Goal: Task Accomplishment & Management: Manage account settings

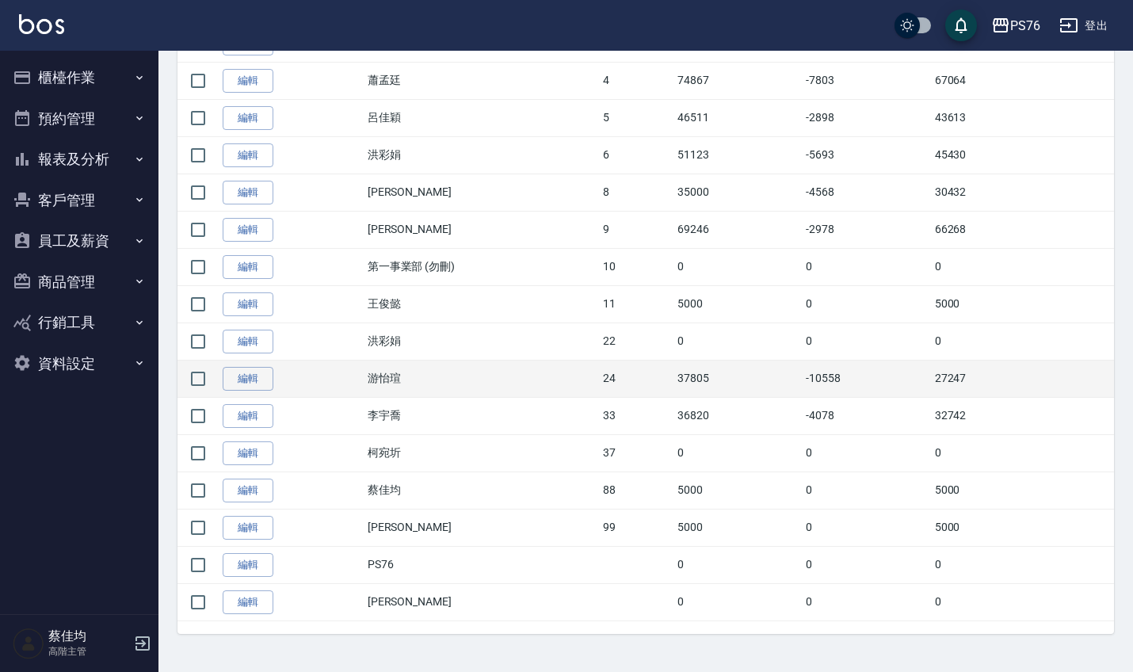
scroll to position [431, 0]
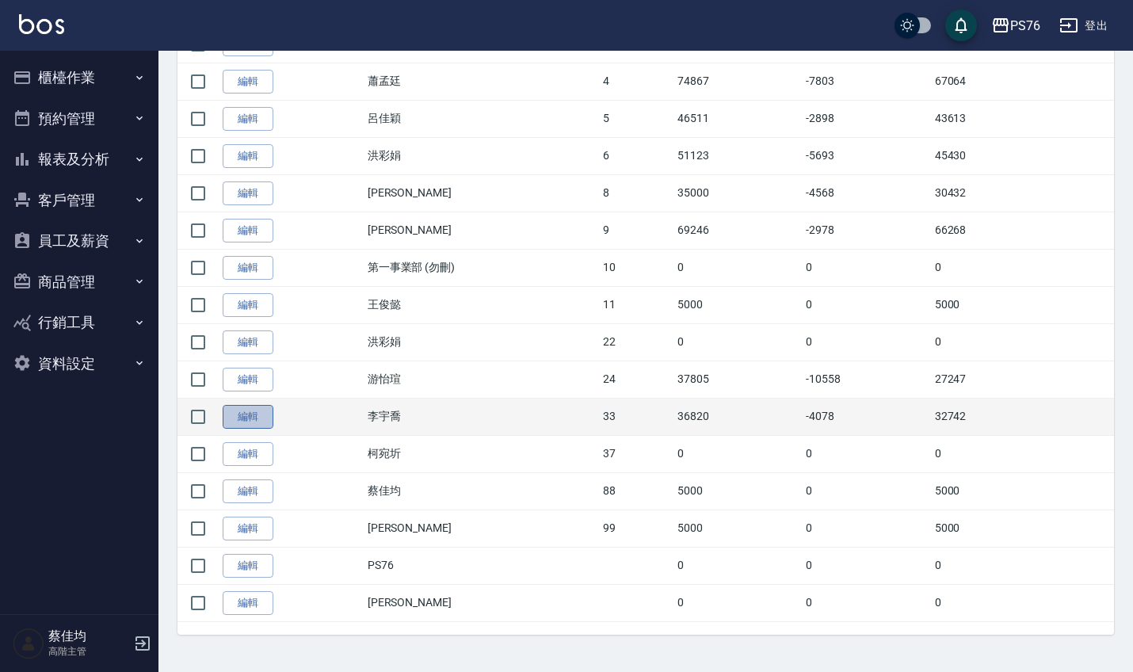
click at [253, 417] on link "編輯" at bounding box center [248, 417] width 51 height 25
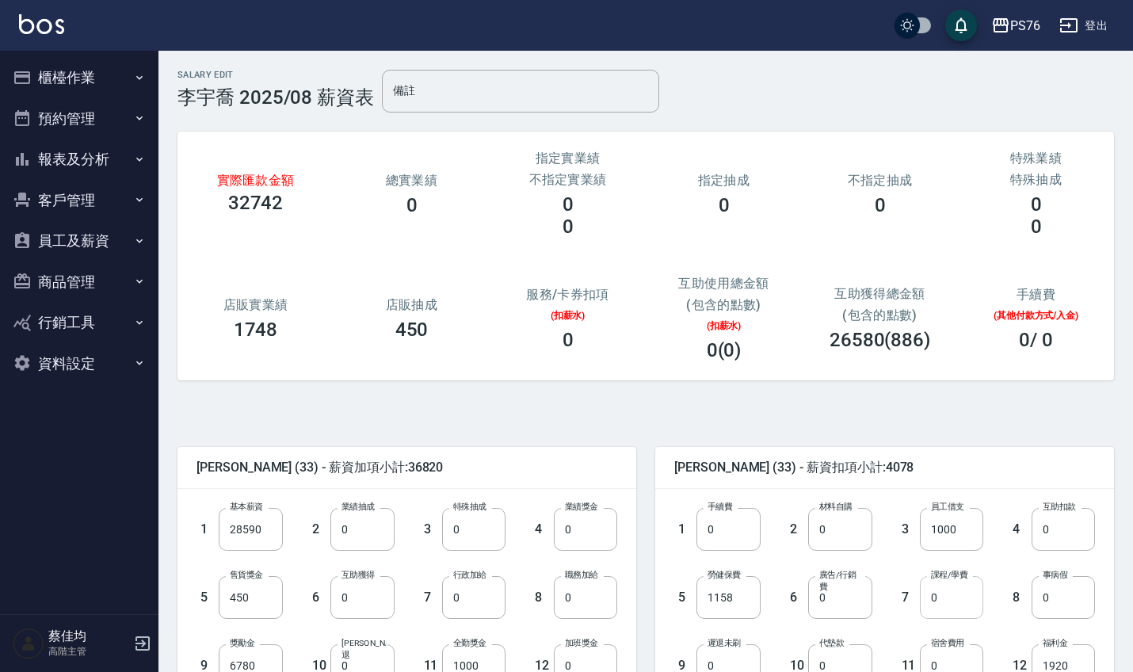
click at [960, 603] on input "0" at bounding box center [951, 597] width 63 height 43
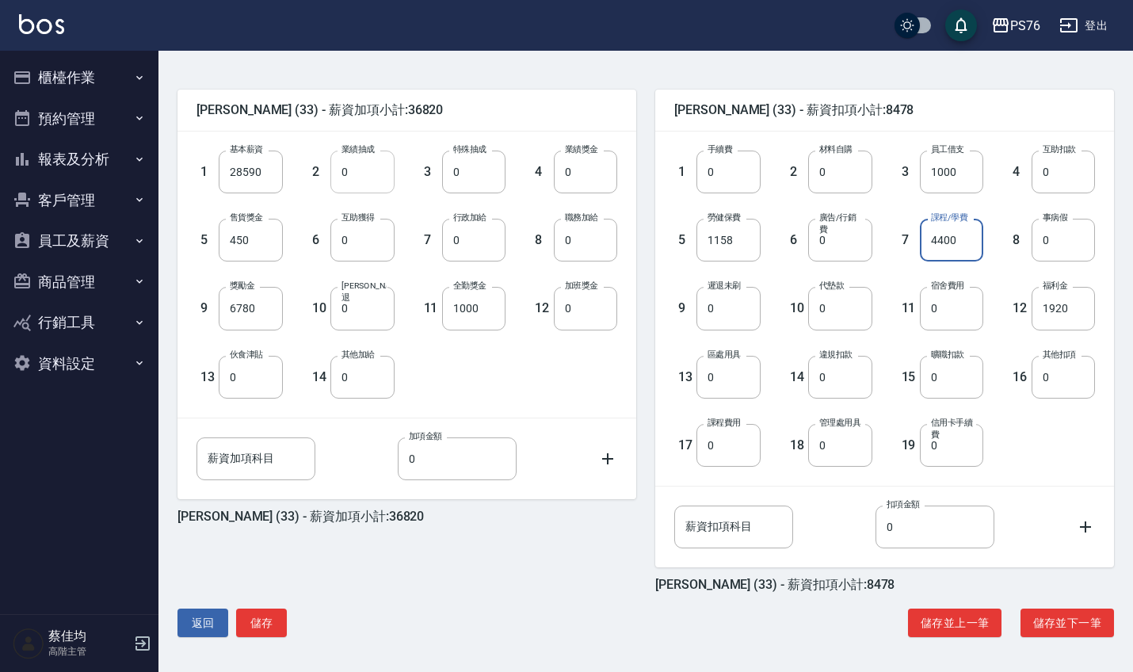
scroll to position [357, 0]
type input "4400"
click at [267, 620] on button "儲存" at bounding box center [261, 622] width 51 height 29
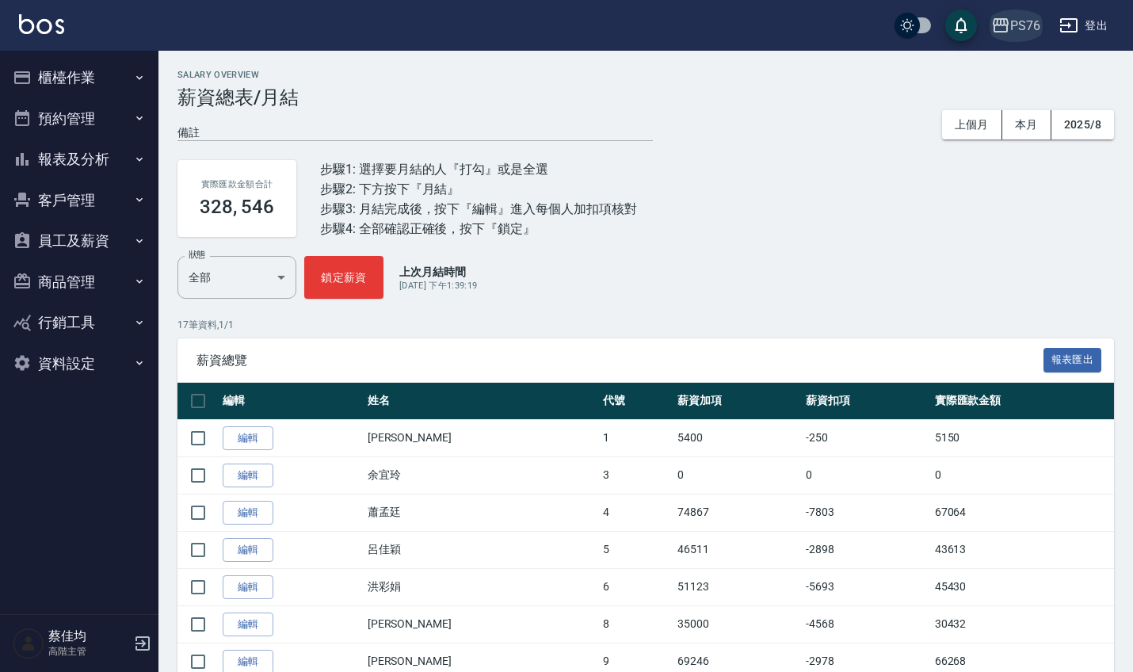
click at [1018, 29] on div "PS76" at bounding box center [1025, 26] width 30 height 20
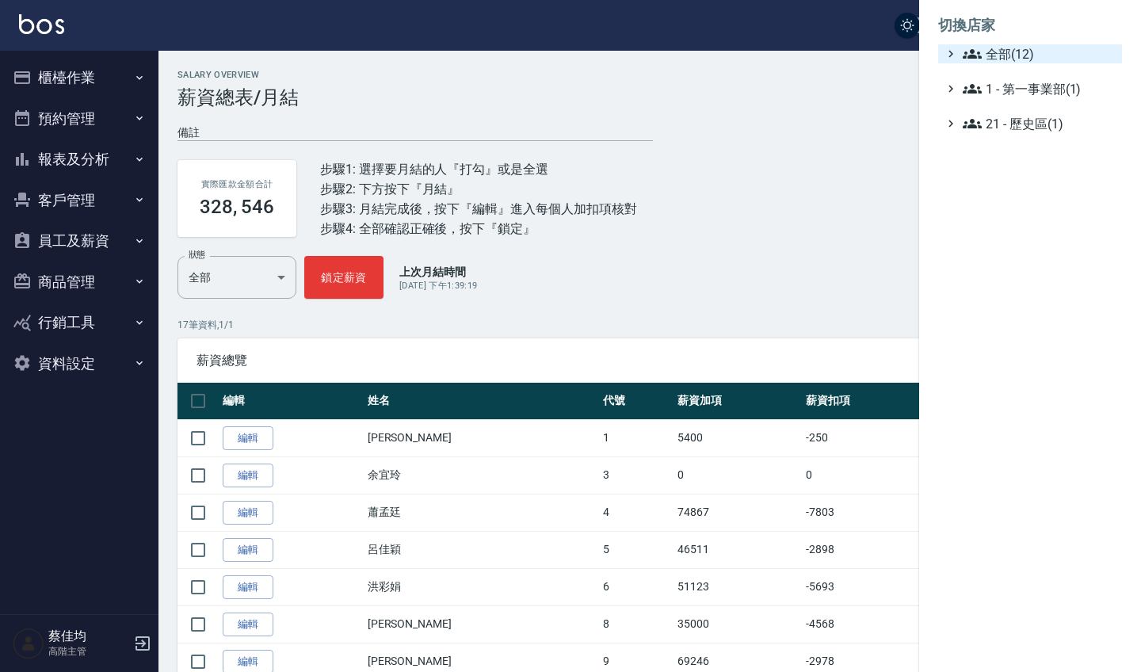
click at [987, 57] on span "全部(12)" at bounding box center [1038, 53] width 153 height 19
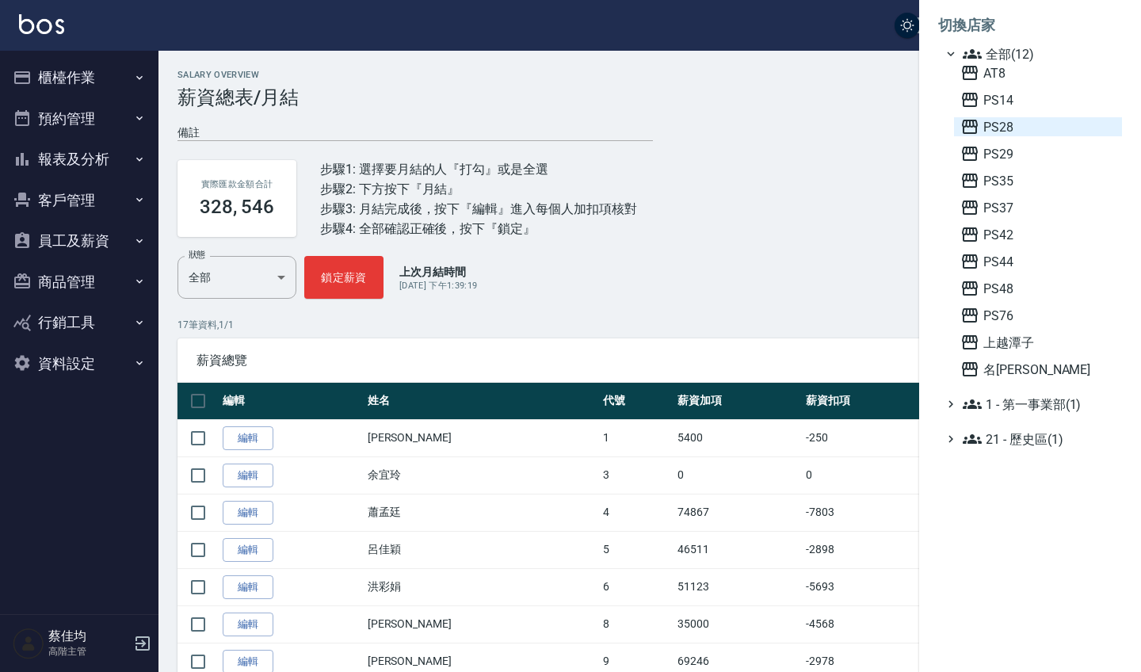
click at [1003, 128] on span "PS28" at bounding box center [1037, 126] width 155 height 19
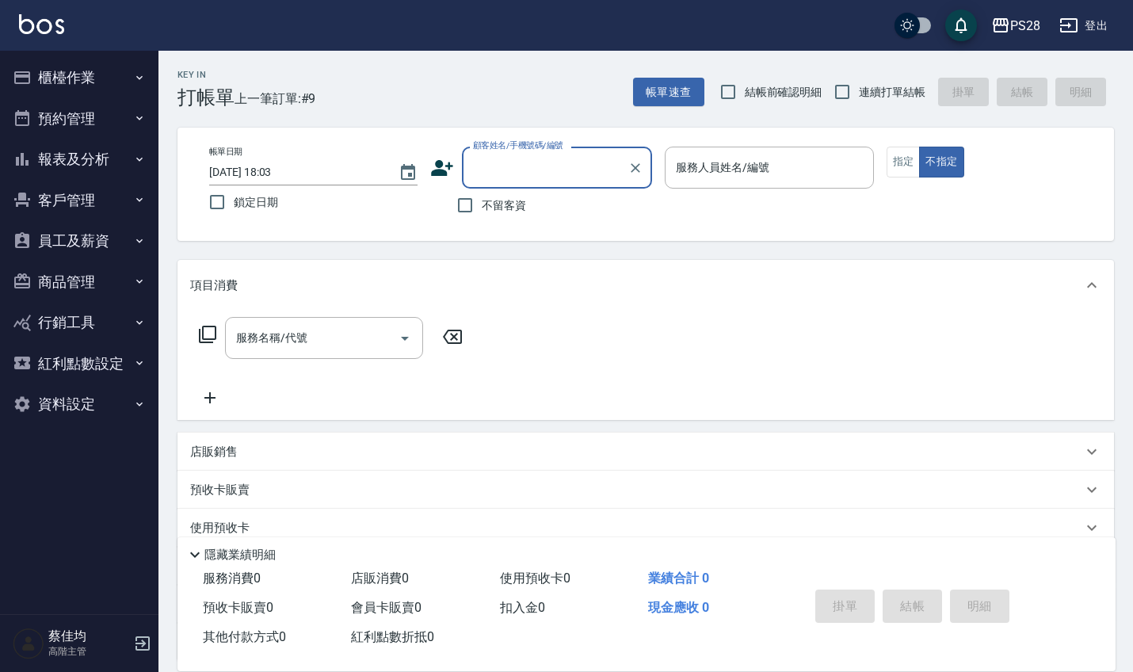
click at [63, 238] on button "員工及薪資" at bounding box center [79, 240] width 146 height 41
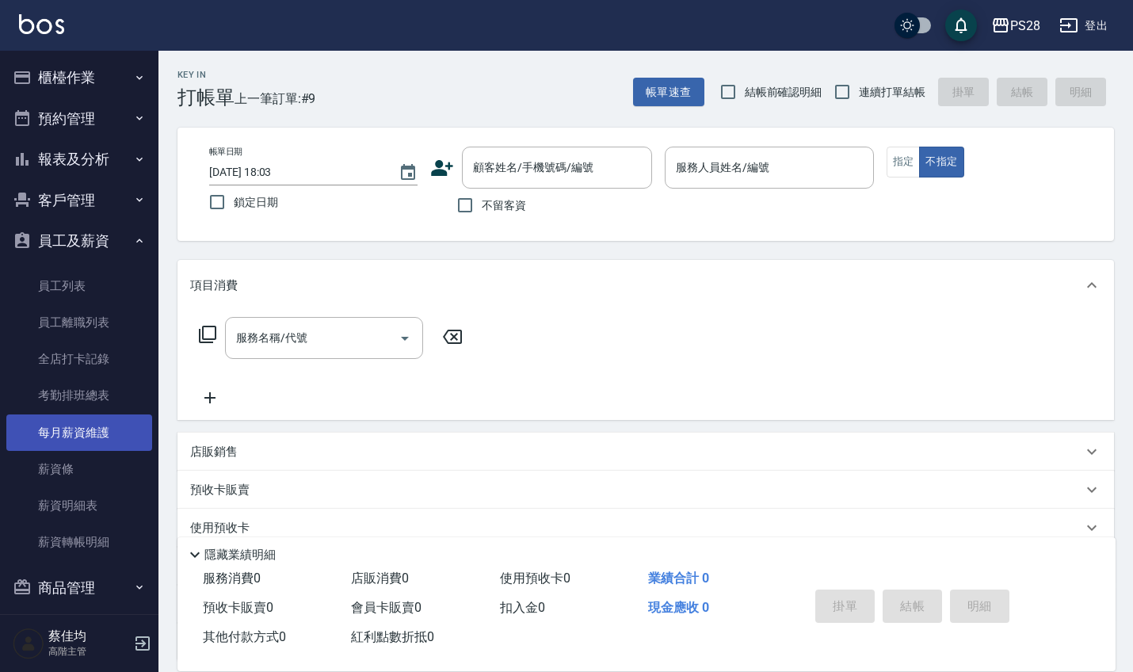
click at [70, 428] on link "每月薪資維護" at bounding box center [79, 432] width 146 height 36
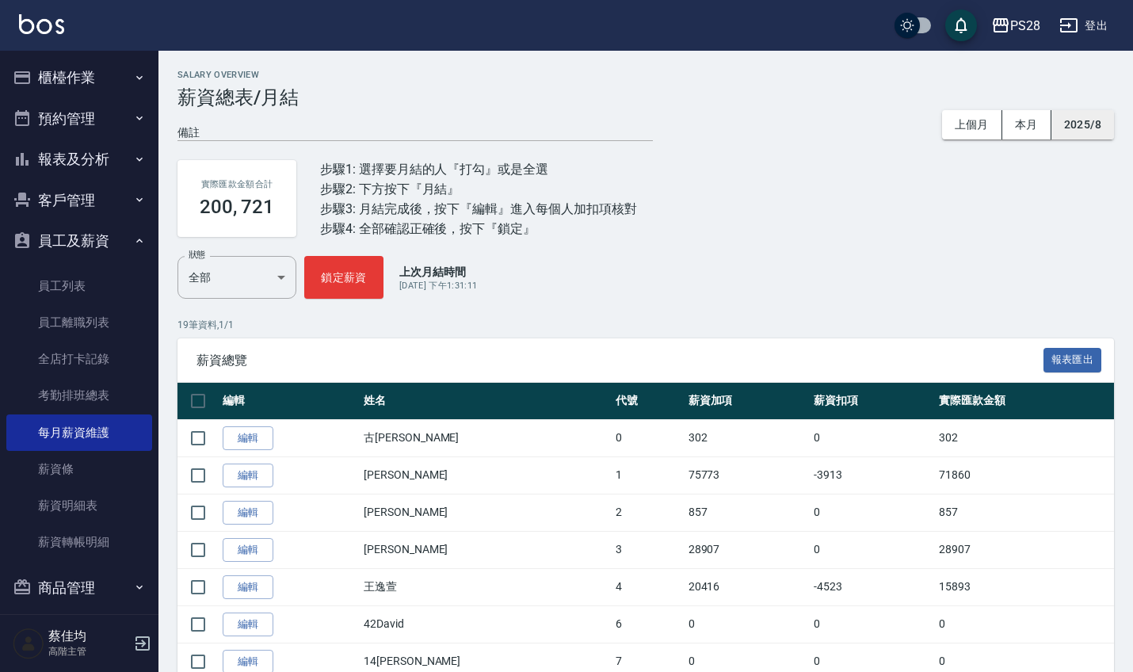
click at [1091, 127] on button "2025/8" at bounding box center [1082, 124] width 63 height 29
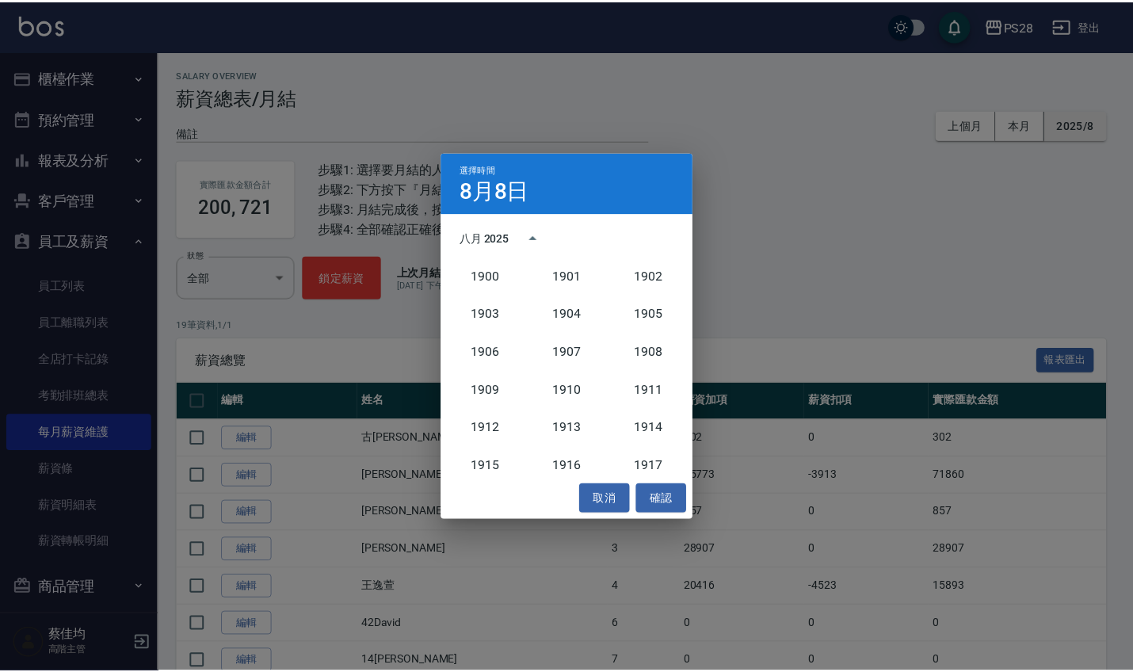
scroll to position [1467, 0]
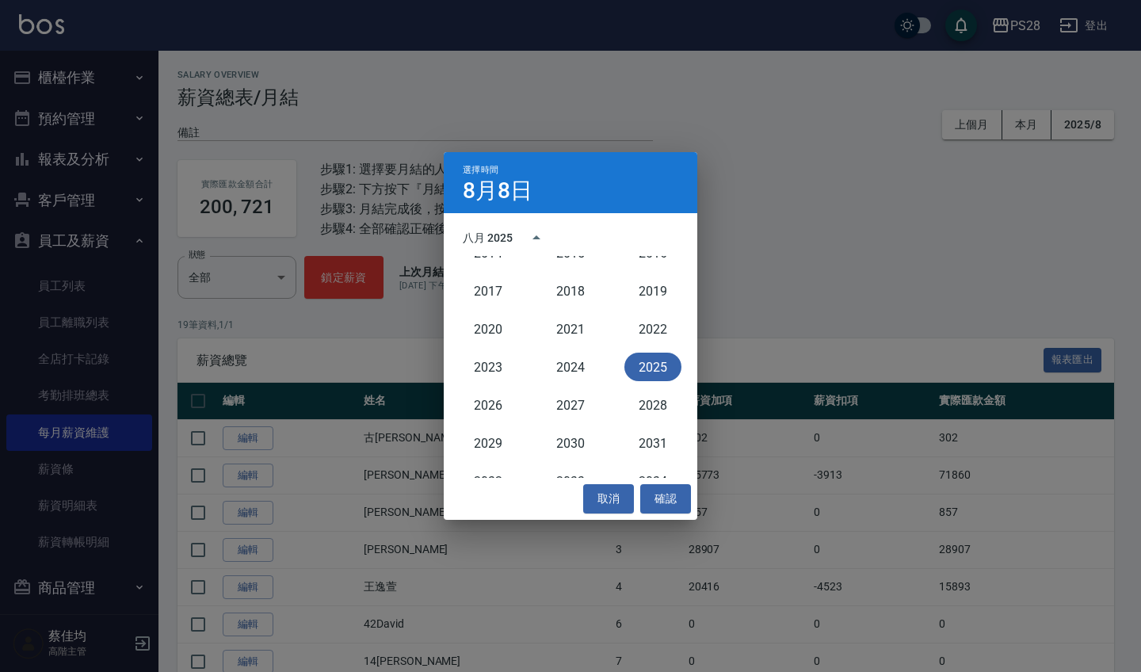
click at [630, 371] on button "2025" at bounding box center [652, 366] width 57 height 29
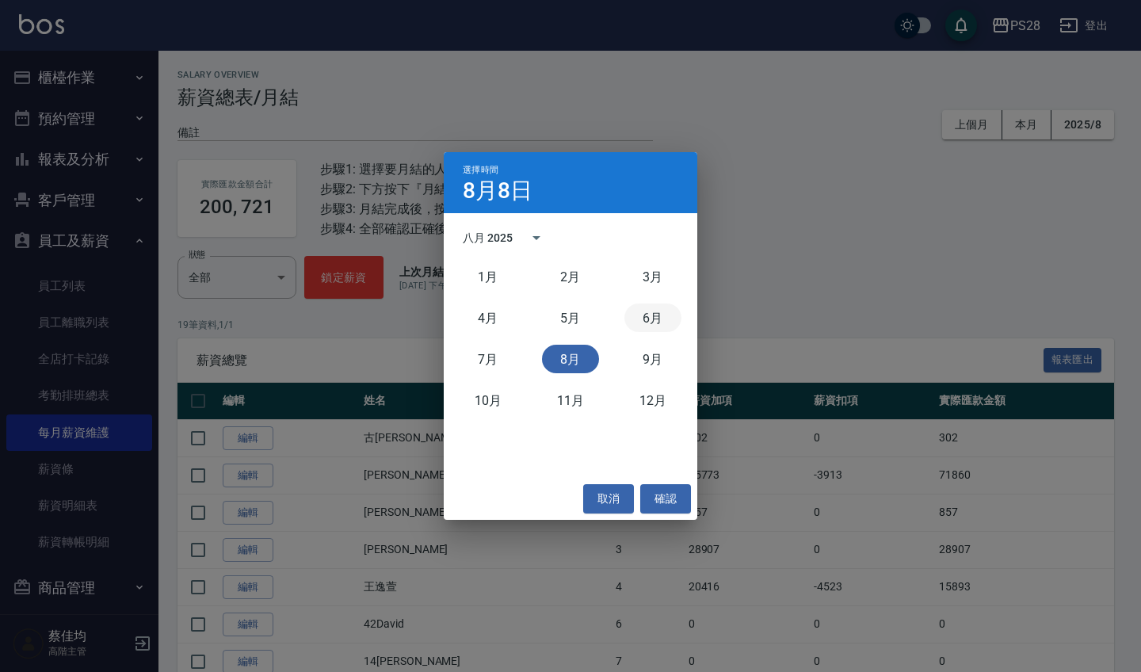
click at [653, 312] on button "6月" at bounding box center [652, 317] width 57 height 29
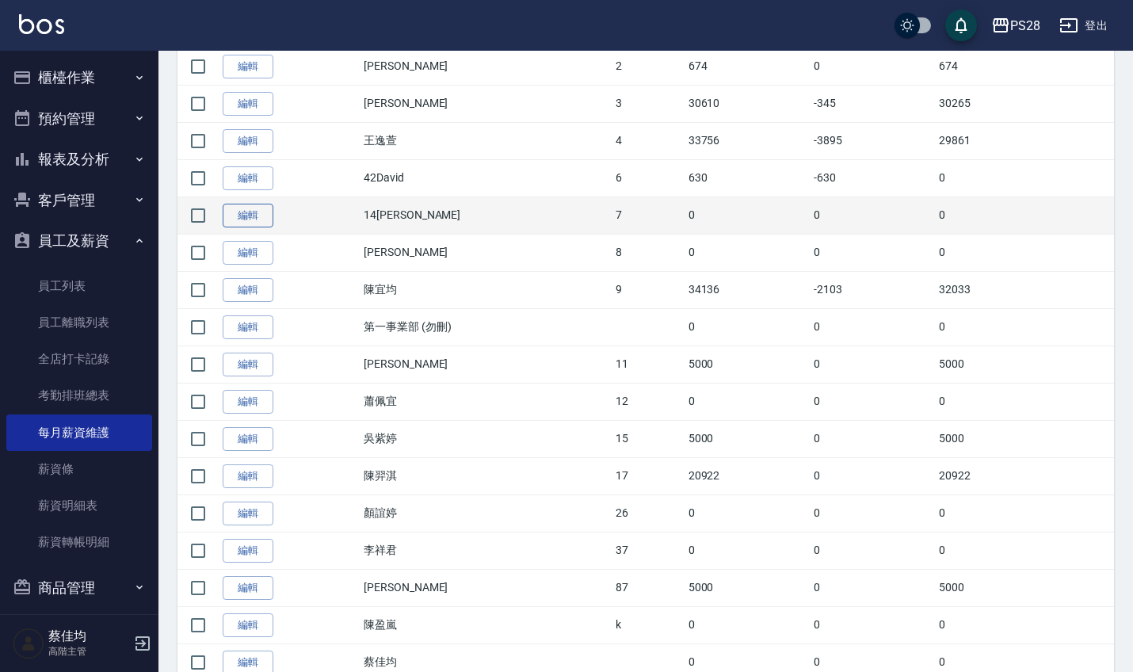
scroll to position [444, 0]
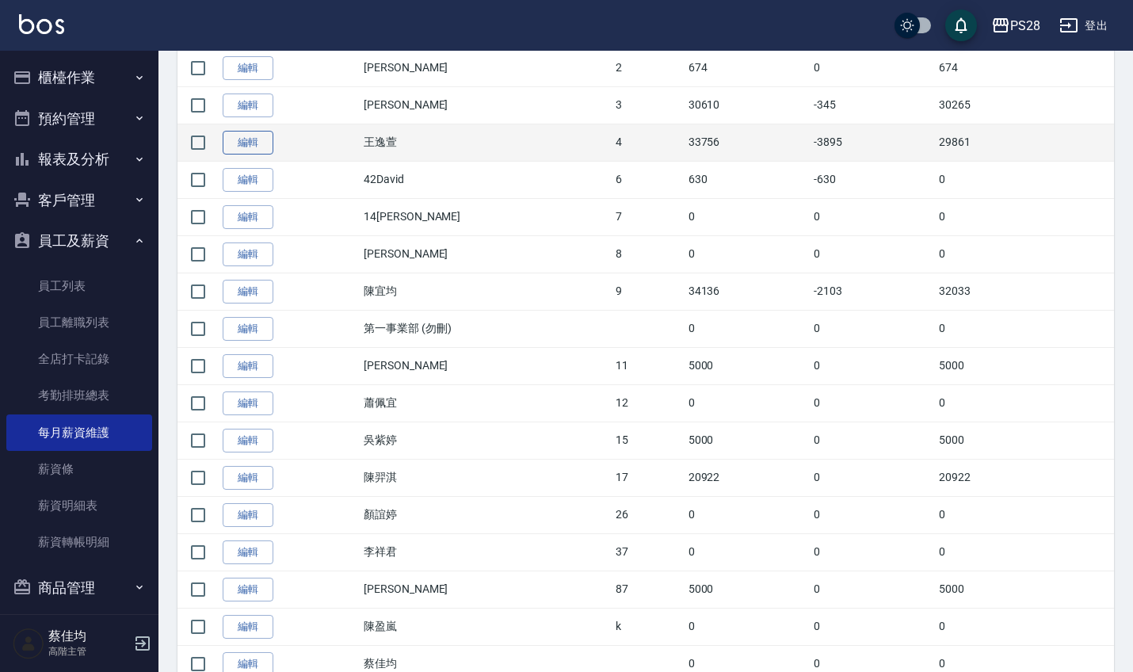
click at [253, 141] on link "編輯" at bounding box center [248, 143] width 51 height 25
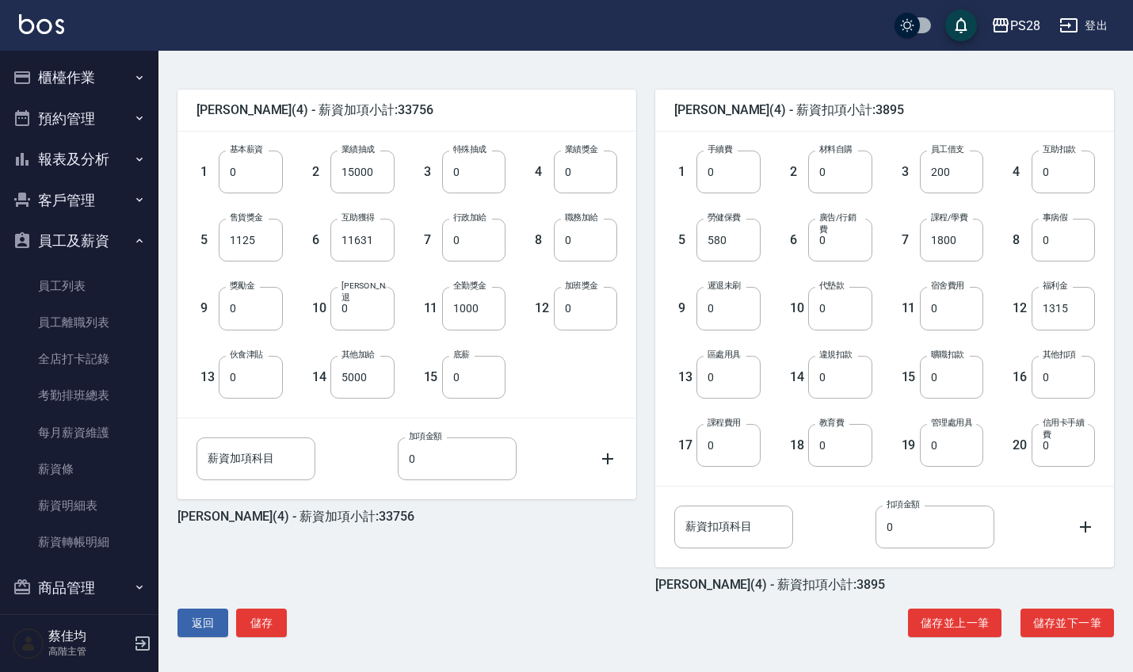
scroll to position [357, 0]
click at [260, 623] on button "儲存" at bounding box center [261, 622] width 51 height 29
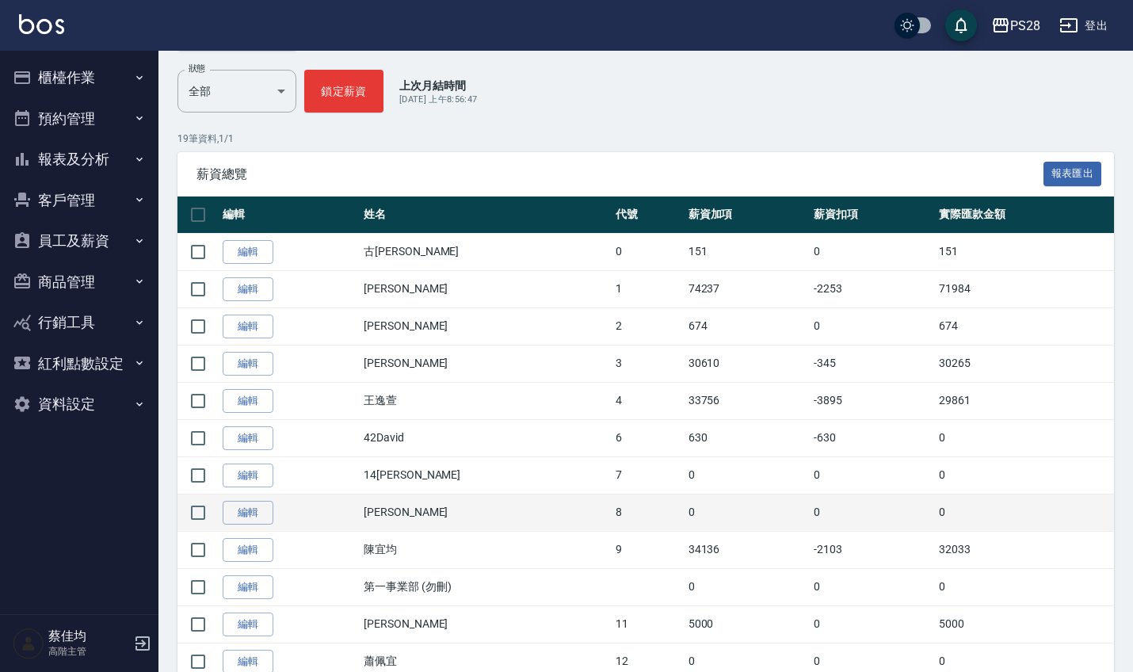
scroll to position [236, 0]
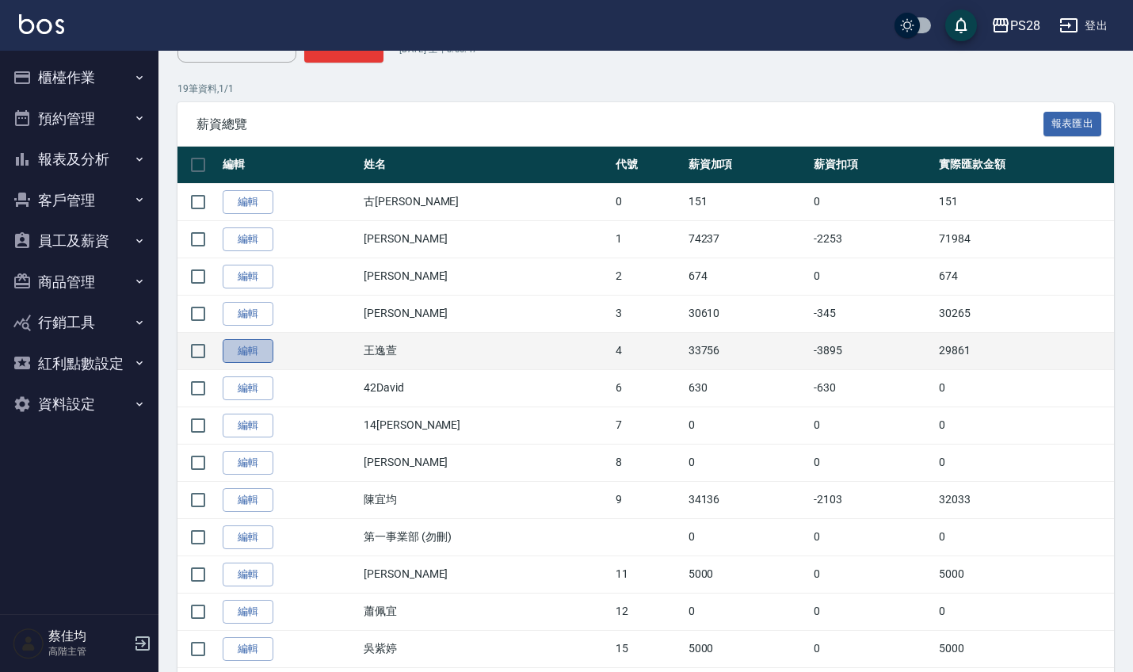
click at [258, 348] on link "編輯" at bounding box center [248, 351] width 51 height 25
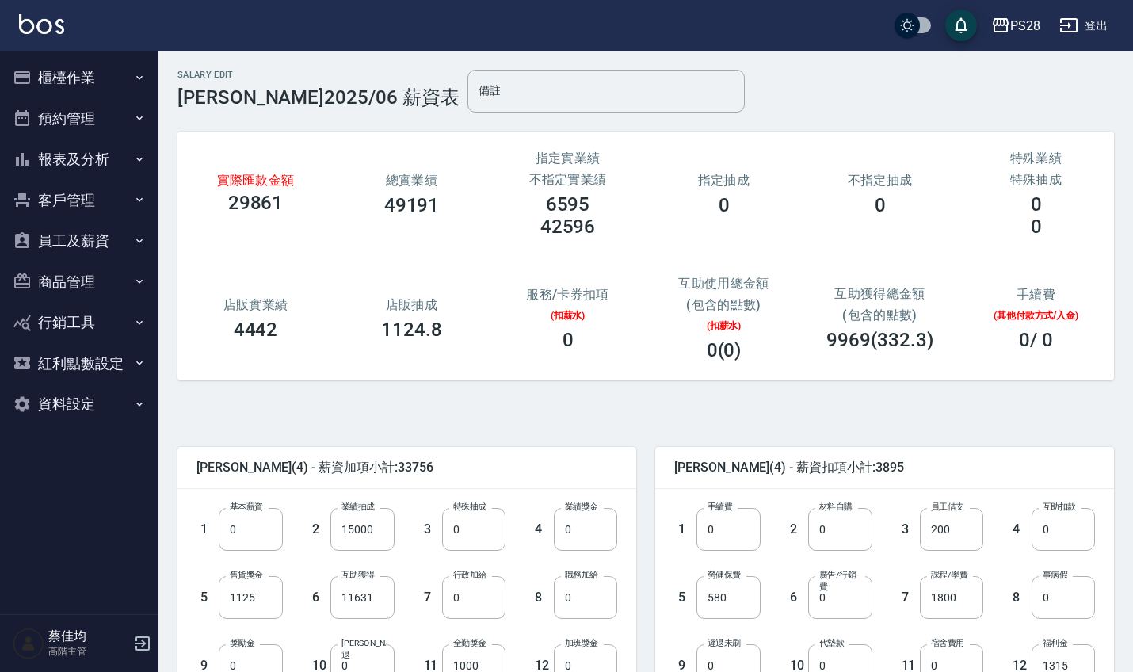
click at [109, 223] on button "員工及薪資" at bounding box center [79, 240] width 146 height 41
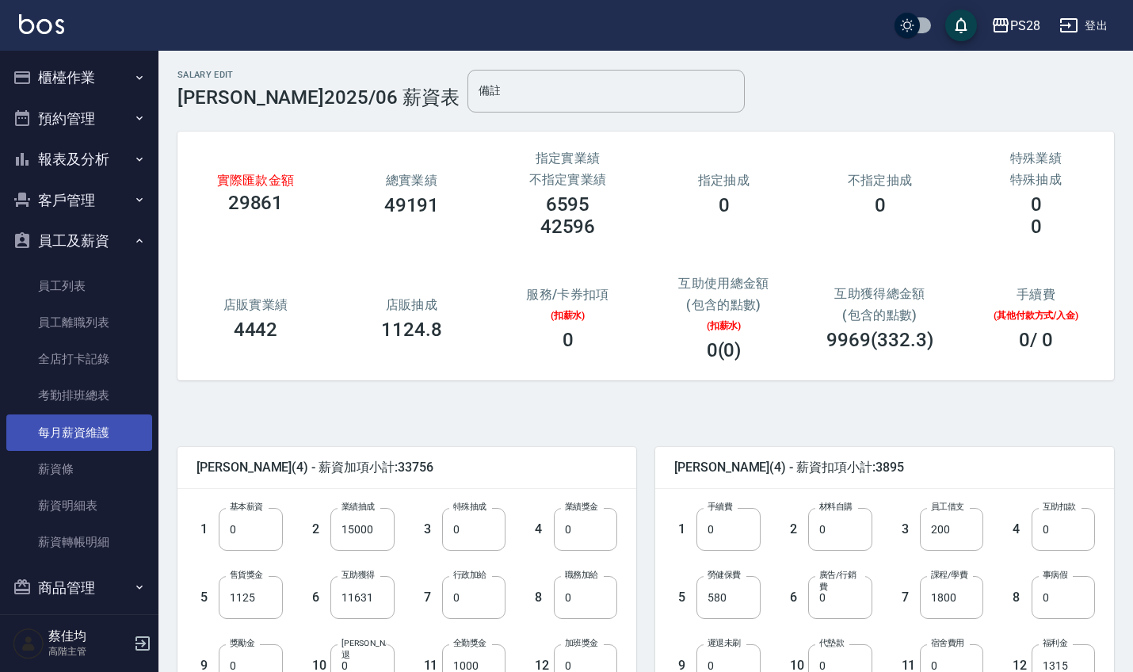
click at [113, 439] on link "每月薪資維護" at bounding box center [79, 432] width 146 height 36
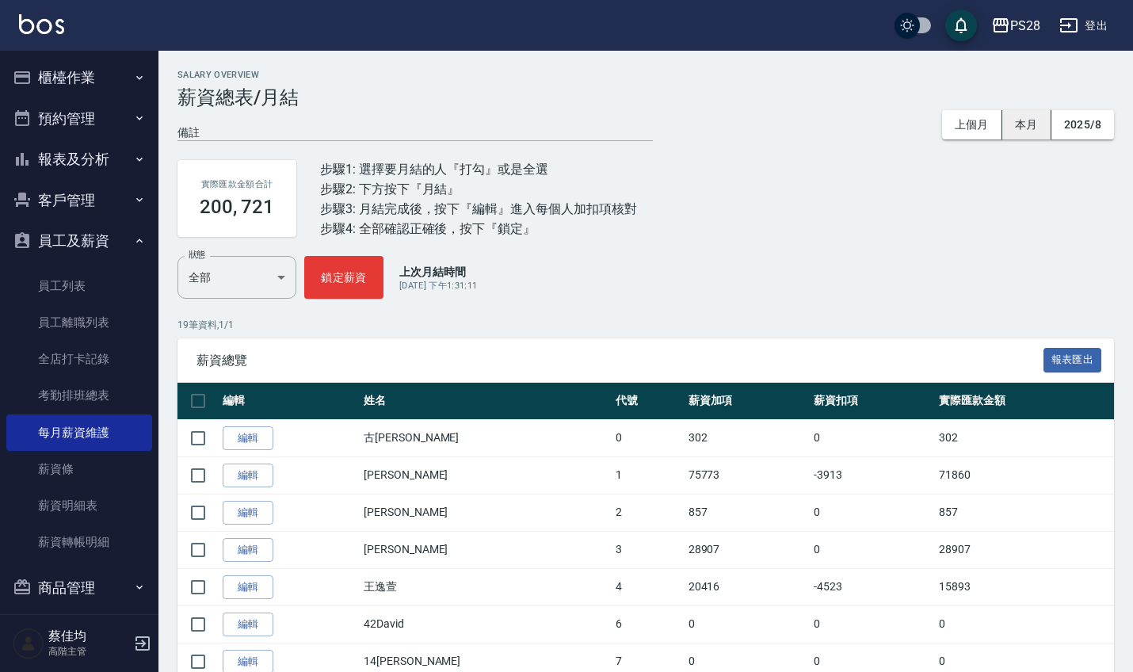
click at [1021, 124] on button "本月" at bounding box center [1026, 124] width 49 height 29
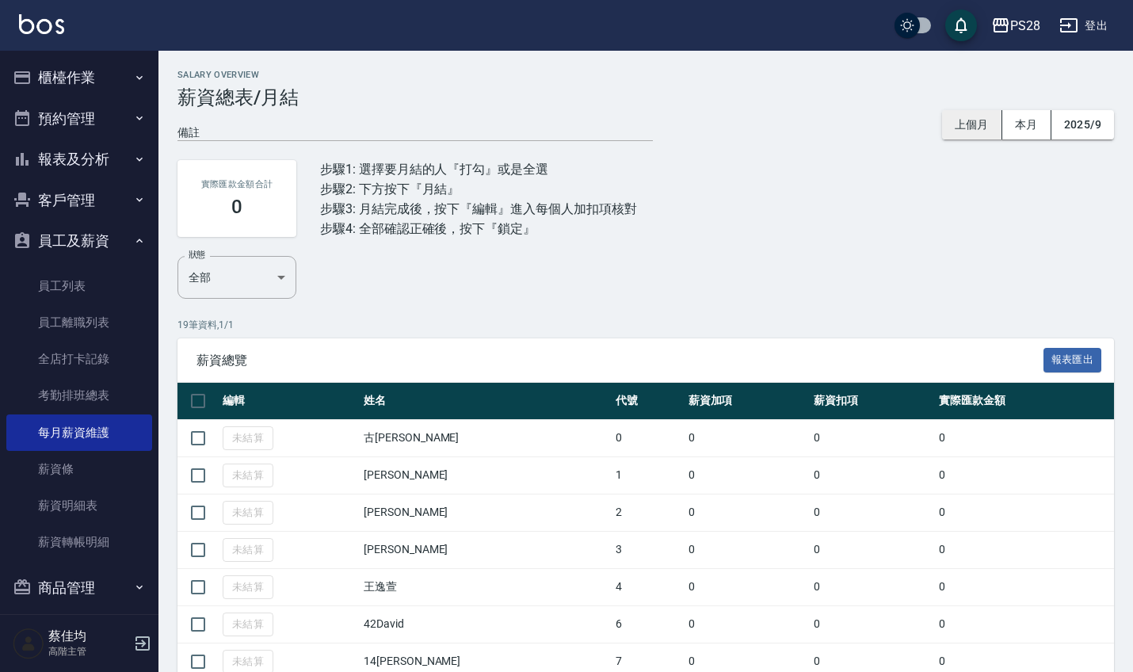
click at [977, 124] on button "上個月" at bounding box center [972, 124] width 60 height 29
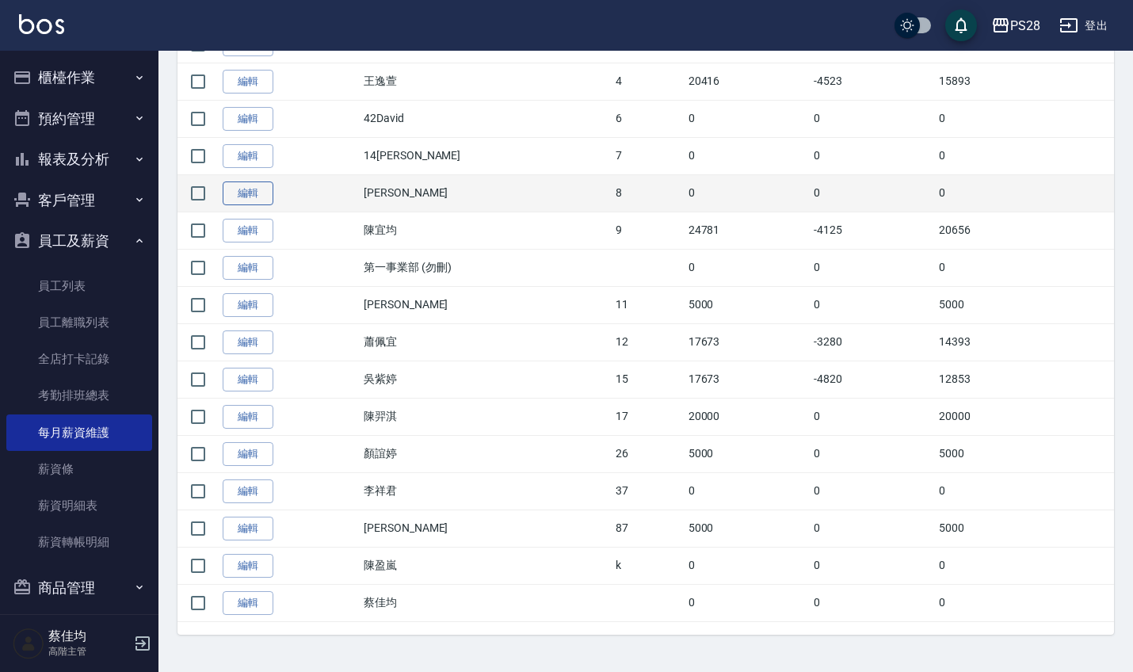
scroll to position [450, 0]
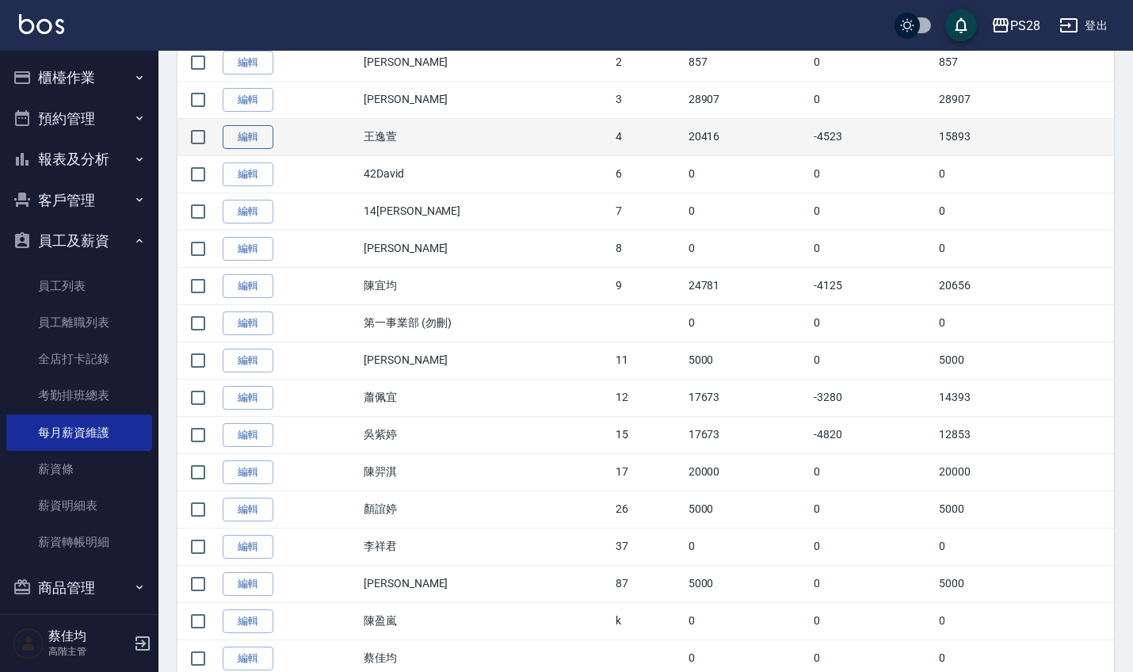
click at [267, 140] on link "編輯" at bounding box center [248, 137] width 51 height 25
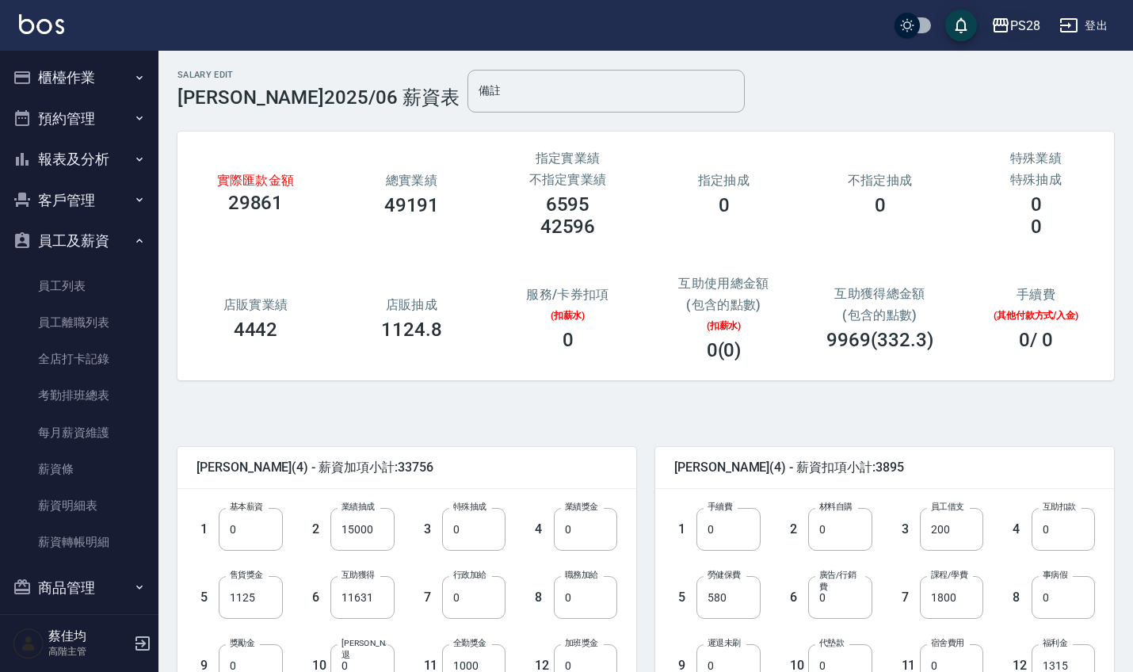
click at [1011, 29] on div "PS28" at bounding box center [1025, 26] width 30 height 20
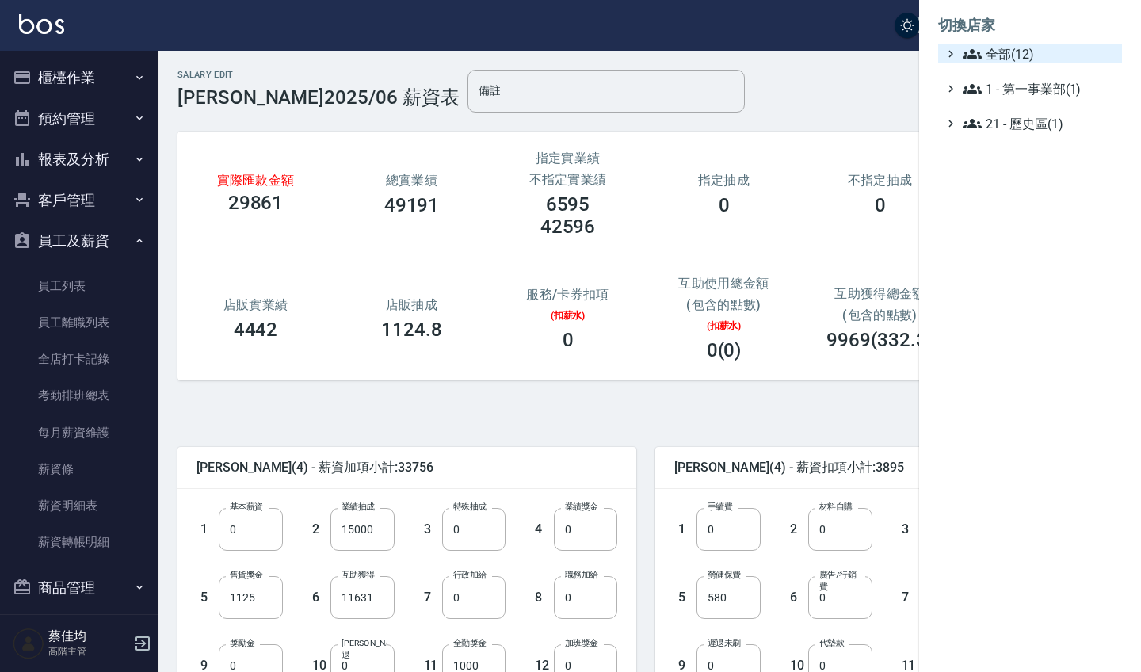
click at [1004, 50] on span "全部(12)" at bounding box center [1038, 53] width 153 height 19
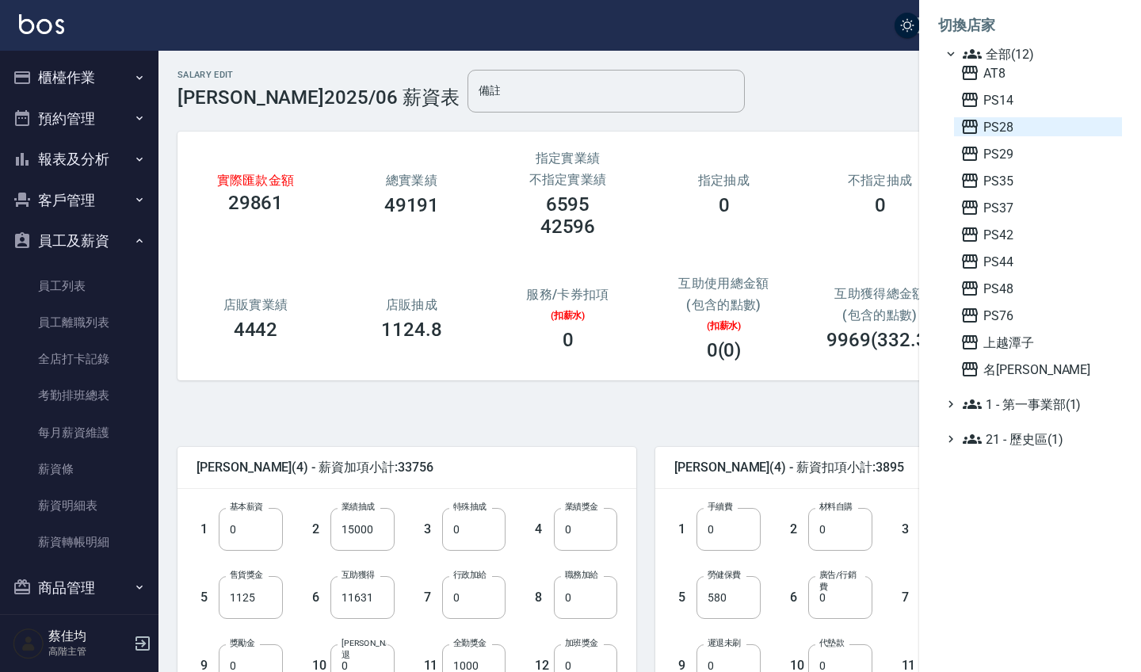
click at [1000, 133] on span "PS28" at bounding box center [1037, 126] width 155 height 19
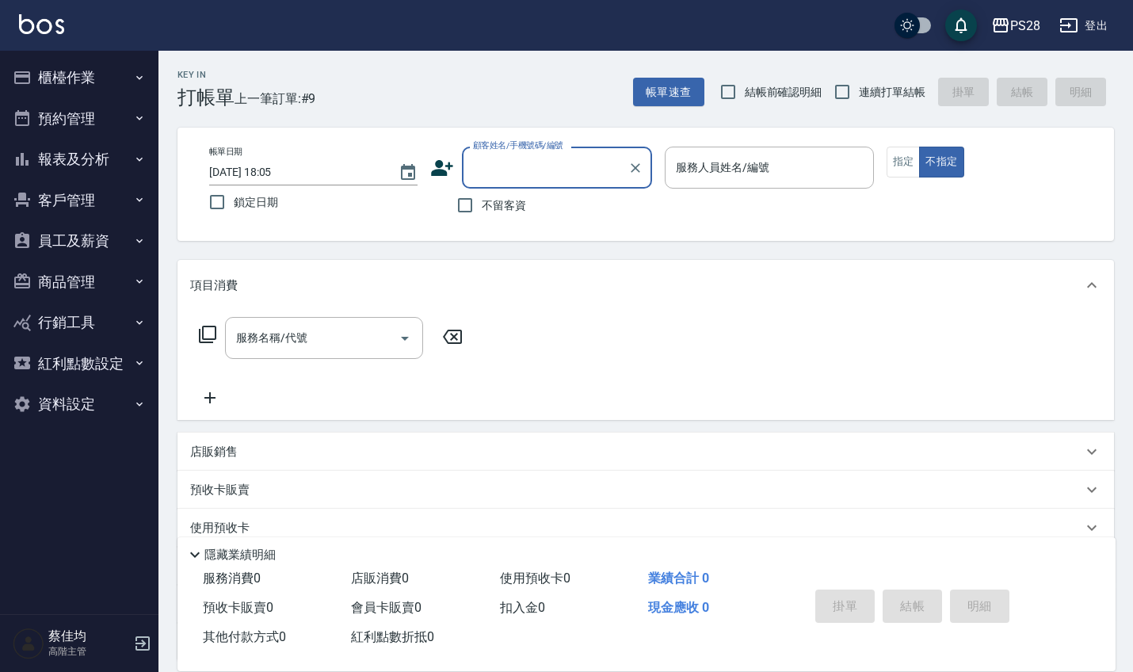
click at [85, 241] on button "員工及薪資" at bounding box center [79, 240] width 146 height 41
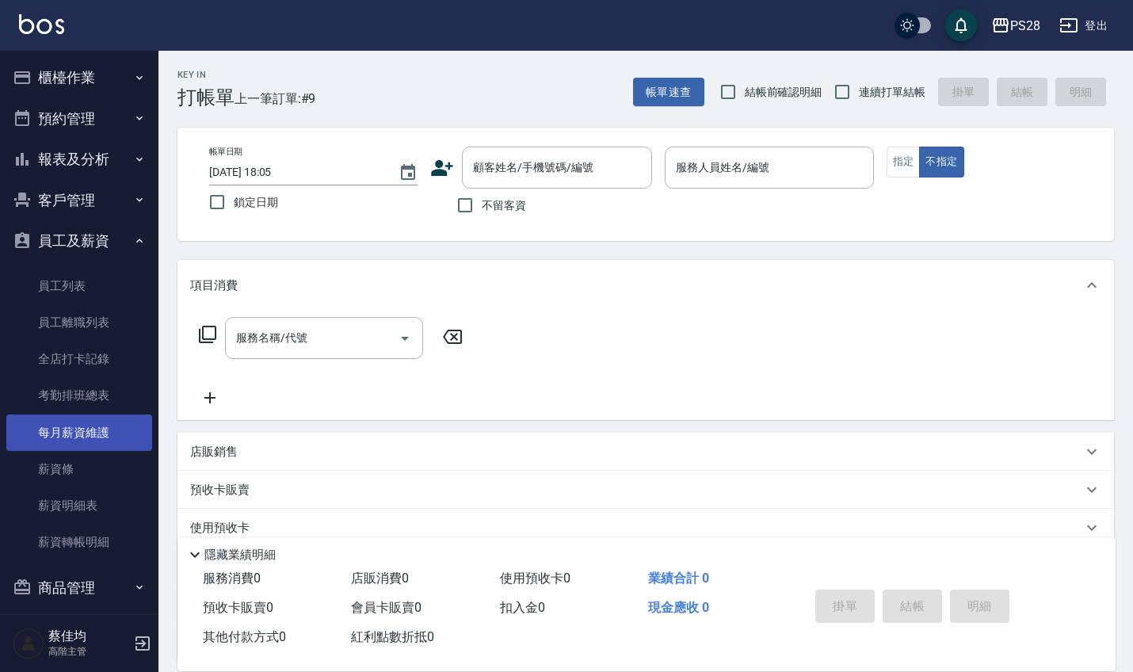
click at [74, 420] on link "每月薪資維護" at bounding box center [79, 432] width 146 height 36
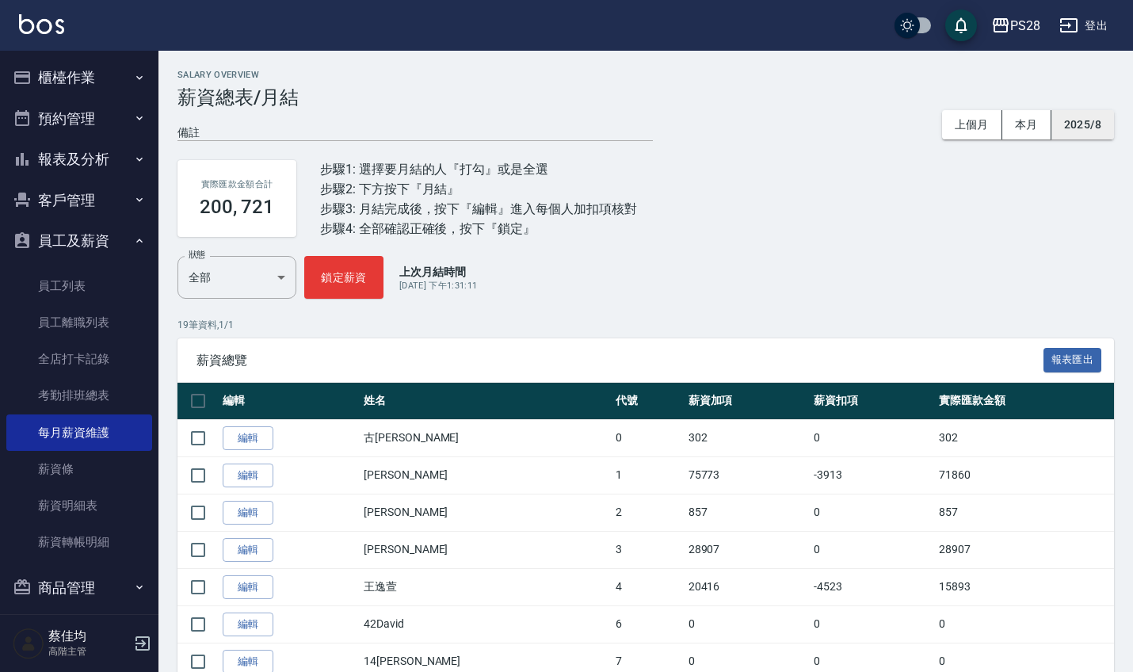
click at [1100, 116] on button "2025/8" at bounding box center [1082, 124] width 63 height 29
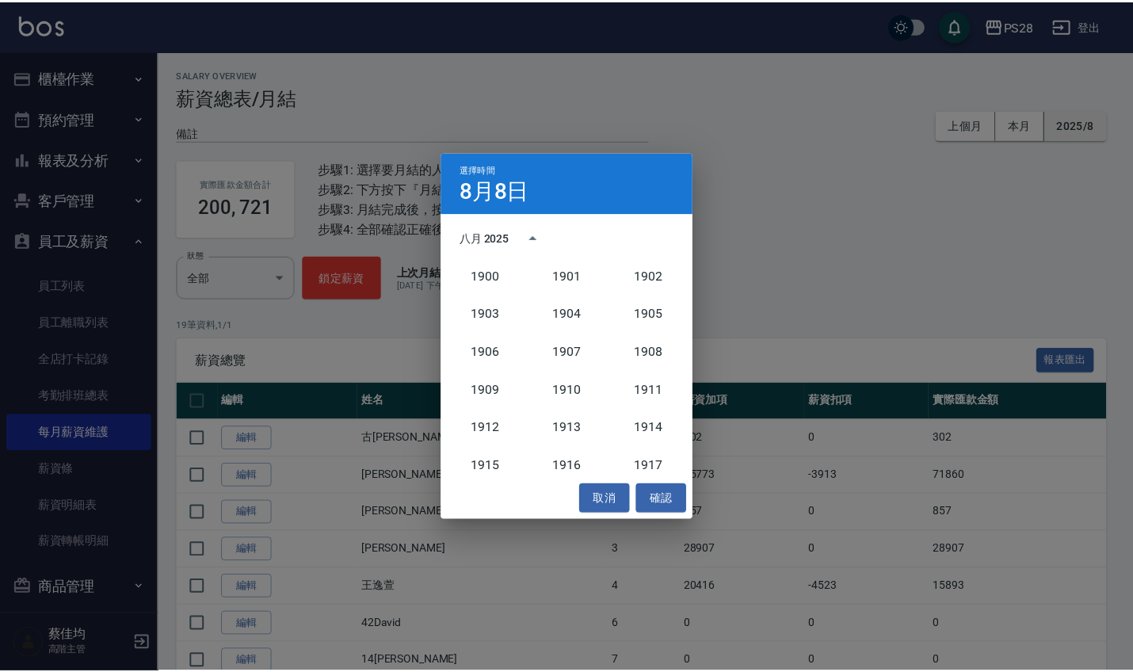
scroll to position [1467, 0]
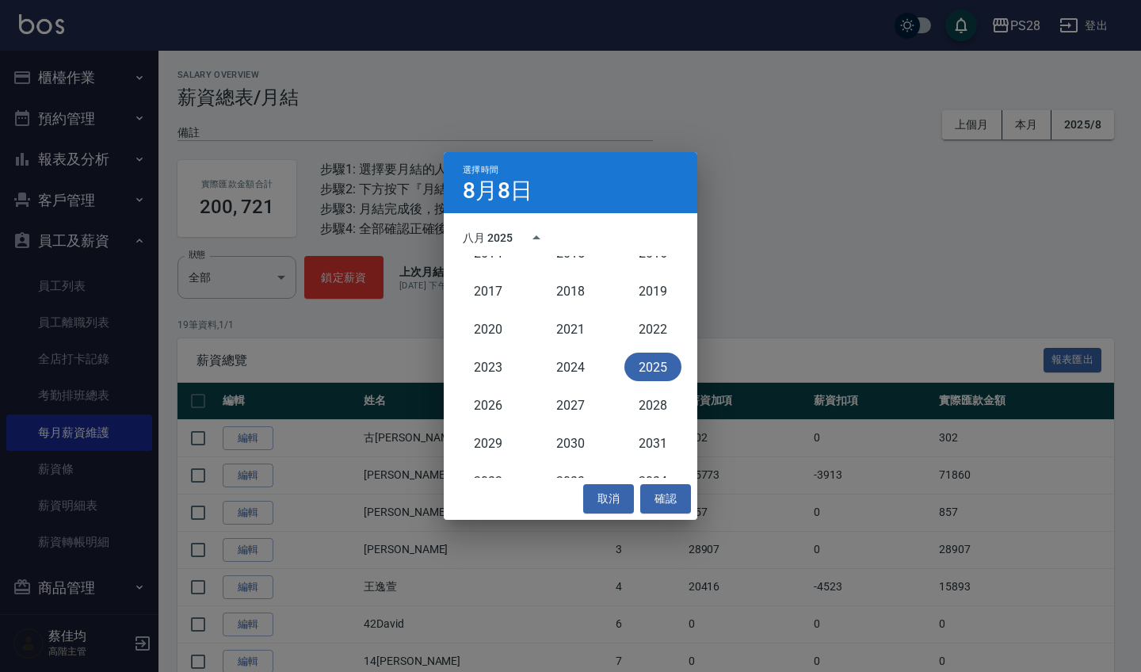
click at [642, 375] on button "2025" at bounding box center [652, 366] width 57 height 29
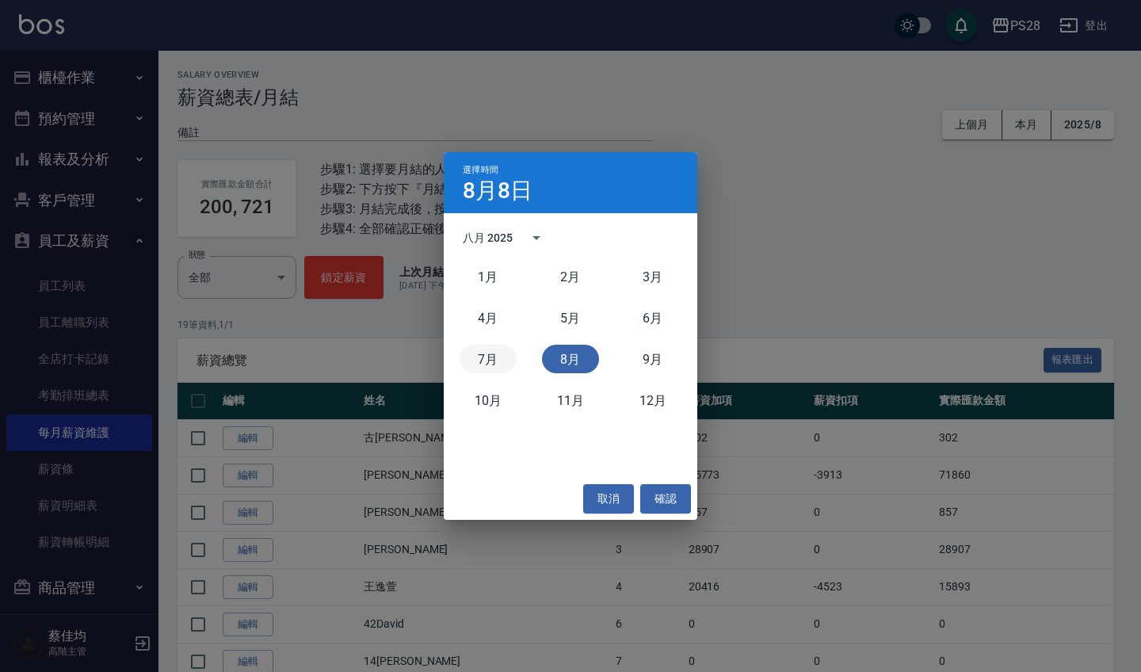
click at [489, 355] on button "7月" at bounding box center [487, 359] width 57 height 29
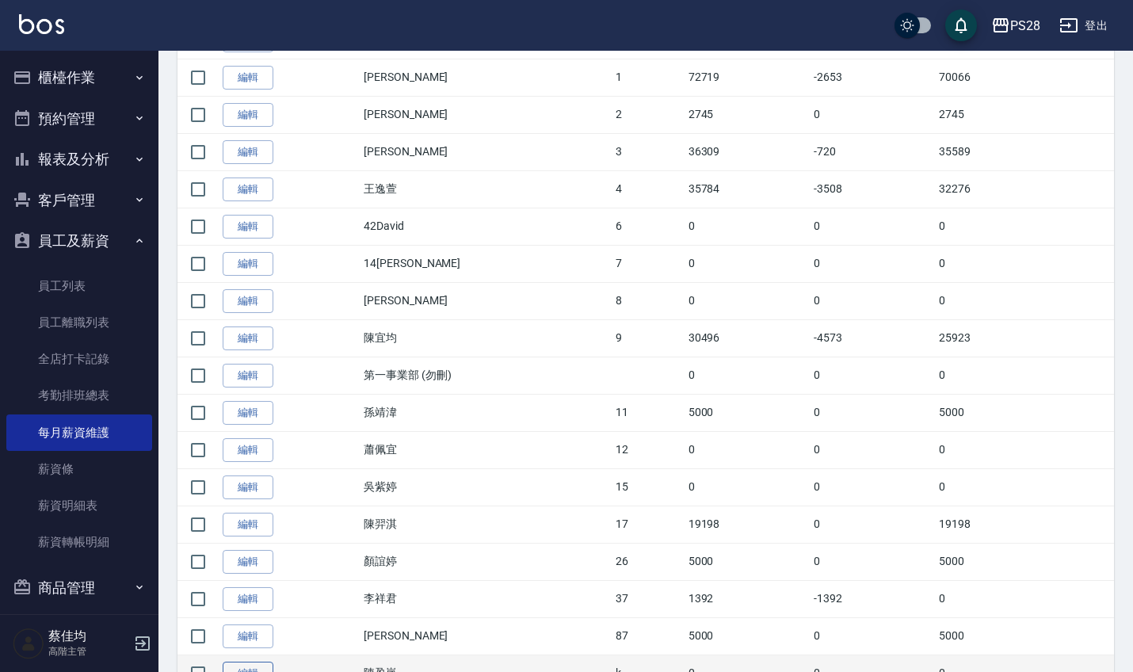
scroll to position [379, 0]
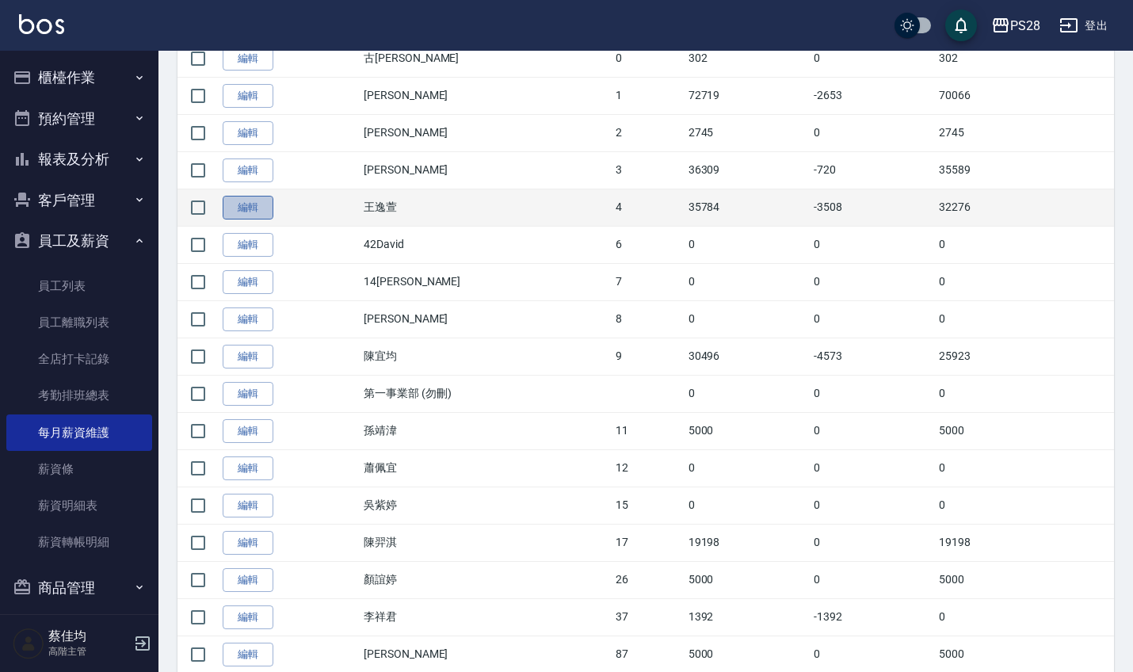
click at [242, 206] on link "編輯" at bounding box center [248, 208] width 51 height 25
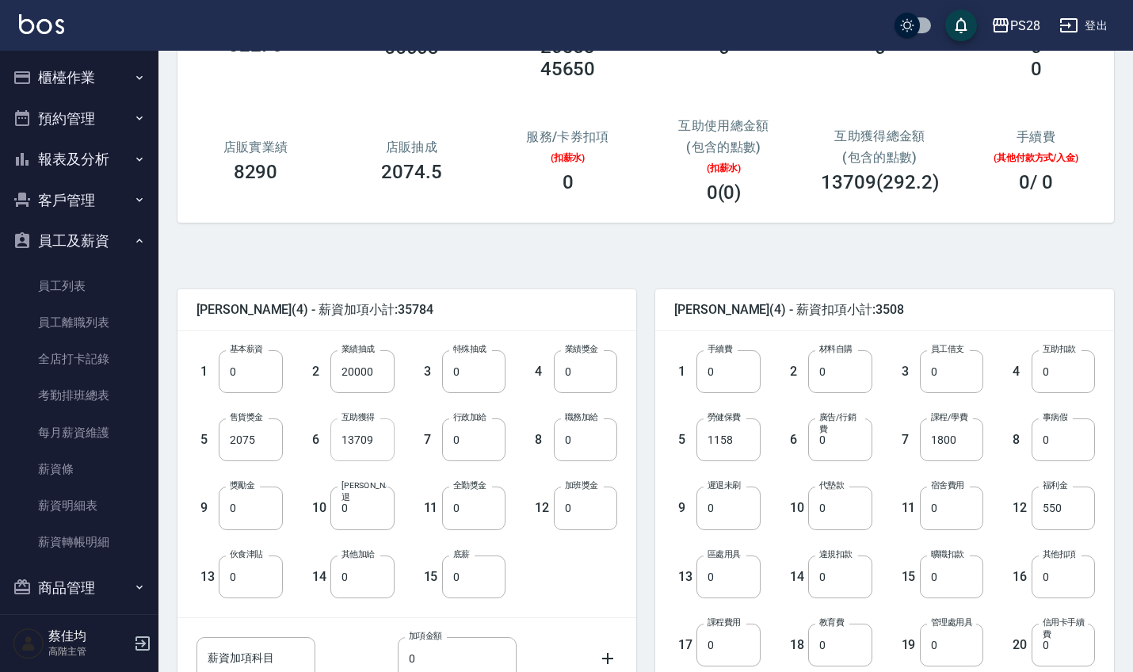
scroll to position [173, 0]
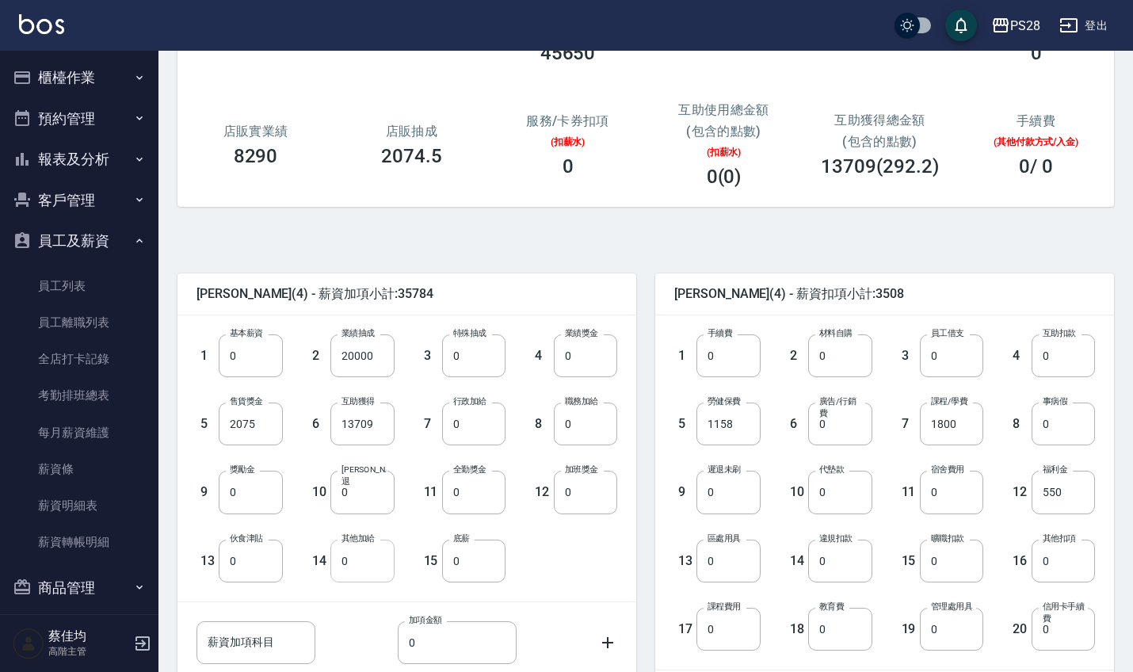
click at [360, 570] on input "0" at bounding box center [361, 560] width 63 height 43
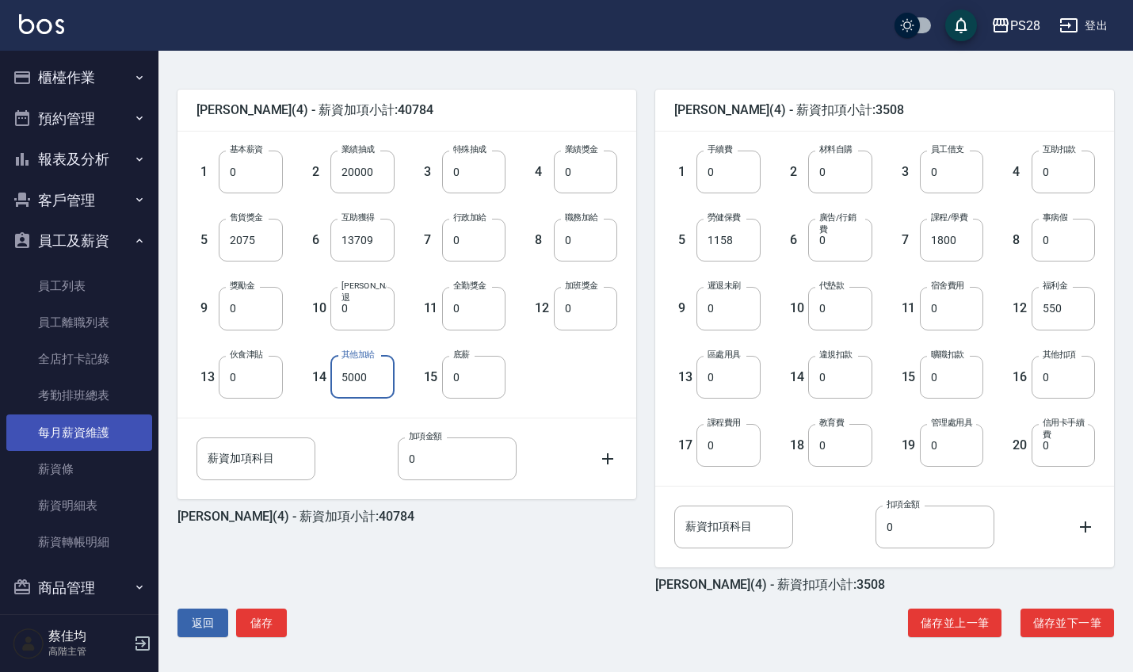
scroll to position [357, 0]
type input "5000"
click at [268, 623] on button "儲存" at bounding box center [261, 622] width 51 height 29
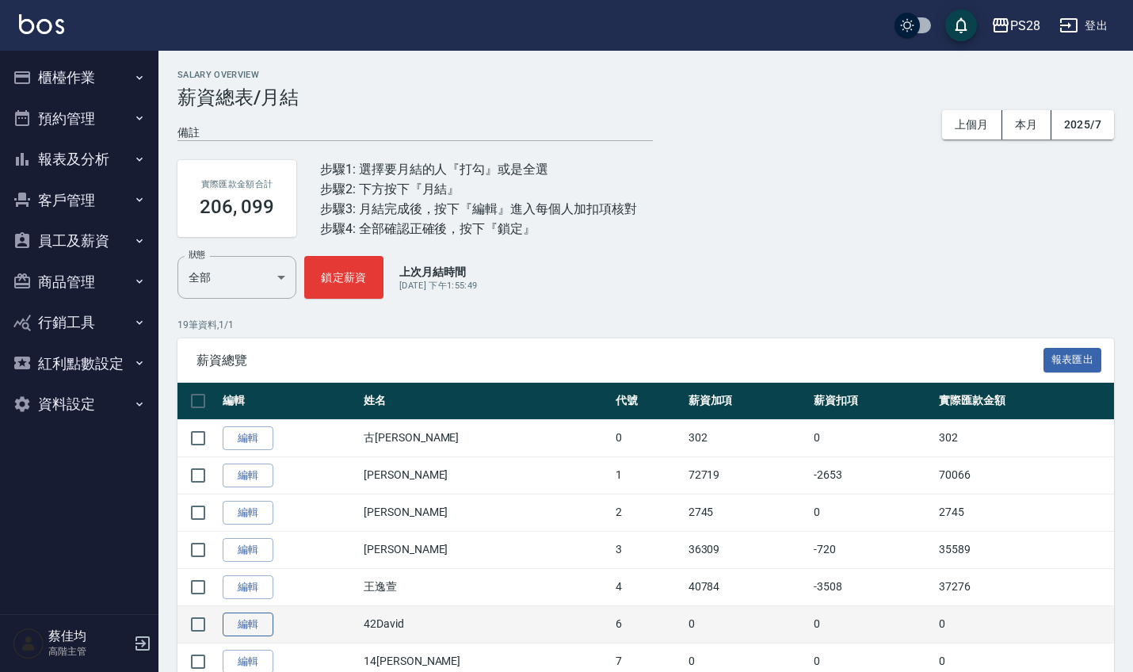
scroll to position [43, 0]
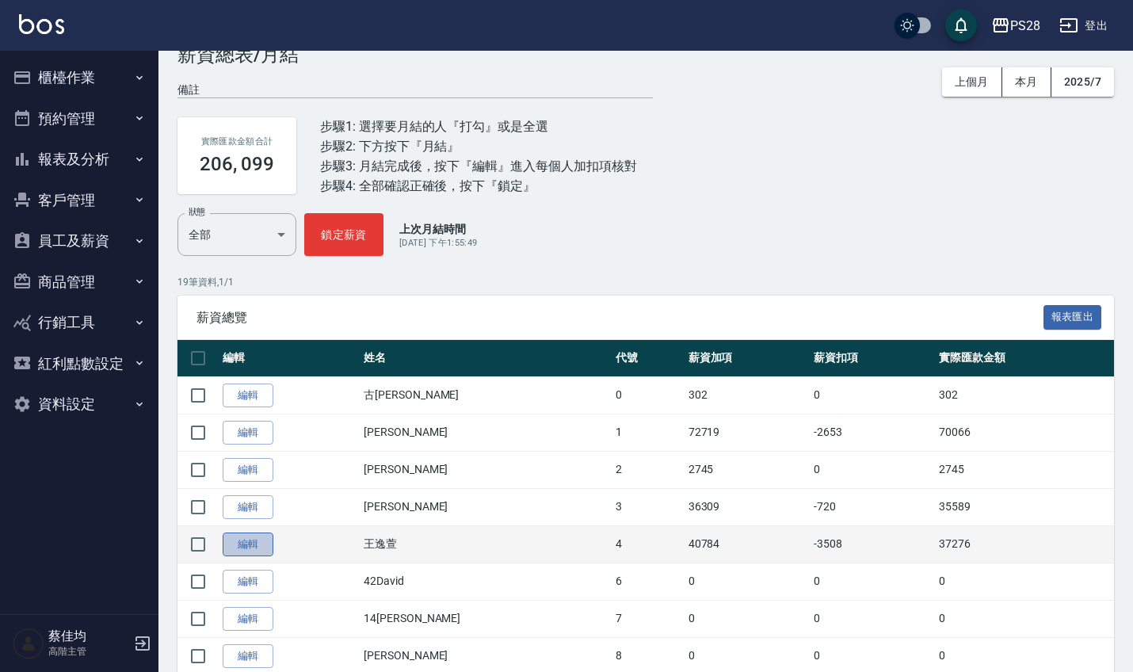
click at [246, 543] on link "編輯" at bounding box center [248, 544] width 51 height 25
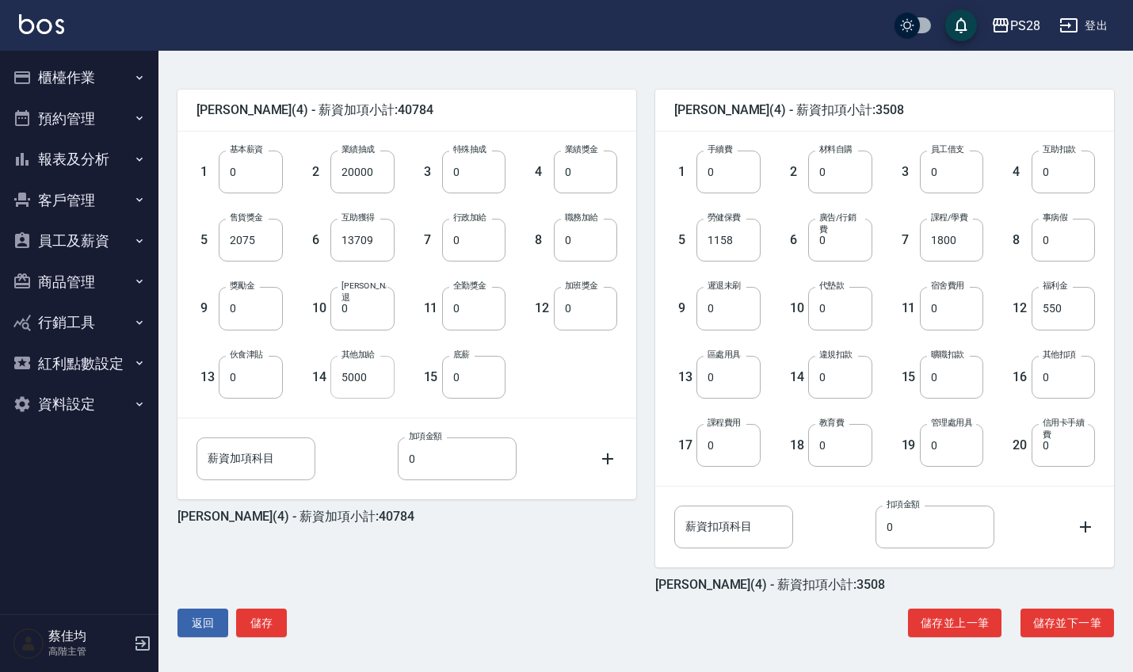
scroll to position [357, 0]
click at [384, 379] on input "5000" at bounding box center [361, 377] width 63 height 43
type input "0"
click at [269, 628] on button "儲存" at bounding box center [261, 622] width 51 height 29
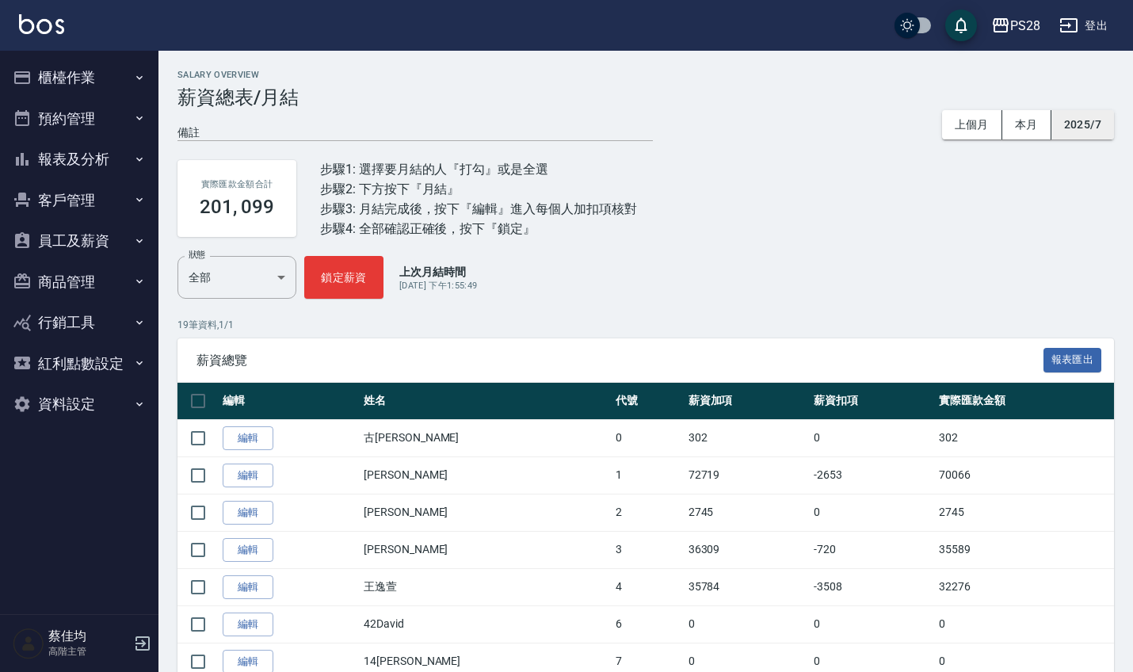
click at [1081, 120] on button "2025/7" at bounding box center [1082, 124] width 63 height 29
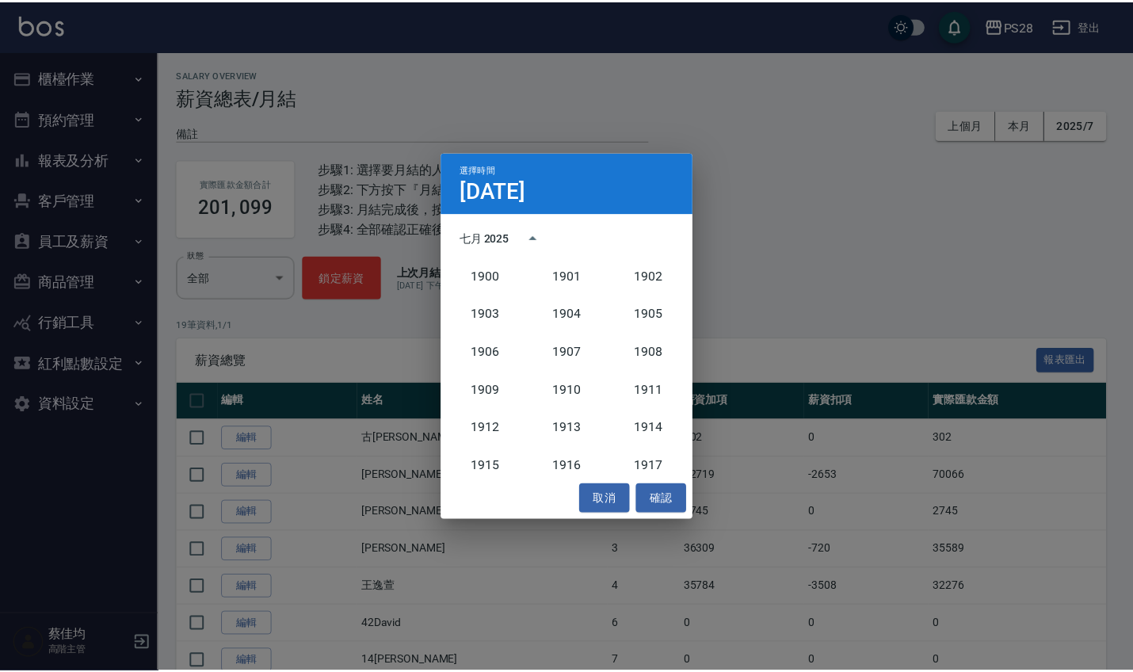
scroll to position [1467, 0]
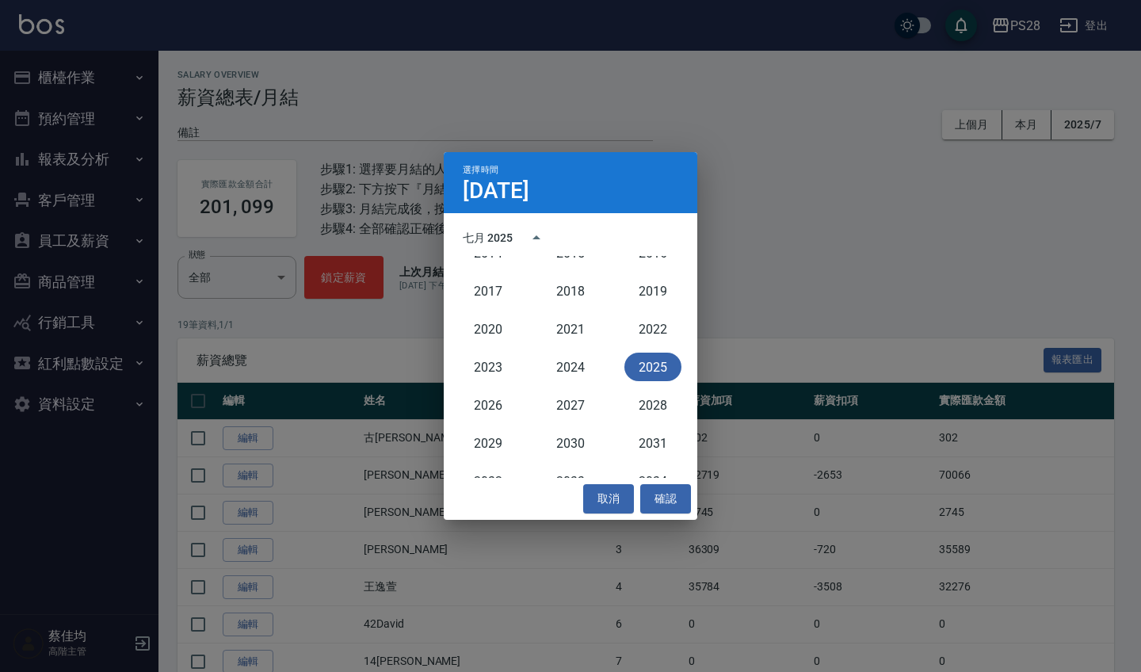
click at [653, 359] on button "2025" at bounding box center [652, 366] width 57 height 29
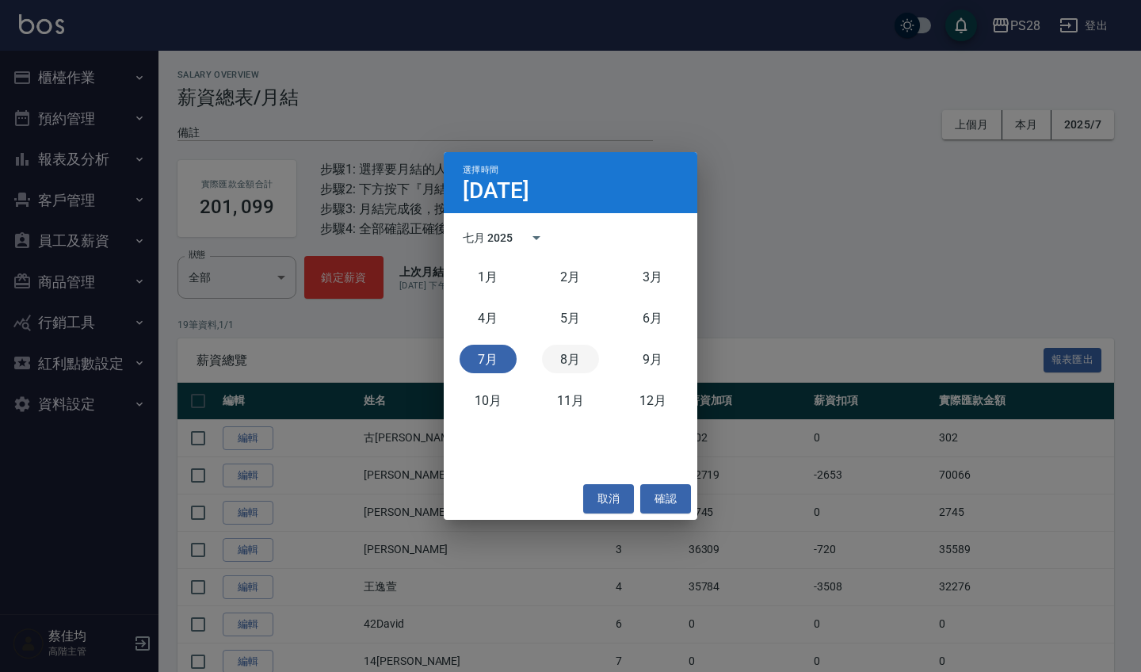
click at [554, 361] on button "8月" at bounding box center [570, 359] width 57 height 29
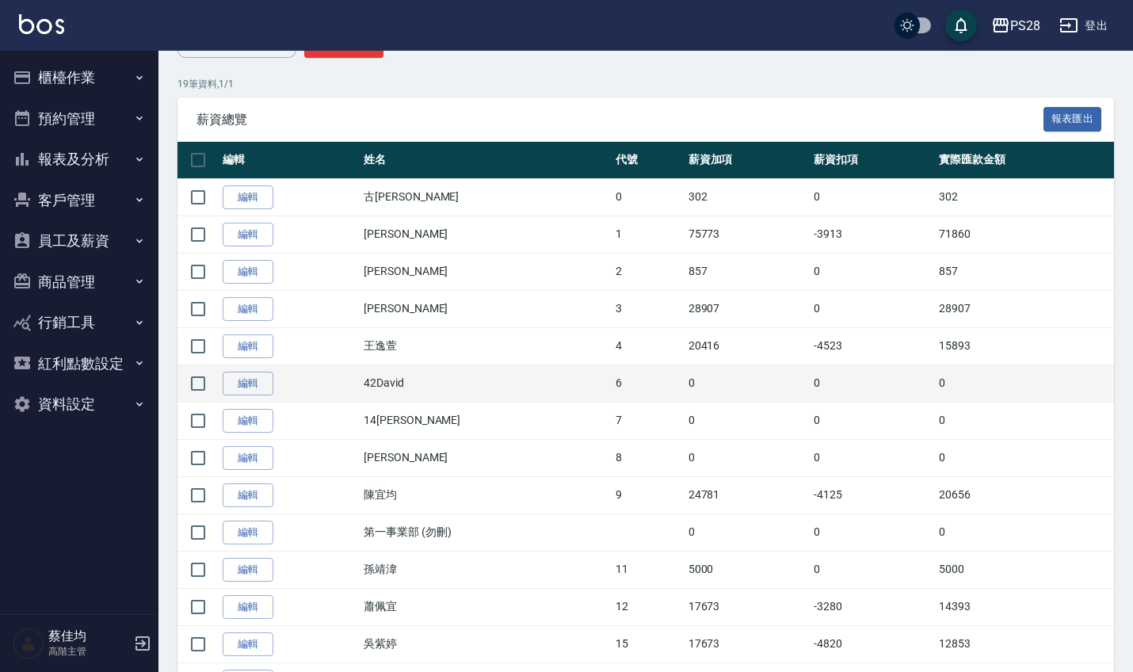
scroll to position [242, 0]
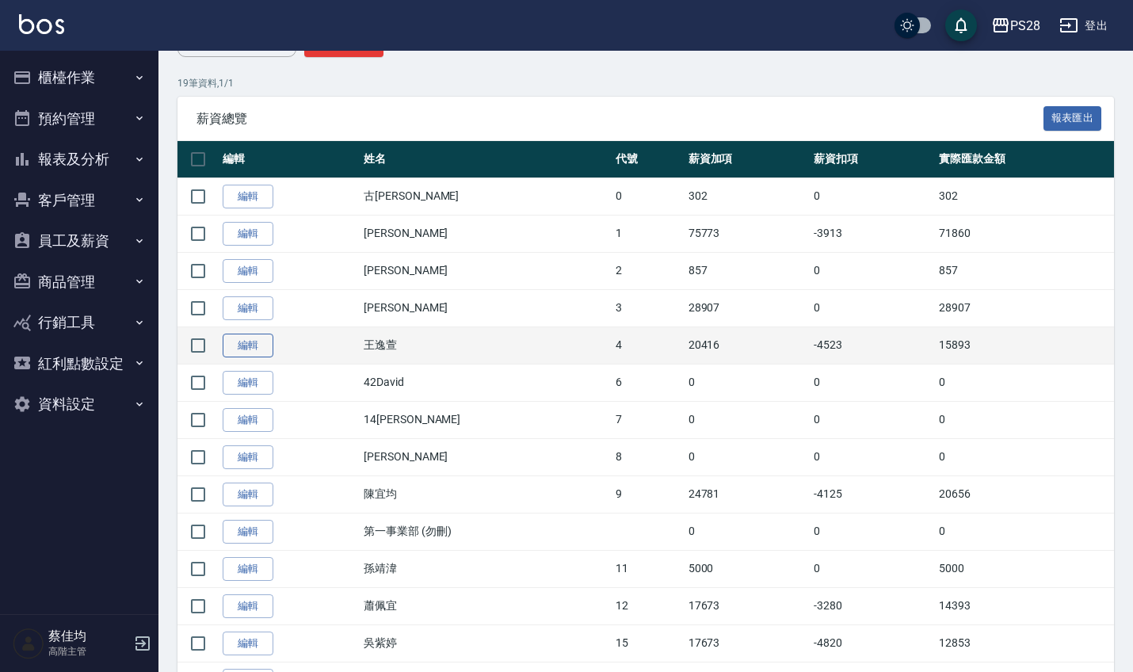
click at [253, 349] on link "編輯" at bounding box center [248, 345] width 51 height 25
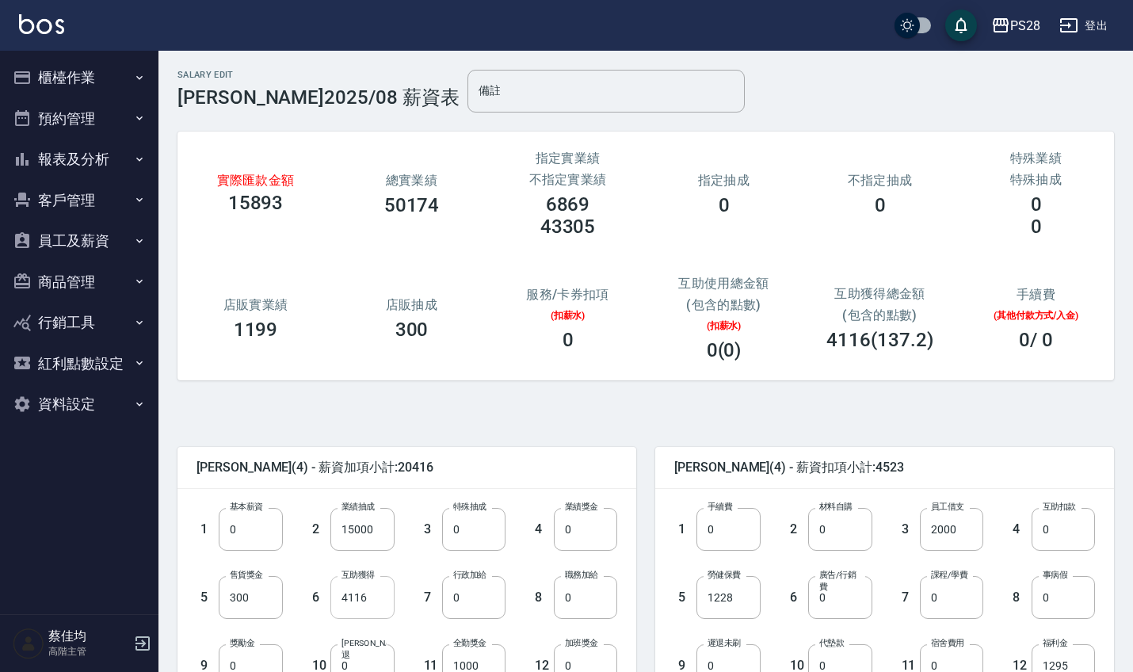
click at [382, 610] on input "4116" at bounding box center [361, 597] width 63 height 43
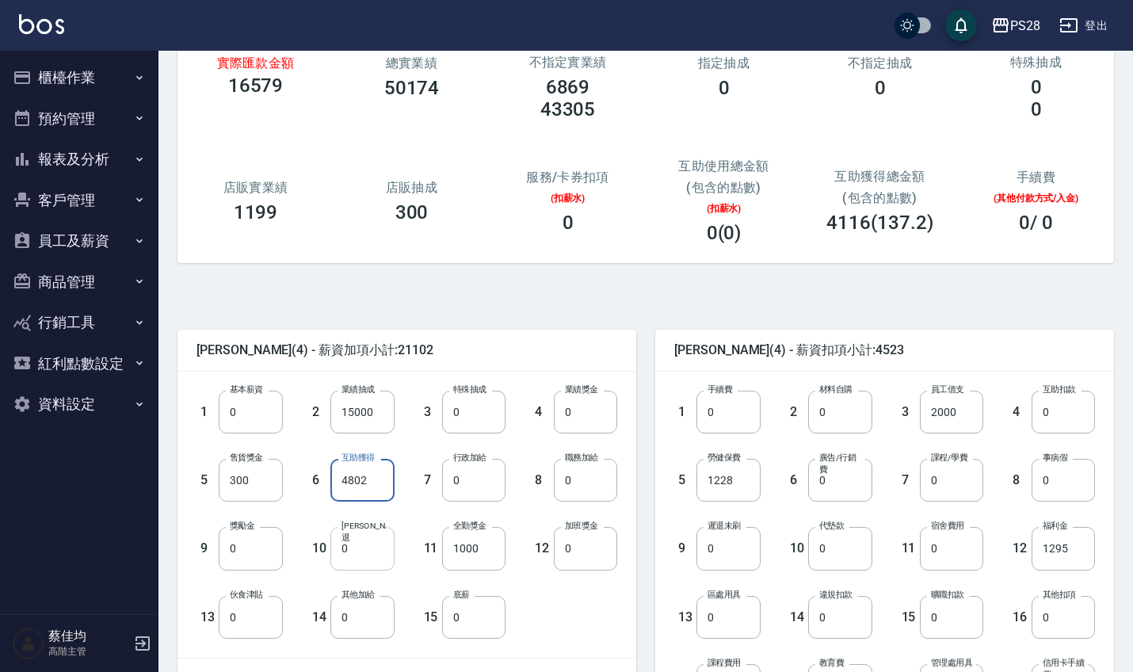
scroll to position [118, 0]
type input "4802"
click at [365, 627] on input "0" at bounding box center [361, 616] width 63 height 43
type input "5000"
click at [944, 484] on input "0" at bounding box center [951, 479] width 63 height 43
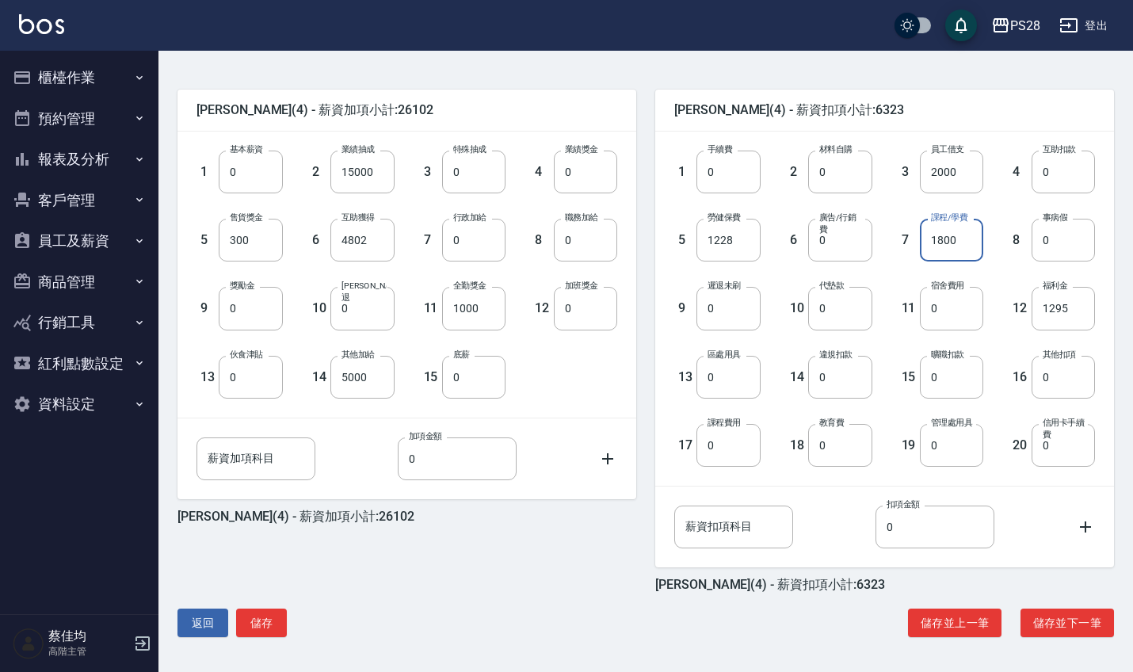
scroll to position [357, 0]
type input "1800"
click at [257, 623] on button "儲存" at bounding box center [261, 622] width 51 height 29
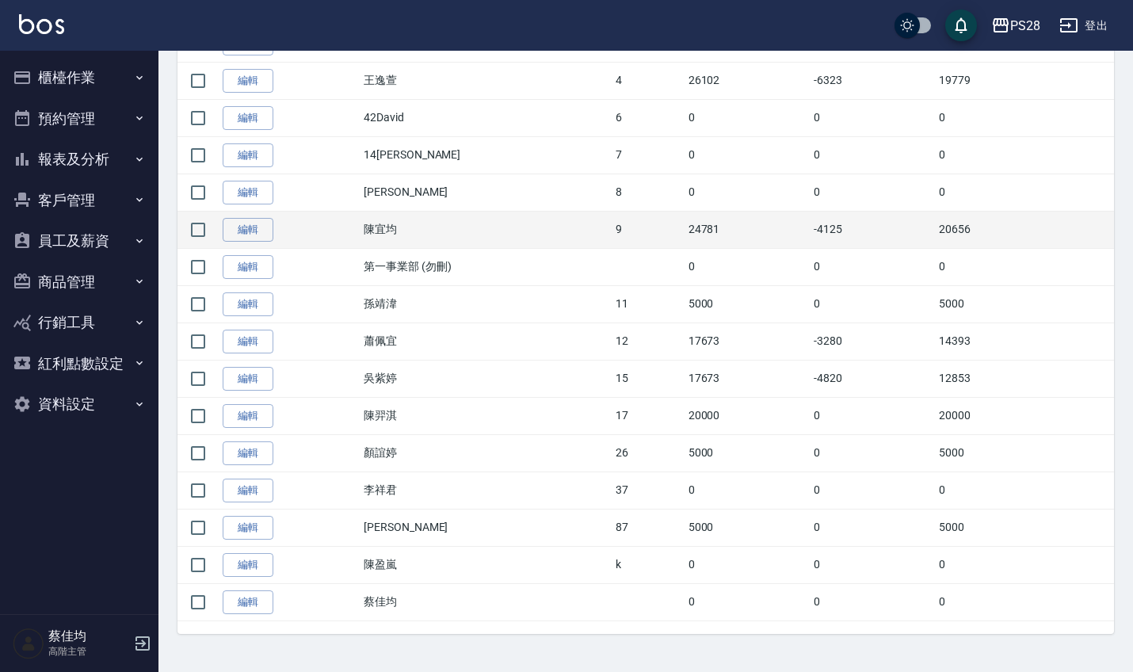
scroll to position [505, 0]
click at [261, 234] on link "編輯" at bounding box center [248, 231] width 51 height 25
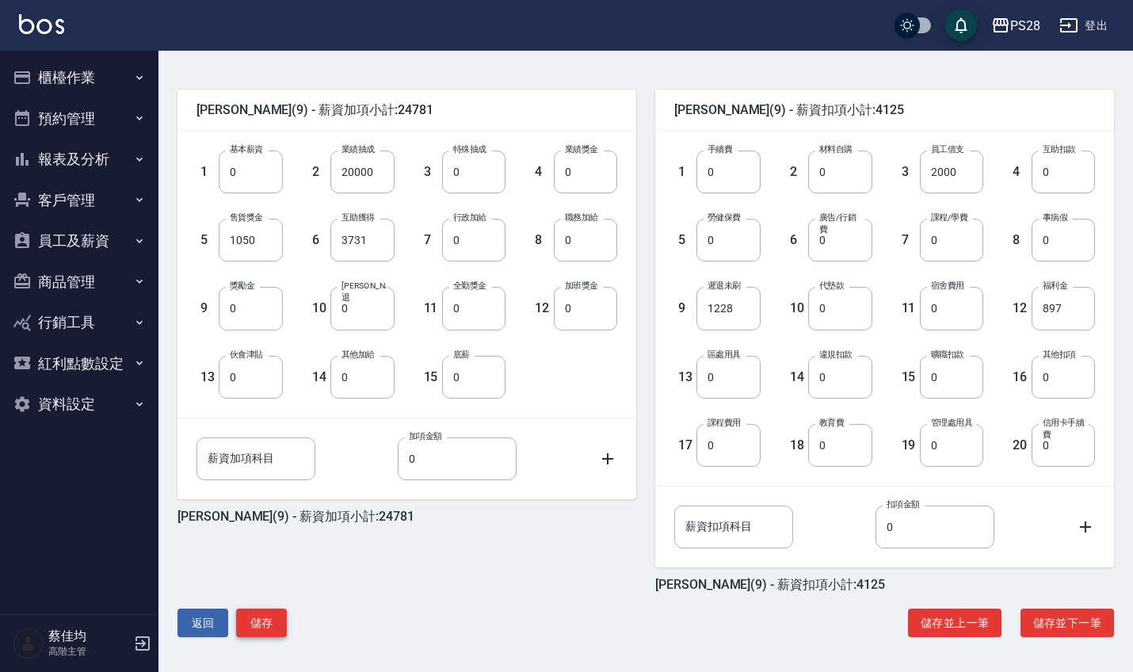
scroll to position [357, 0]
click at [274, 612] on button "儲存" at bounding box center [261, 622] width 51 height 29
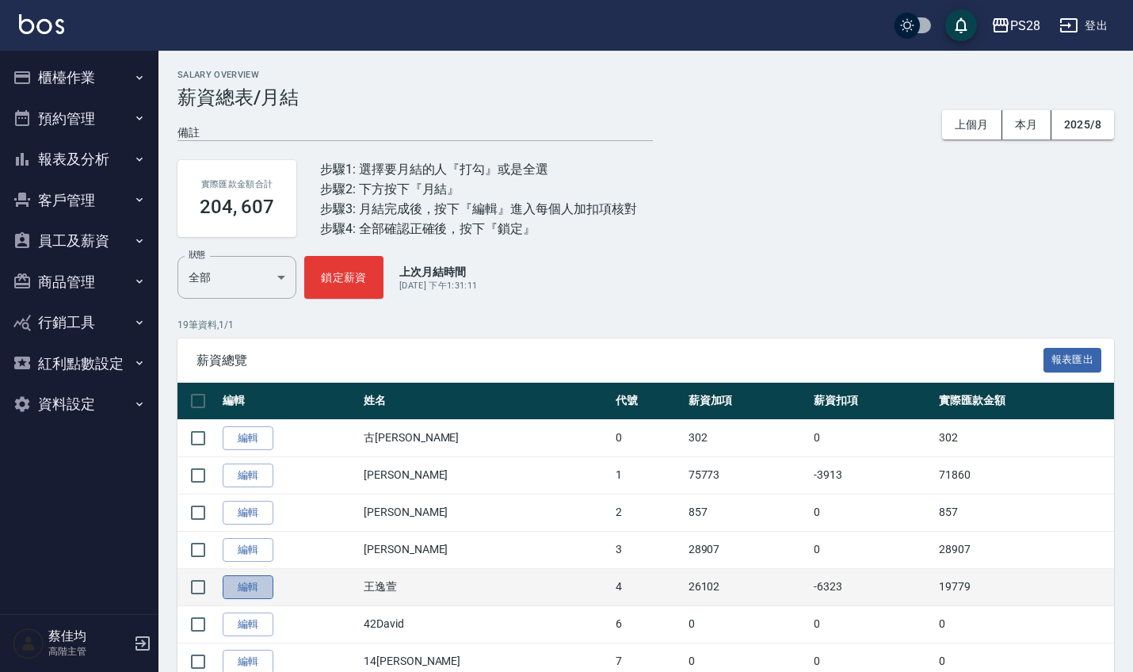
click at [242, 590] on link "編輯" at bounding box center [248, 587] width 51 height 25
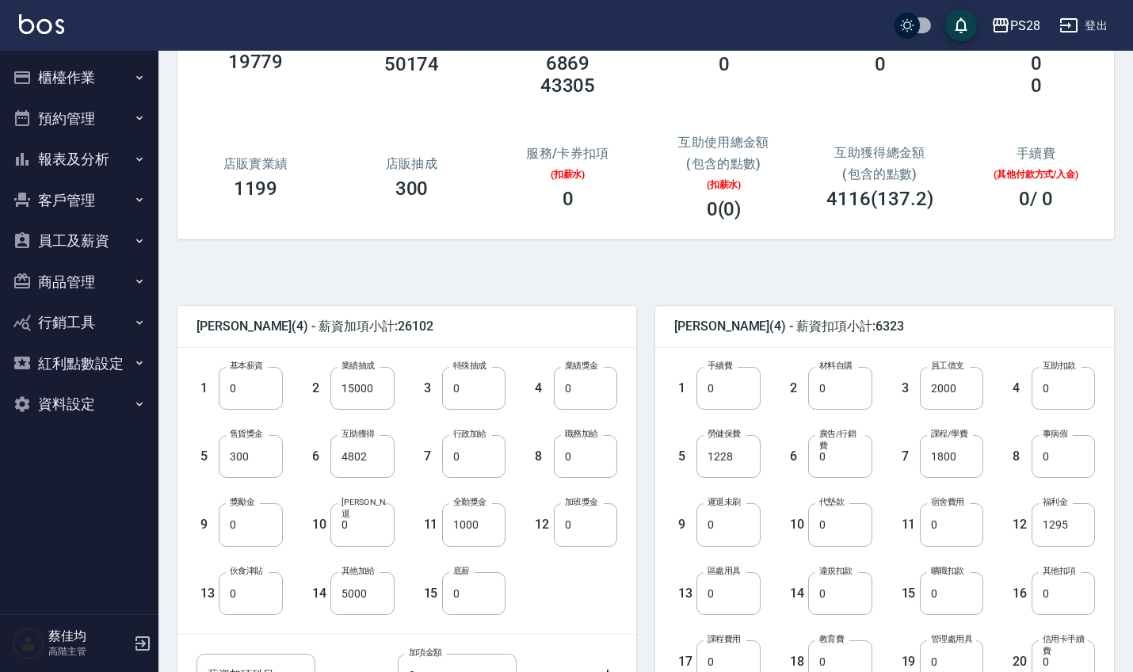
scroll to position [218, 0]
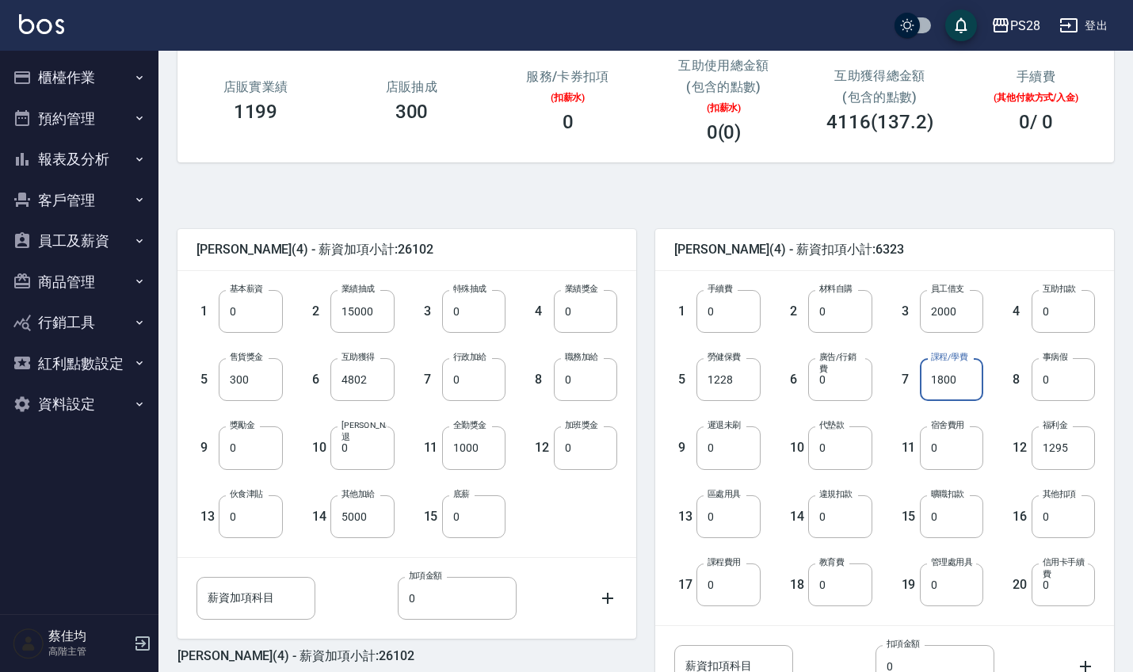
click at [966, 378] on input "1800" at bounding box center [951, 379] width 63 height 43
type input "0"
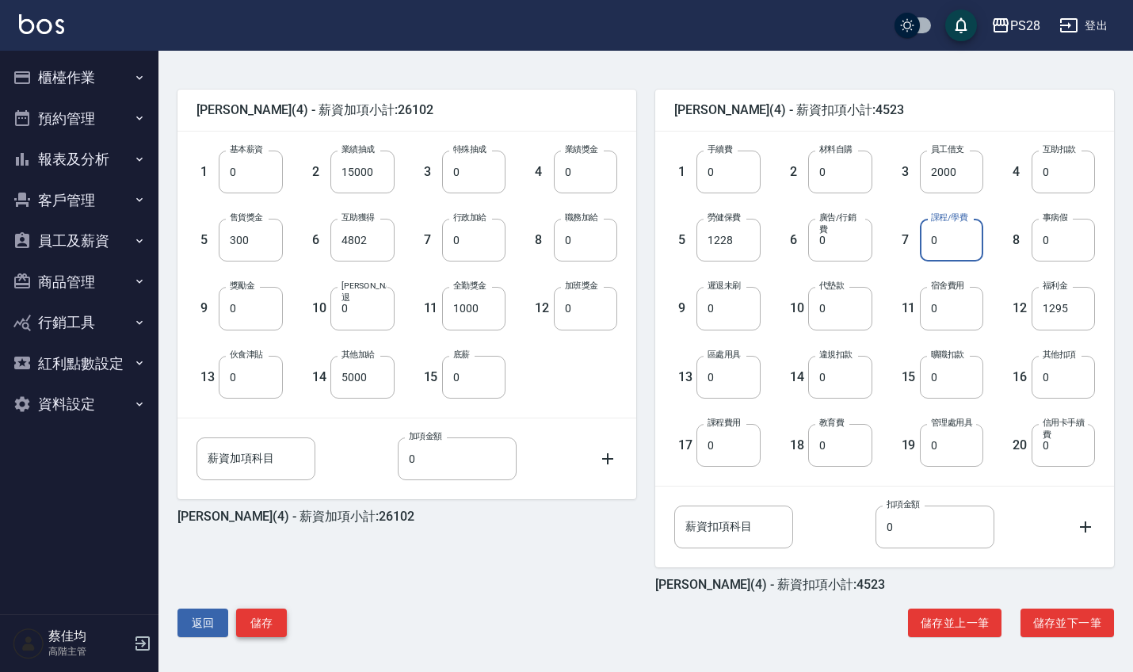
scroll to position [357, 0]
click at [279, 620] on button "儲存" at bounding box center [261, 622] width 51 height 29
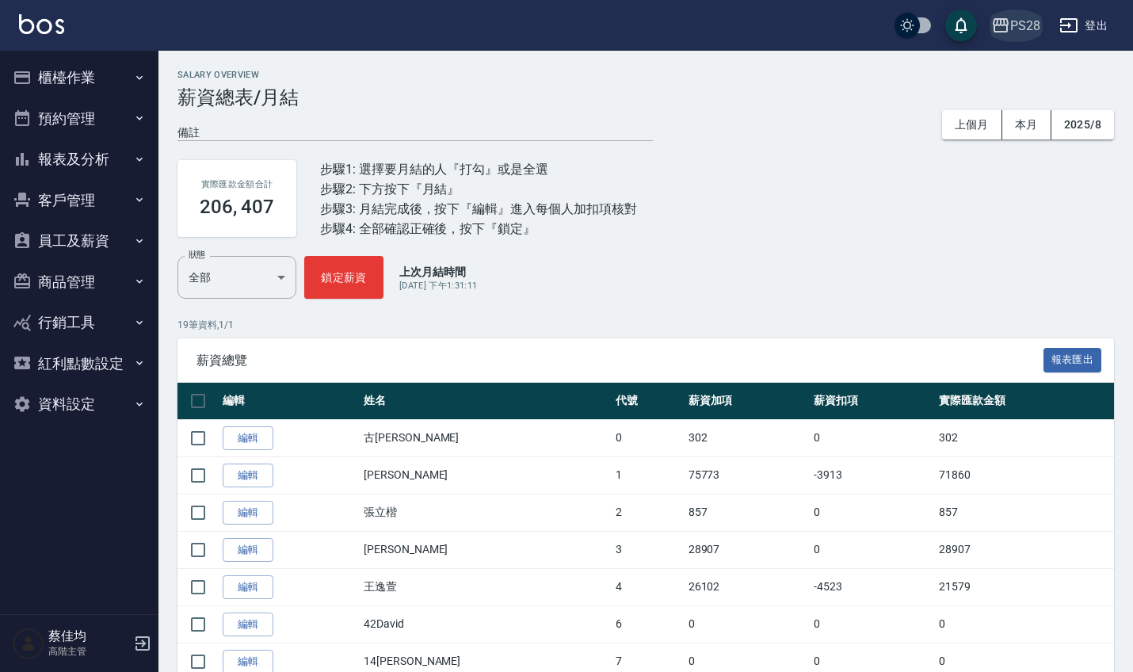
click at [1023, 34] on div "PS28" at bounding box center [1025, 26] width 30 height 20
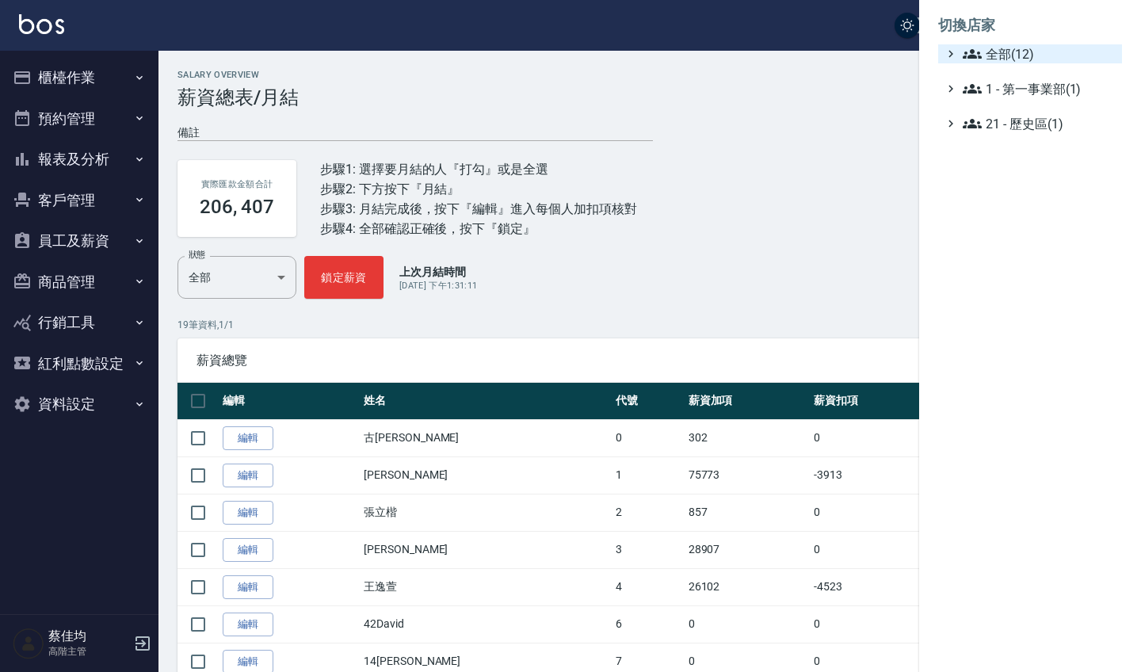
click at [1005, 45] on span "全部(12)" at bounding box center [1038, 53] width 153 height 19
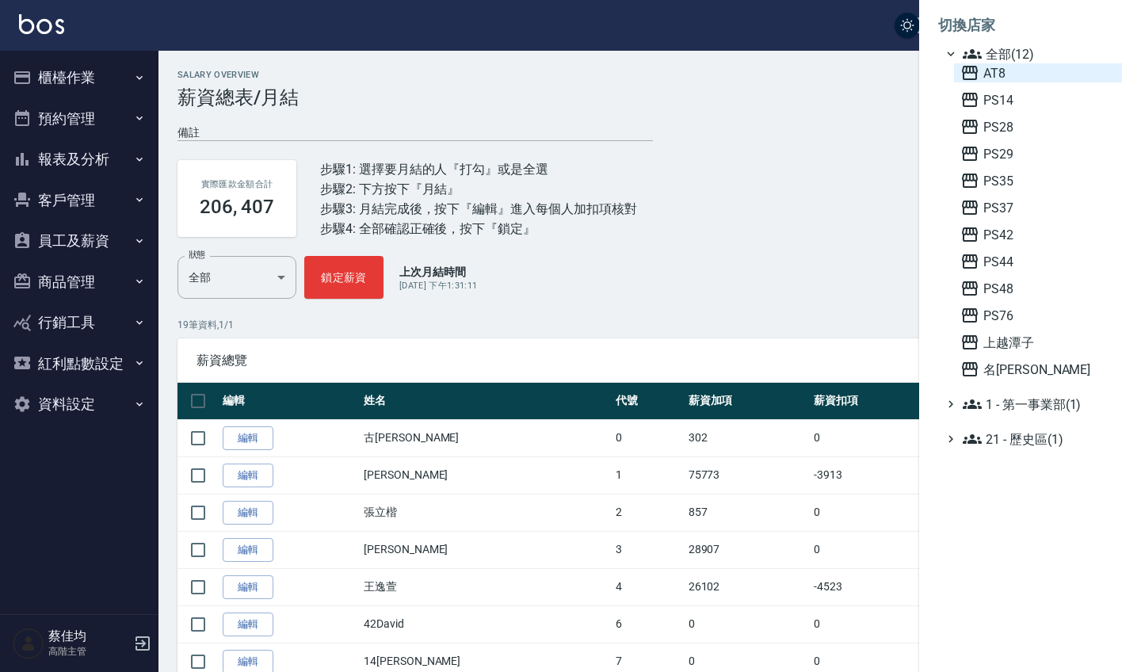
click at [998, 77] on span "AT8" at bounding box center [1037, 72] width 155 height 19
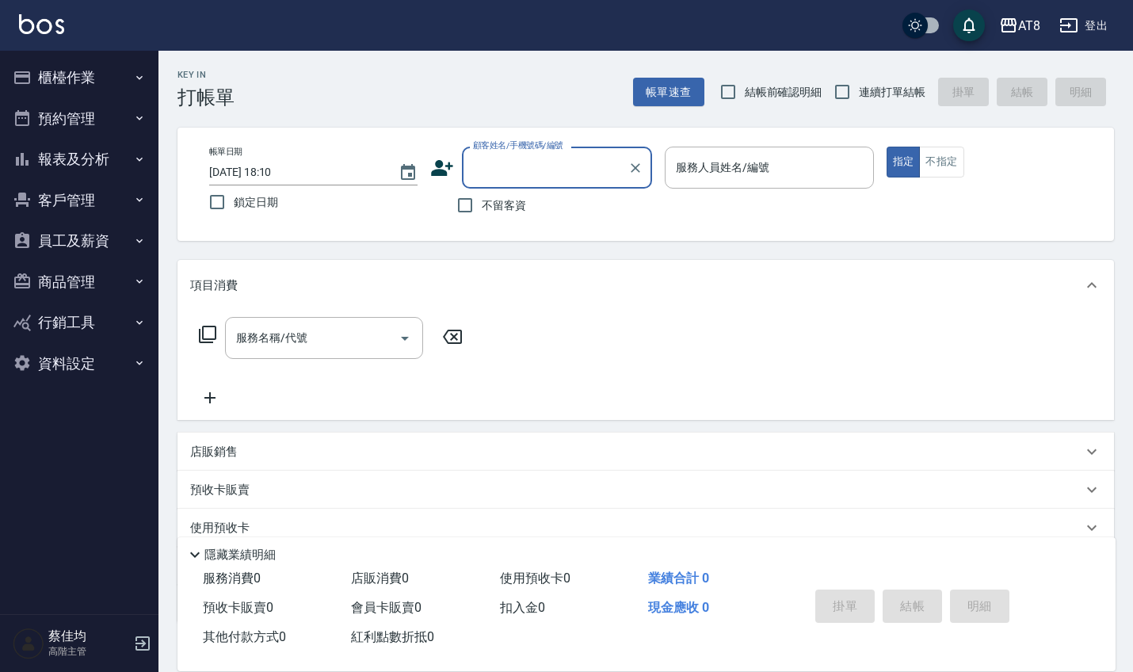
click at [80, 238] on button "員工及薪資" at bounding box center [79, 240] width 146 height 41
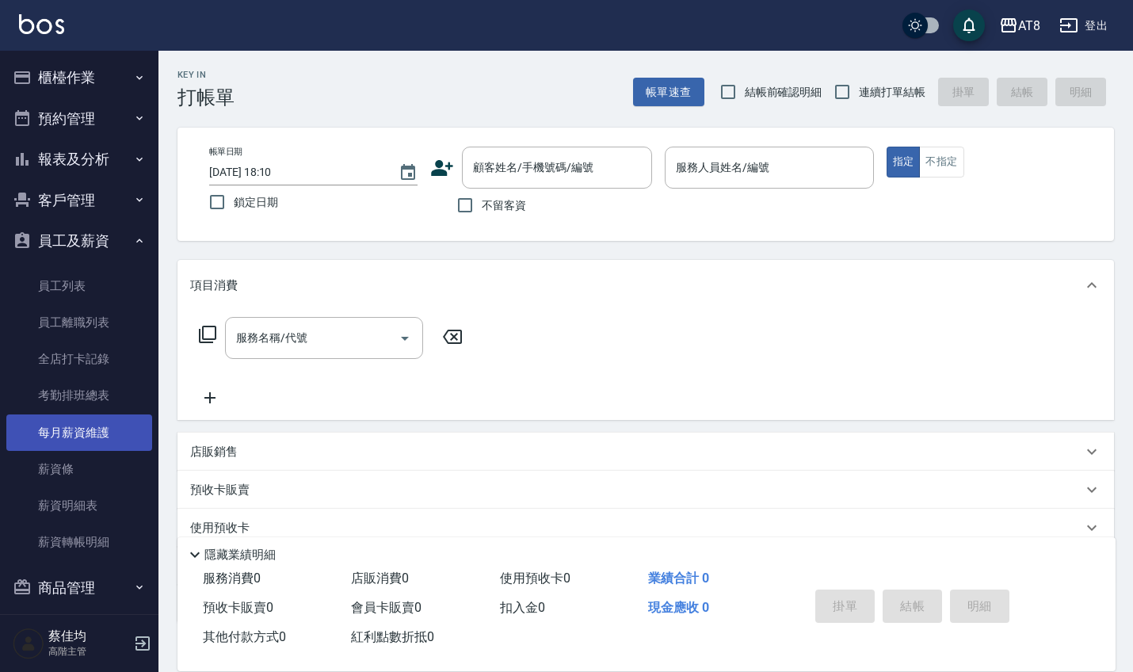
click at [62, 425] on link "每月薪資維護" at bounding box center [79, 432] width 146 height 36
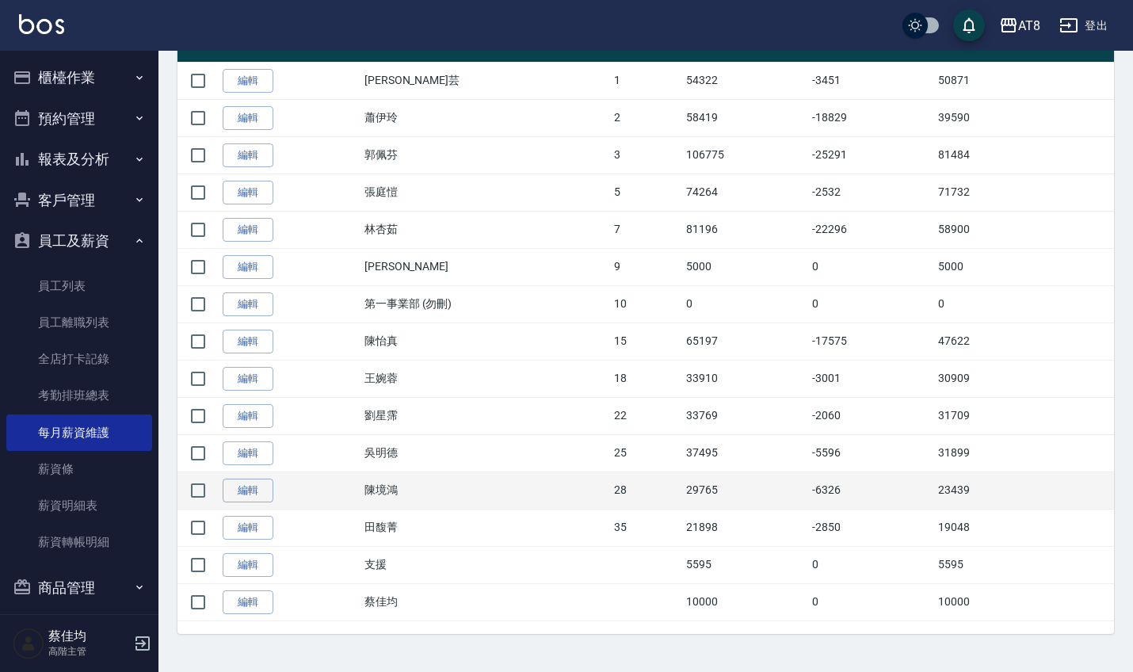
scroll to position [356, 0]
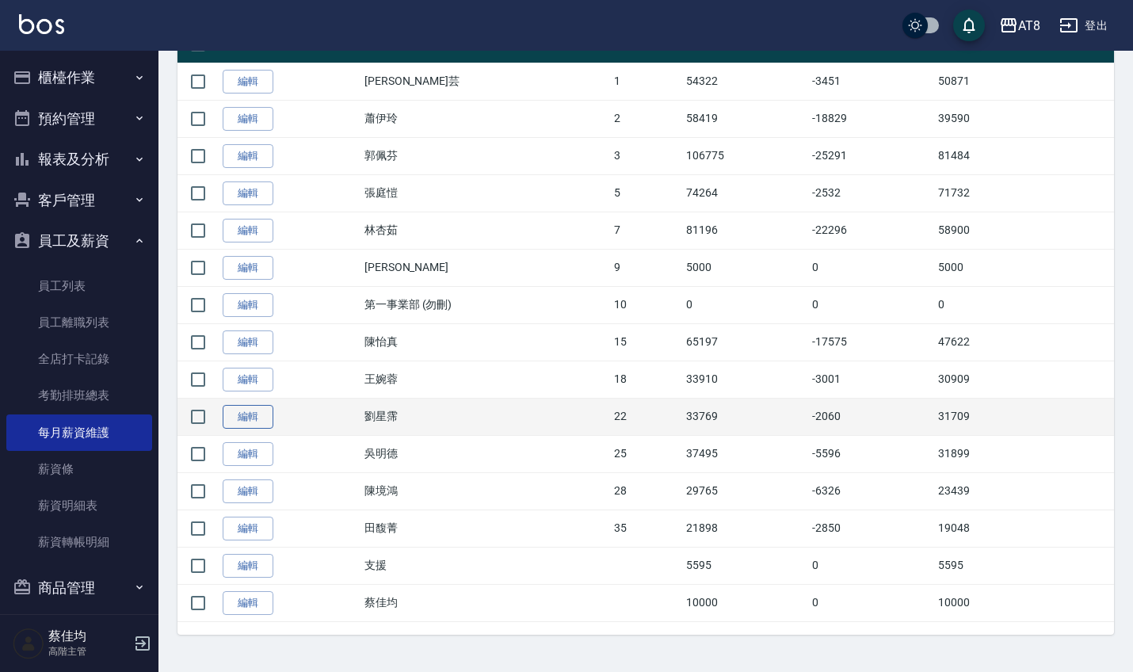
click at [259, 420] on link "編輯" at bounding box center [248, 417] width 51 height 25
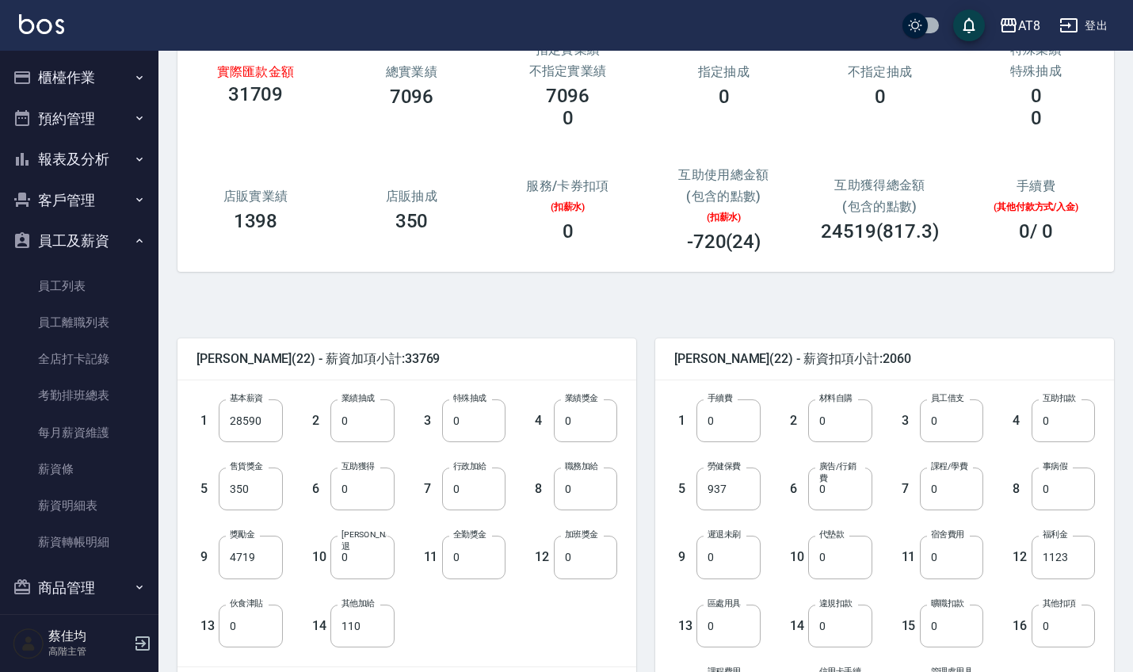
scroll to position [133, 0]
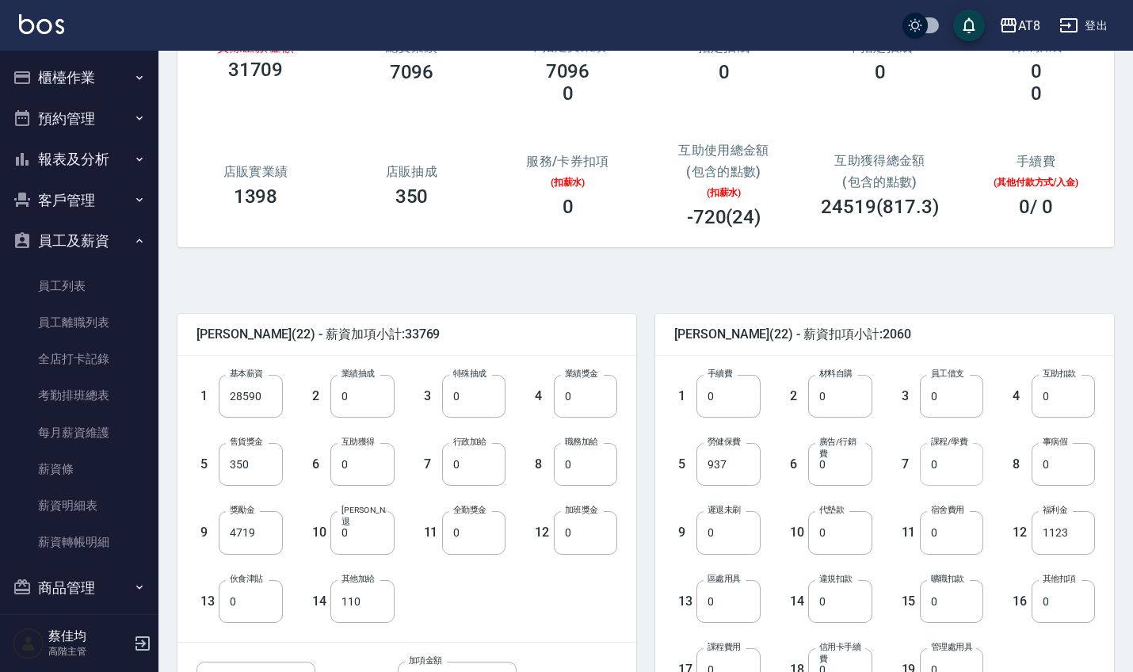
click at [952, 478] on input "0" at bounding box center [951, 464] width 63 height 43
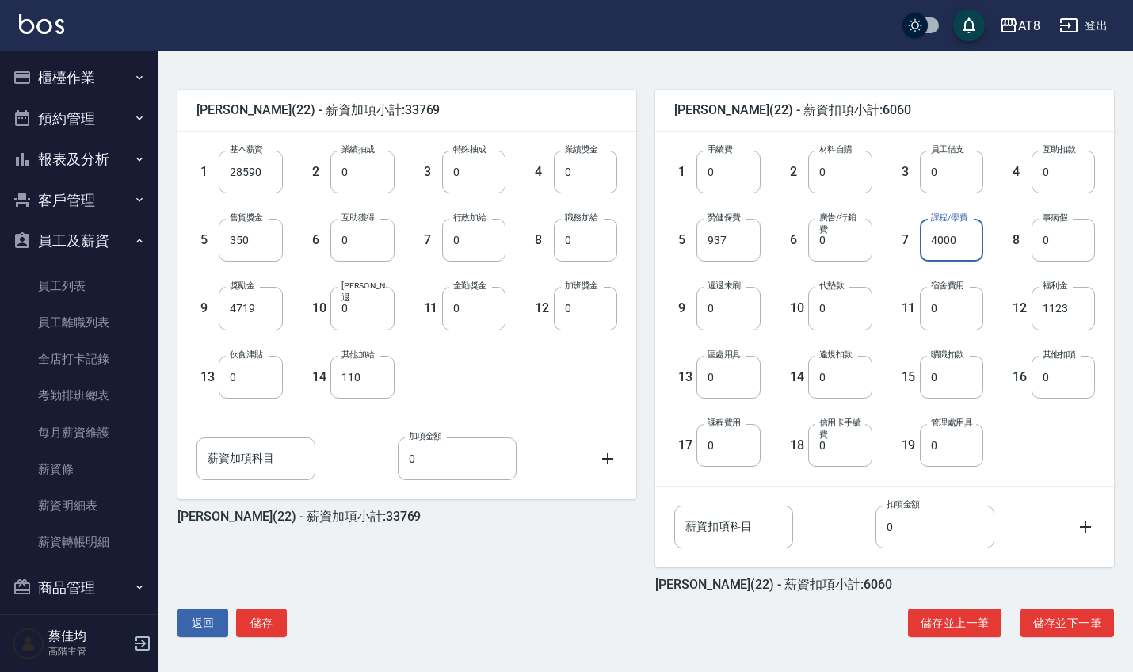
scroll to position [357, 0]
type input "4000"
click at [269, 615] on button "儲存" at bounding box center [261, 622] width 51 height 29
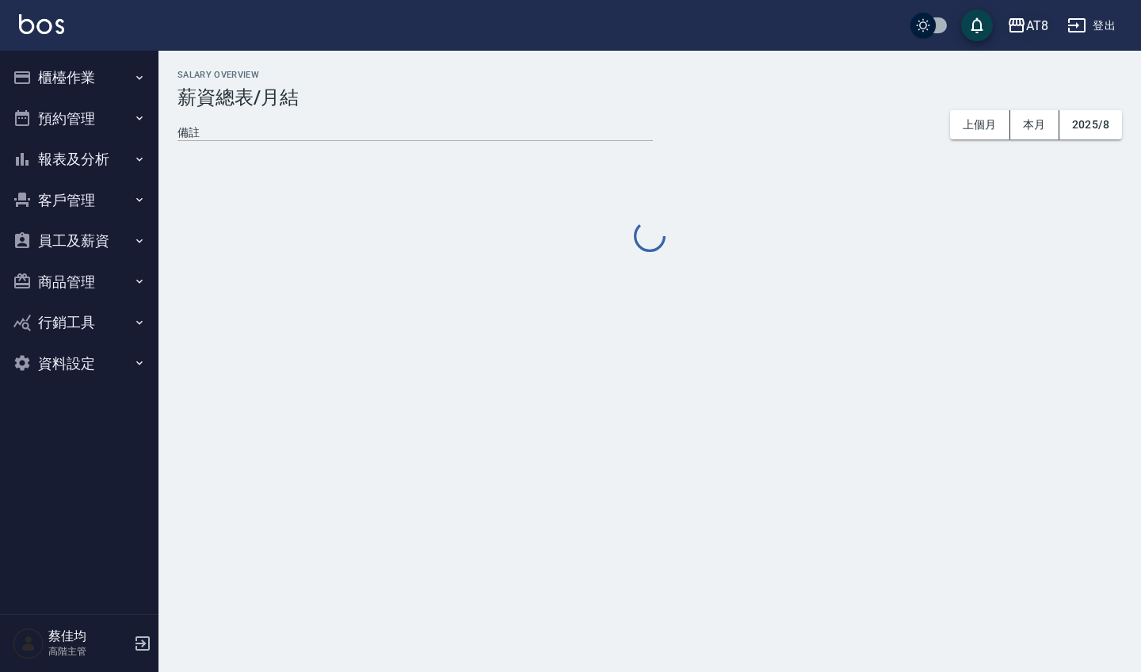
click at [1037, 23] on div "AT8" at bounding box center [1037, 26] width 22 height 20
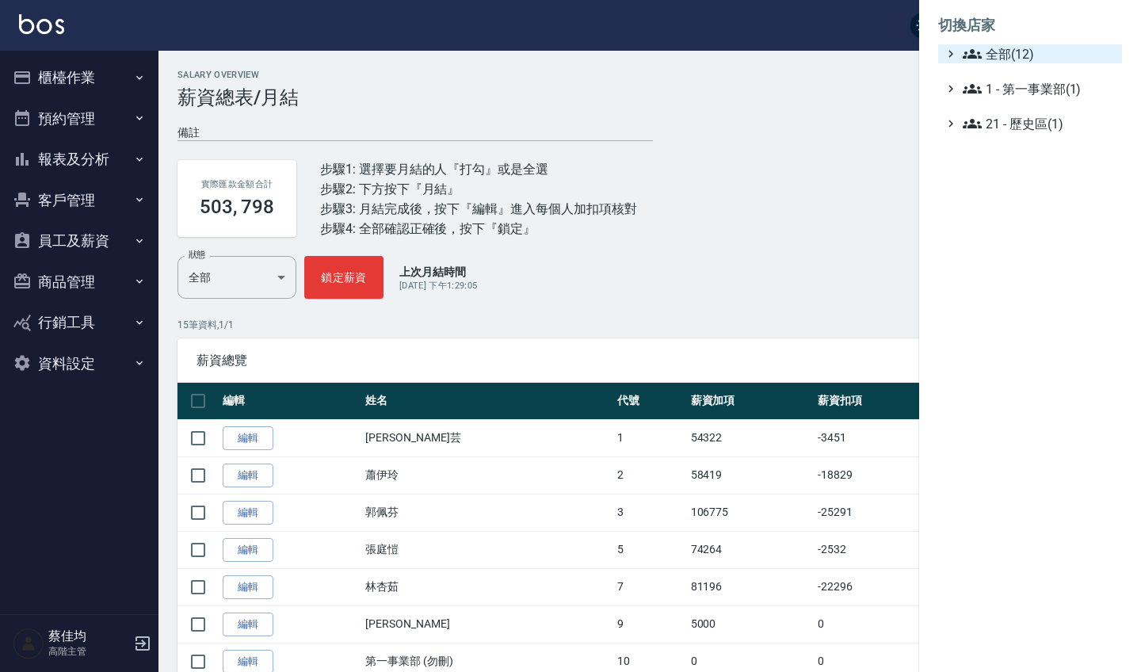
click at [999, 51] on span "全部(12)" at bounding box center [1038, 53] width 153 height 19
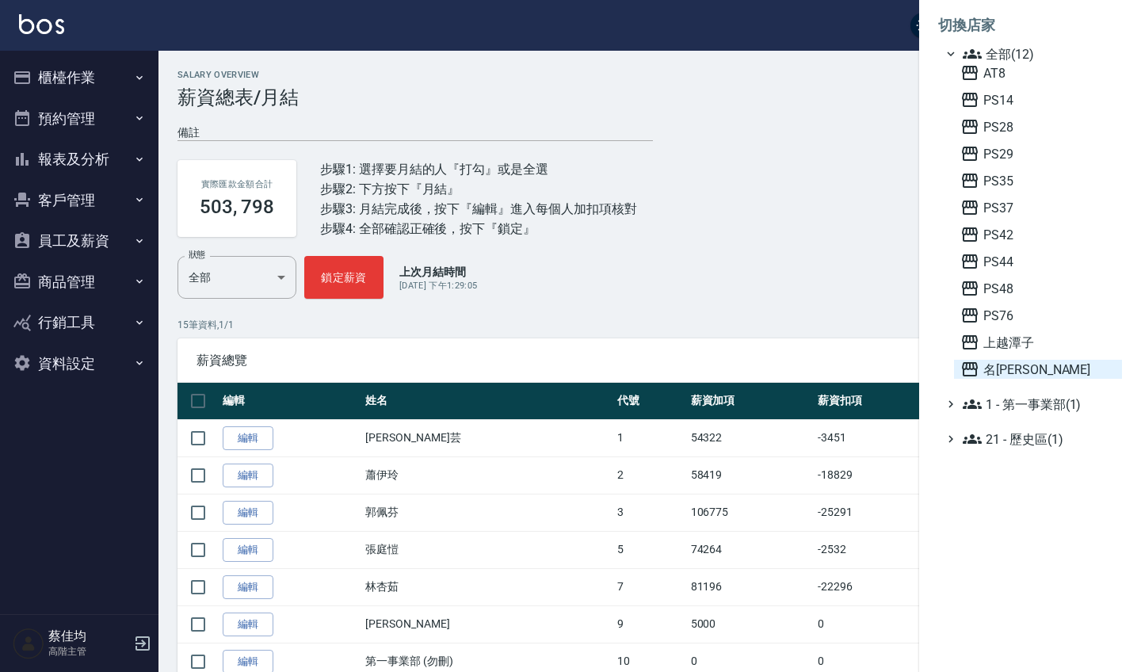
click at [997, 369] on span "名[PERSON_NAME]" at bounding box center [1037, 369] width 155 height 19
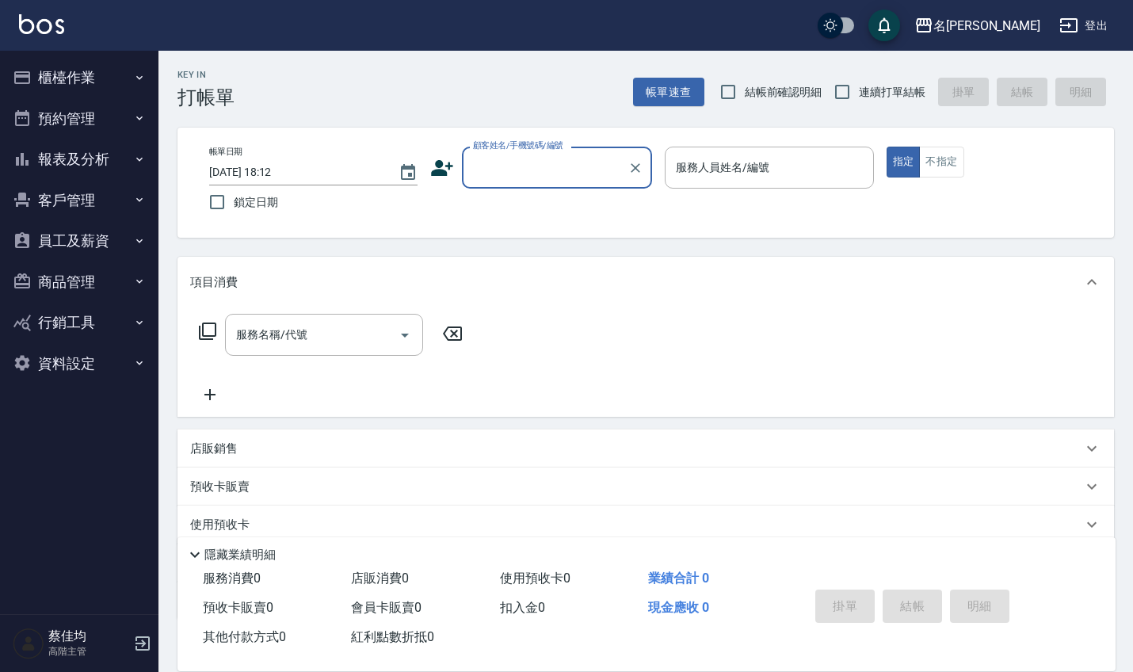
click at [90, 239] on button "員工及薪資" at bounding box center [79, 240] width 146 height 41
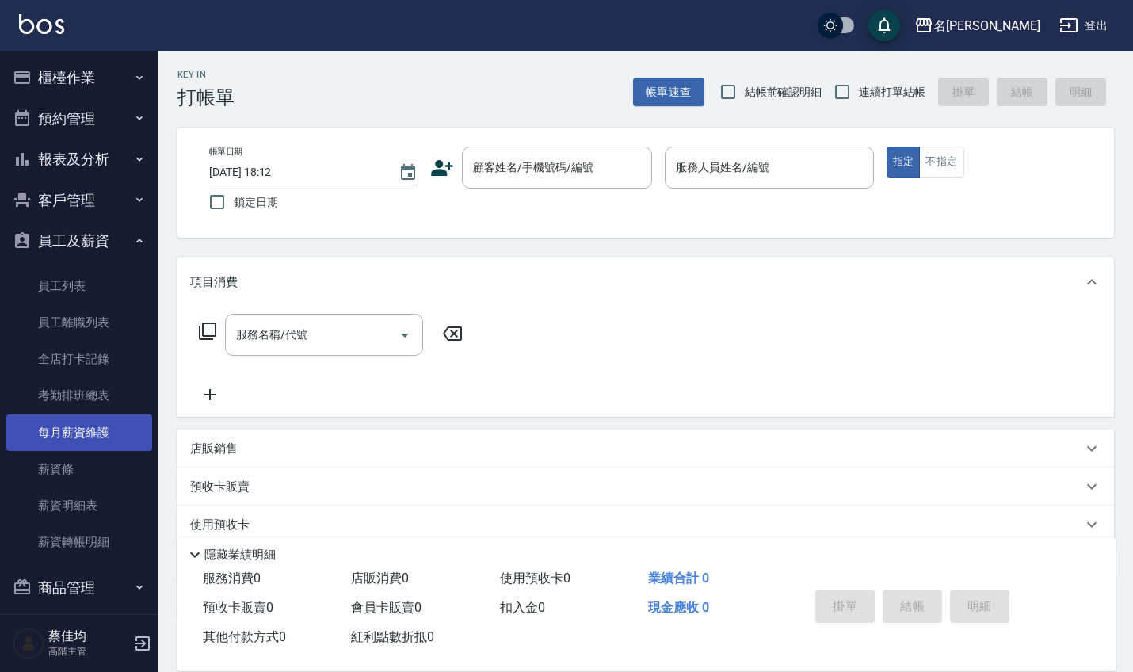
click at [64, 425] on link "每月薪資維護" at bounding box center [79, 432] width 146 height 36
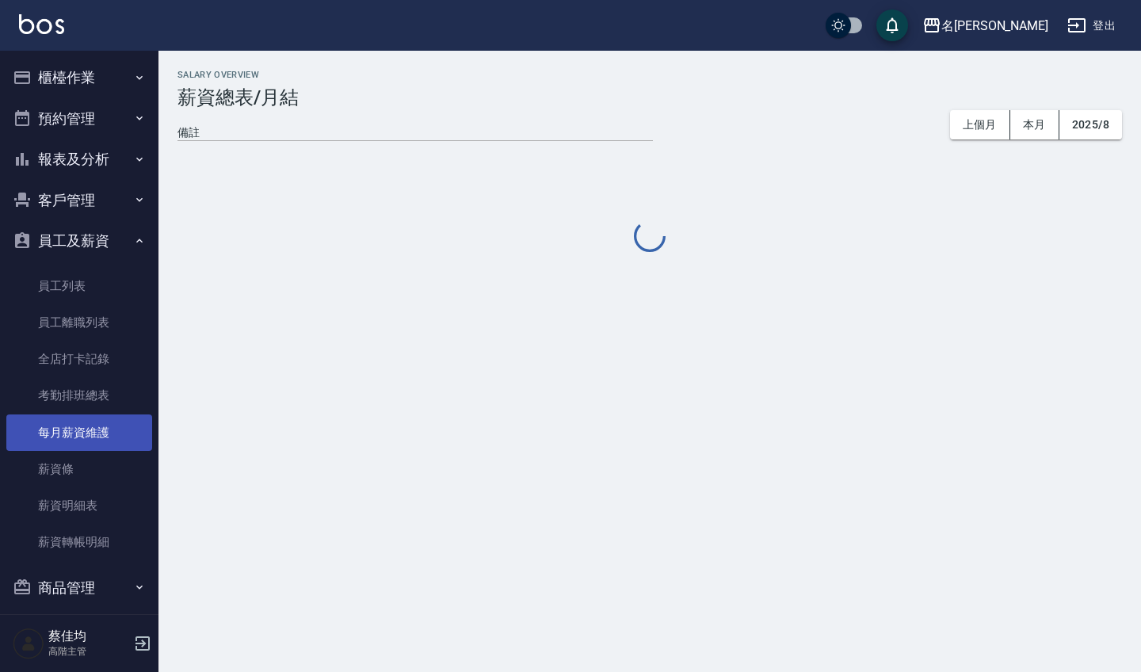
click at [64, 425] on link "每月薪資維護" at bounding box center [79, 432] width 146 height 36
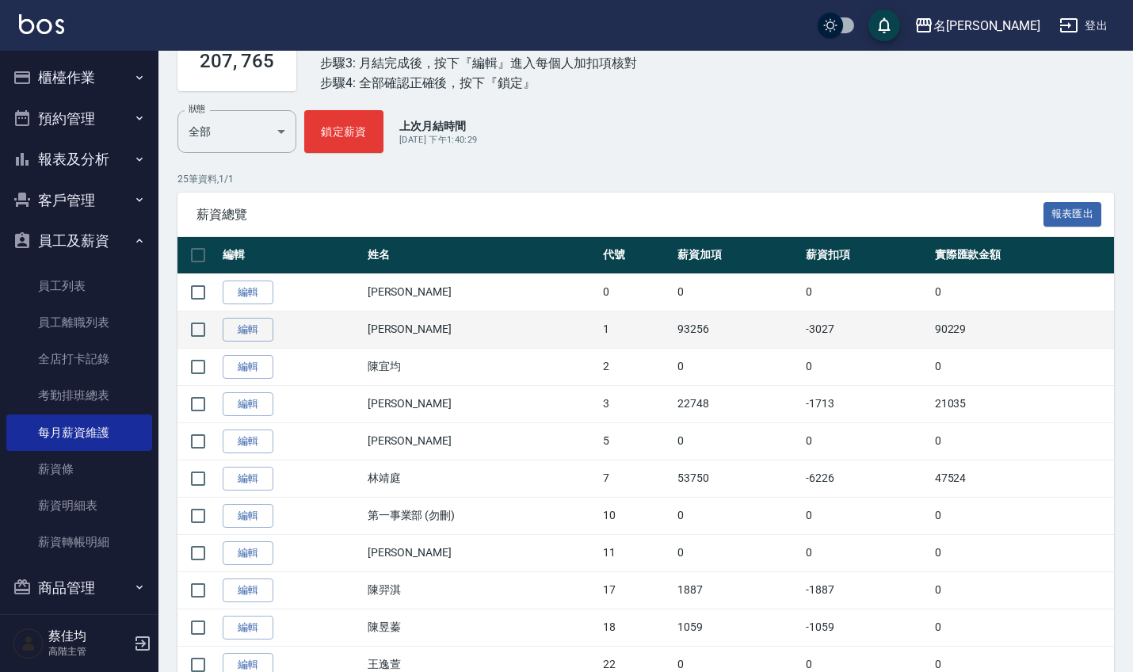
scroll to position [158, 0]
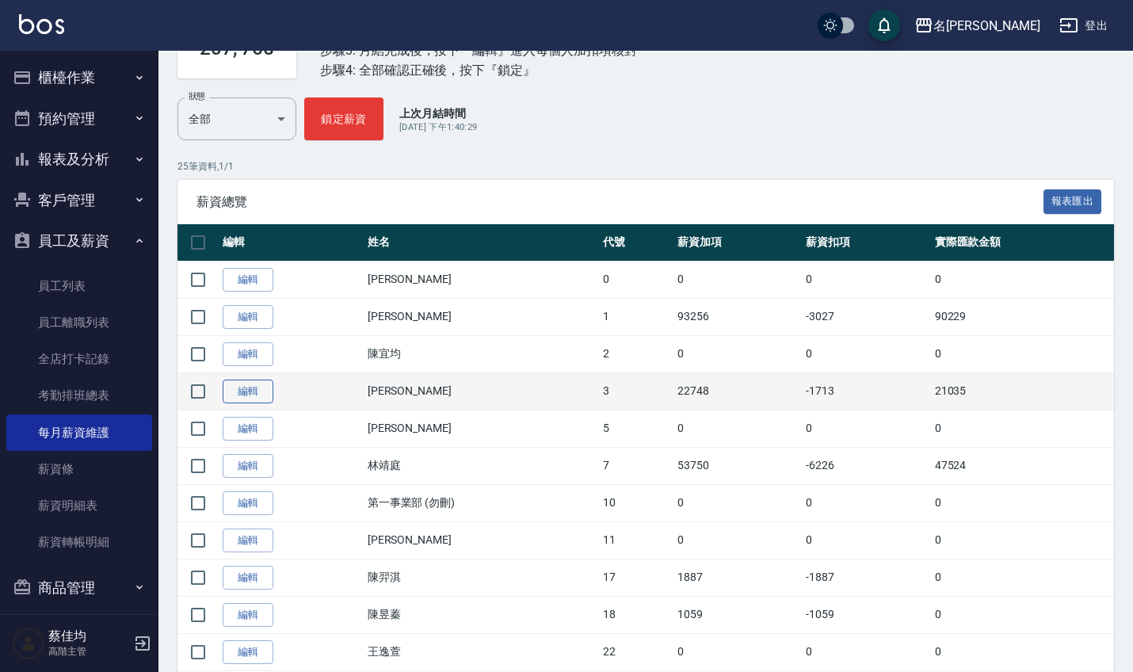
click at [262, 400] on link "編輯" at bounding box center [248, 391] width 51 height 25
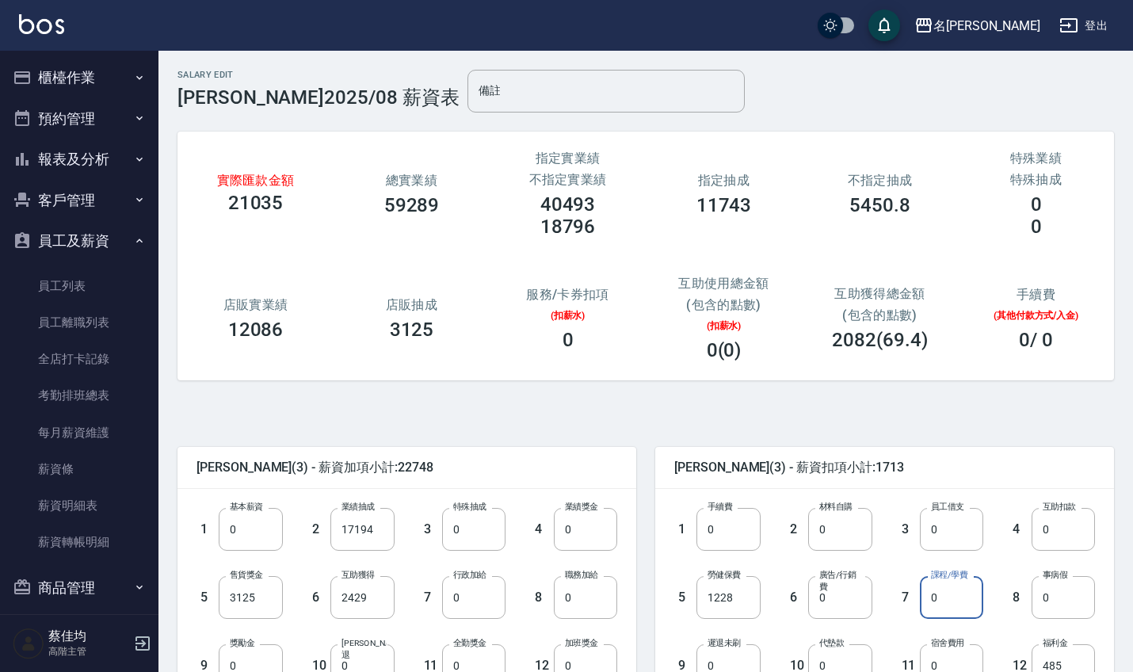
click at [952, 596] on input "0" at bounding box center [951, 597] width 63 height 43
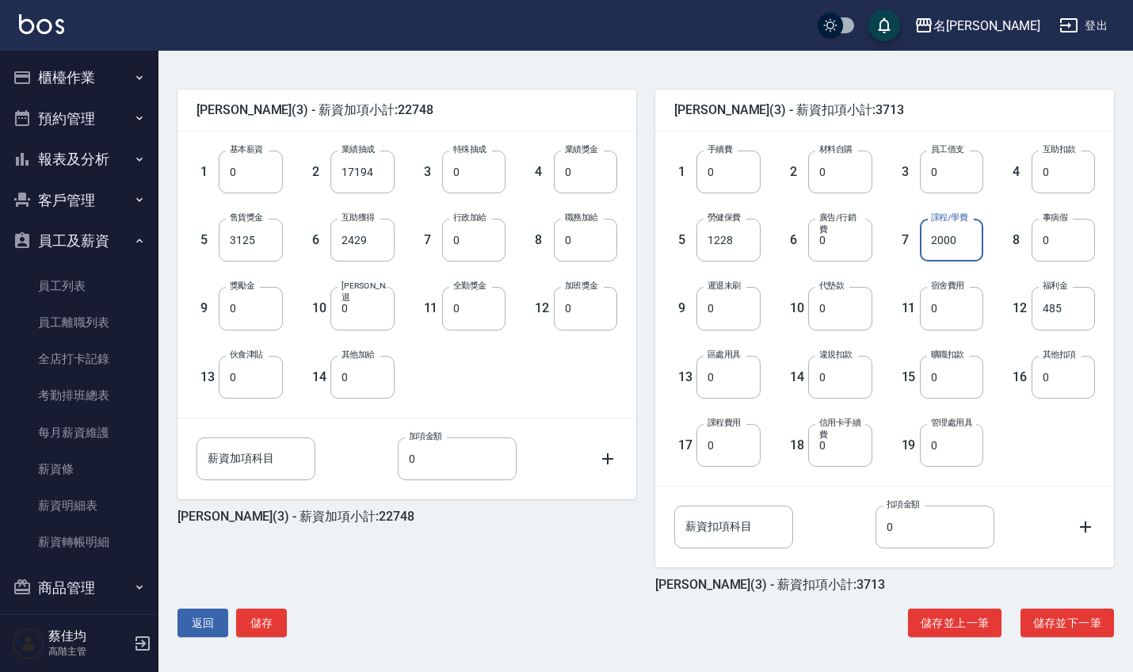
scroll to position [357, 0]
type input "2000"
click at [252, 618] on button "儲存" at bounding box center [261, 622] width 51 height 29
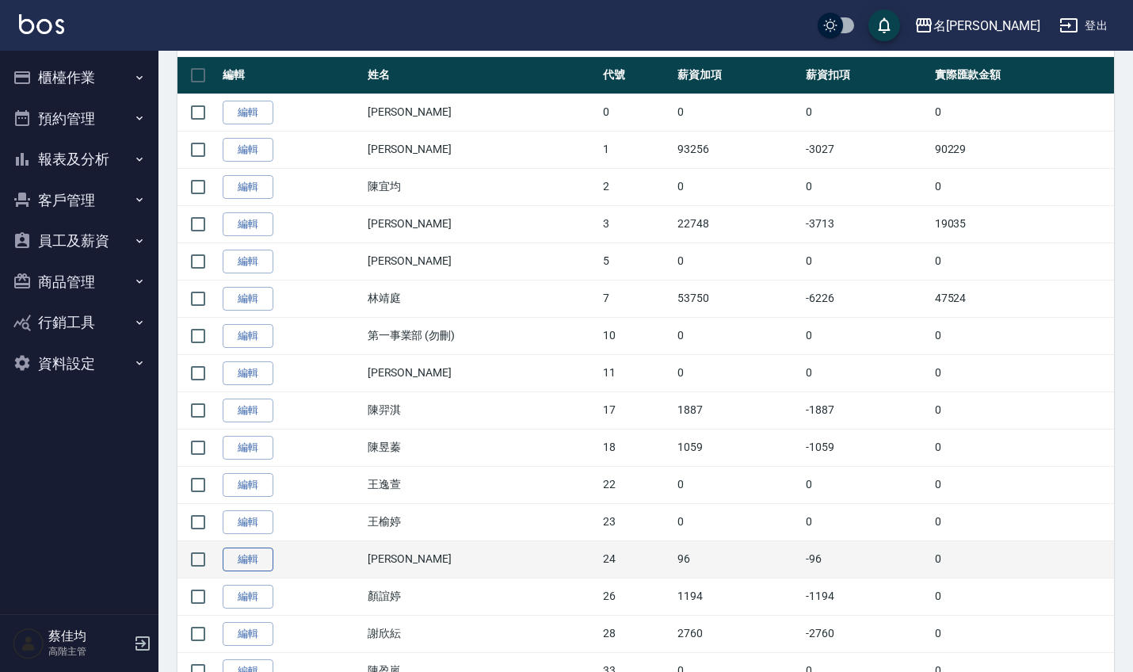
scroll to position [337, 0]
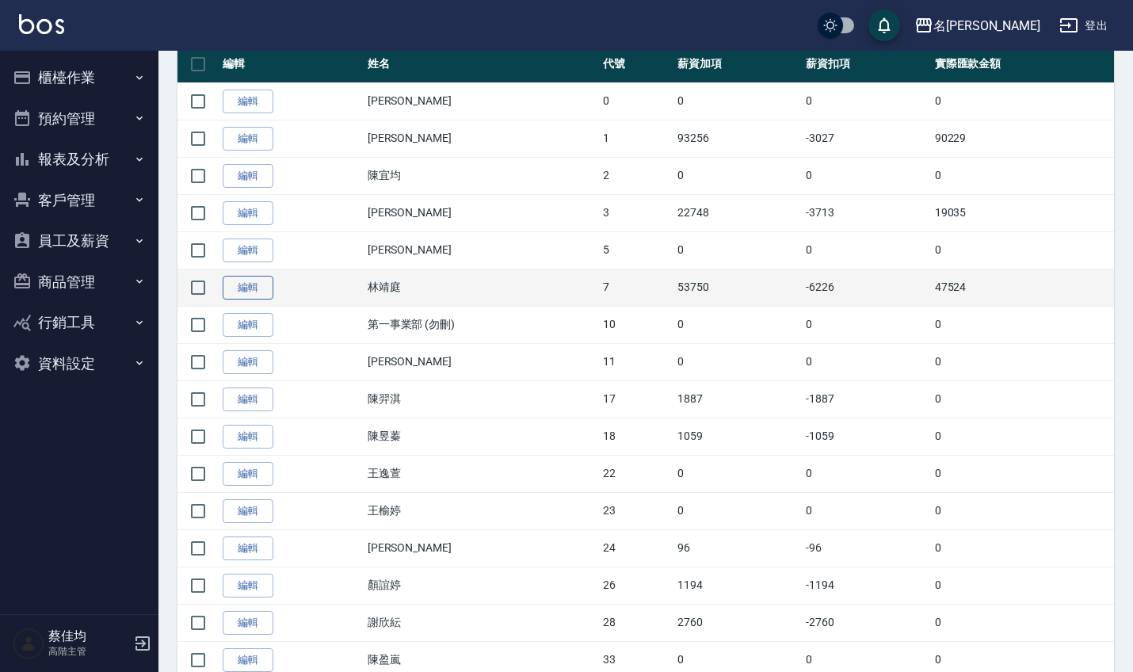
click at [266, 284] on link "編輯" at bounding box center [248, 288] width 51 height 25
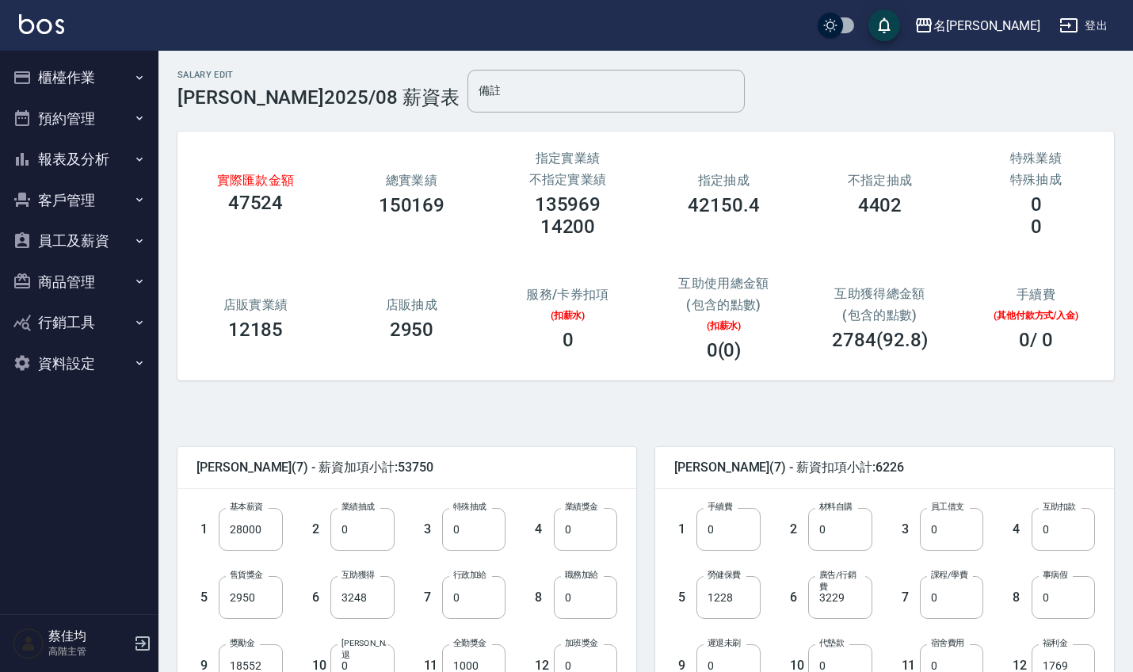
scroll to position [74, 0]
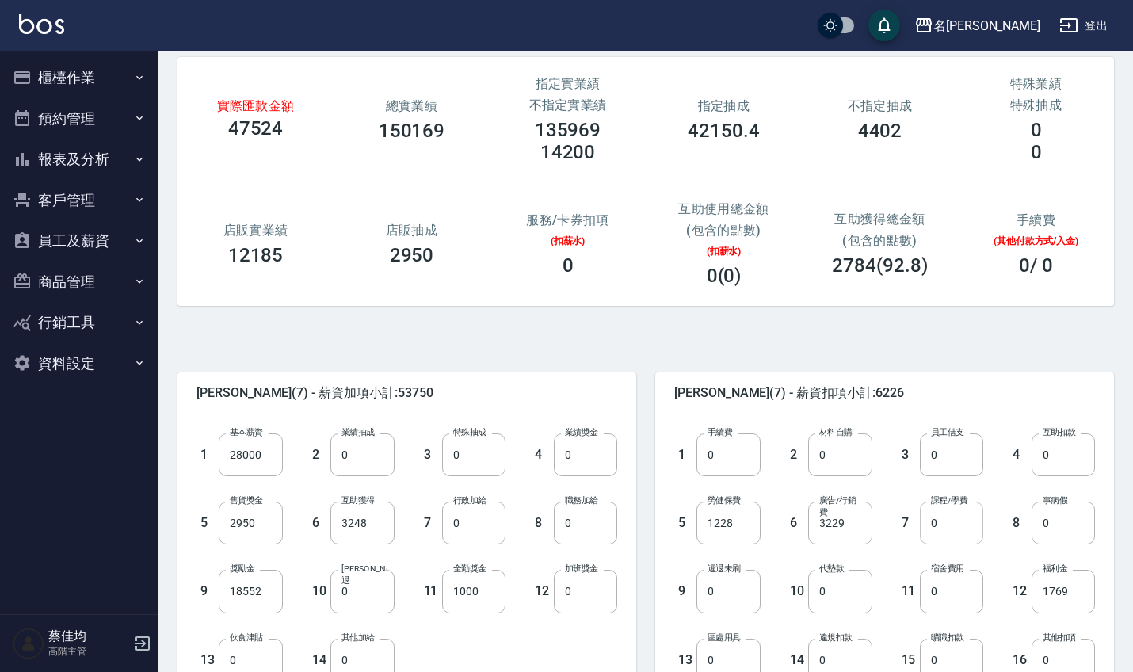
click at [948, 525] on input "0" at bounding box center [951, 522] width 63 height 43
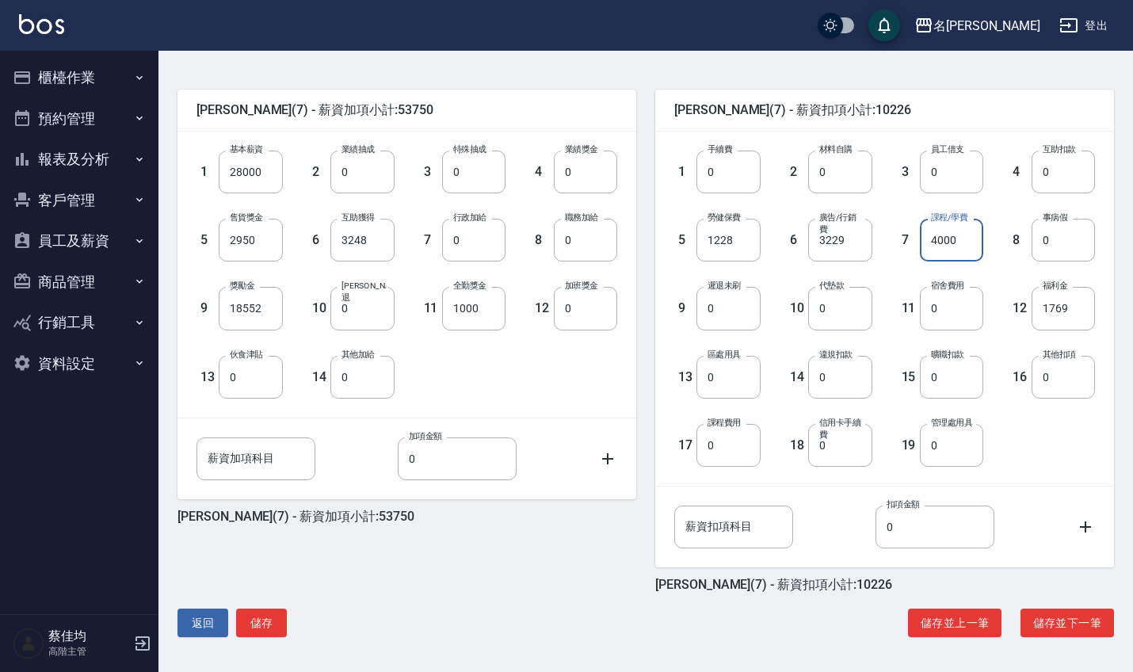
scroll to position [357, 0]
type input "4000"
click at [261, 625] on button "儲存" at bounding box center [261, 622] width 51 height 29
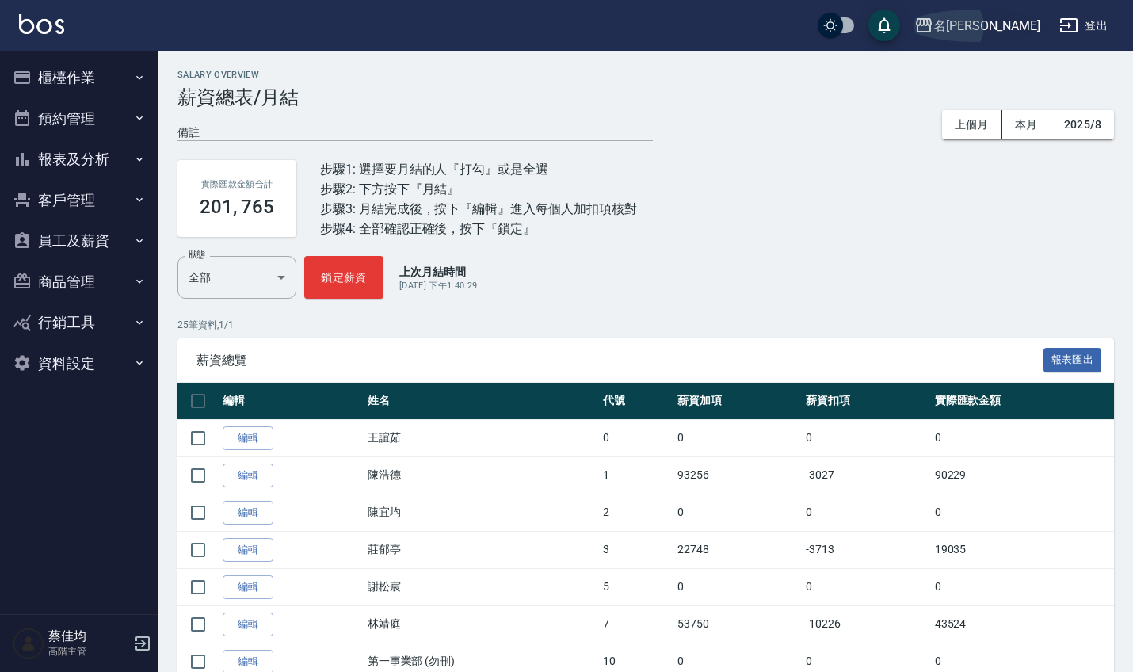
click at [1026, 27] on div "名[PERSON_NAME]" at bounding box center [986, 26] width 107 height 20
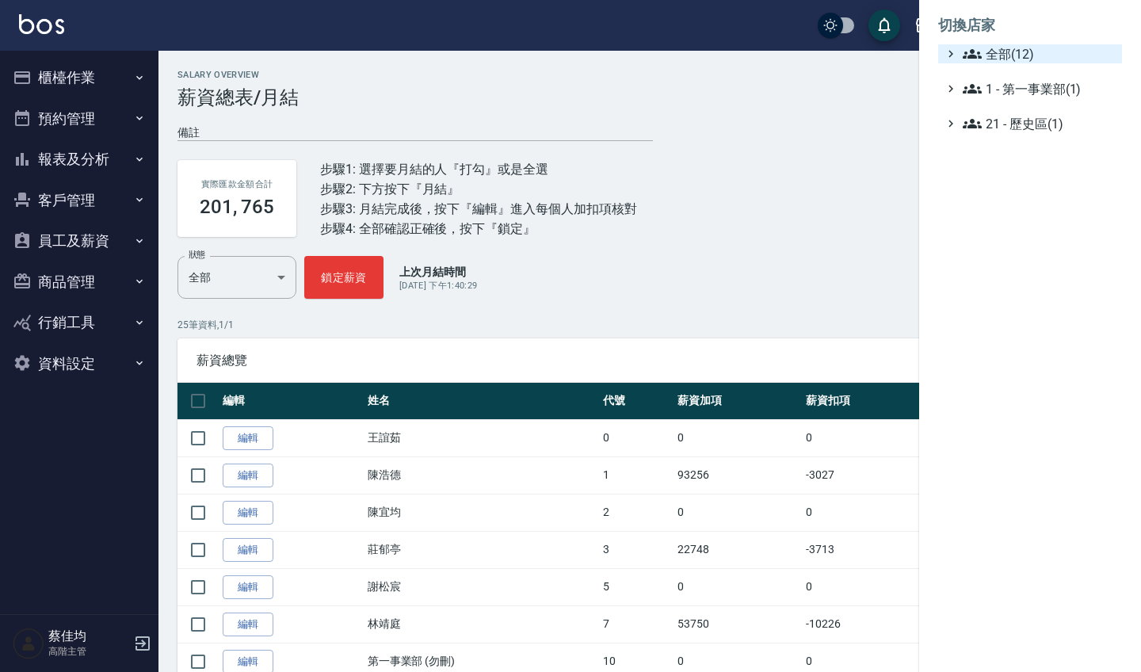
click at [996, 48] on span "全部(12)" at bounding box center [1038, 53] width 153 height 19
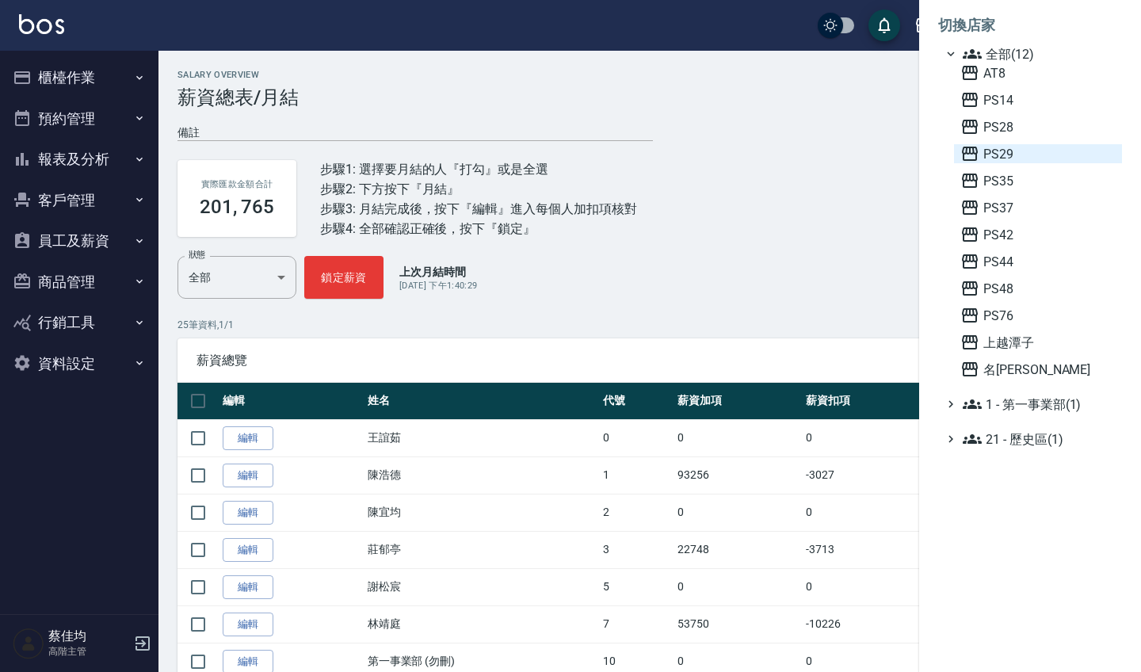
click at [1004, 157] on span "PS29" at bounding box center [1037, 153] width 155 height 19
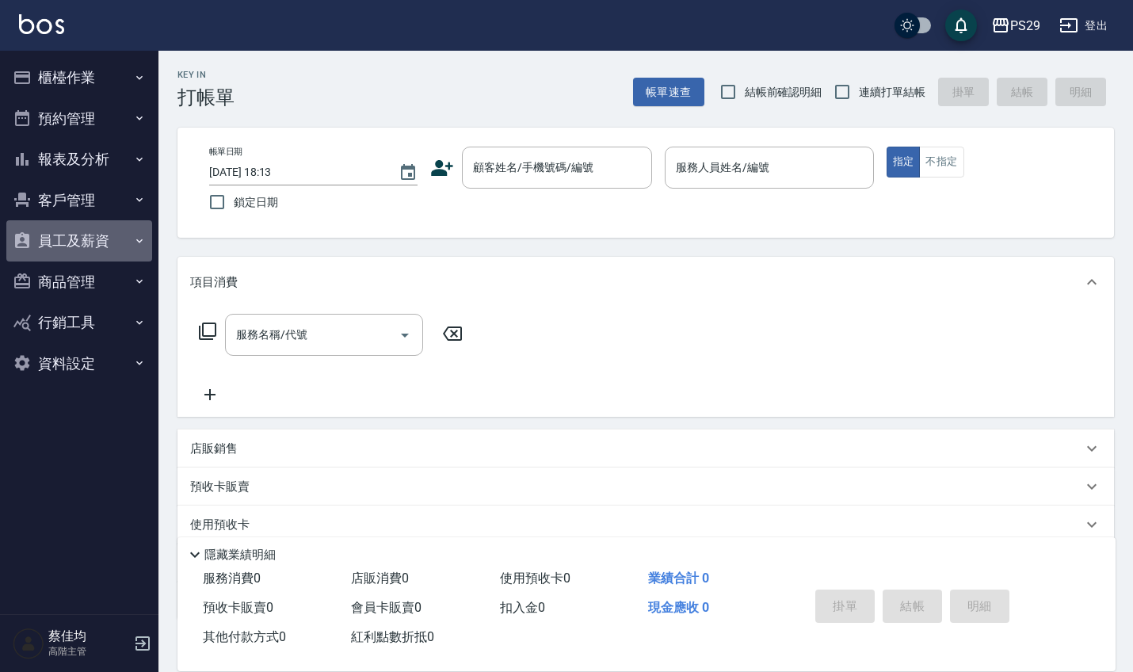
click at [101, 240] on button "員工及薪資" at bounding box center [79, 240] width 146 height 41
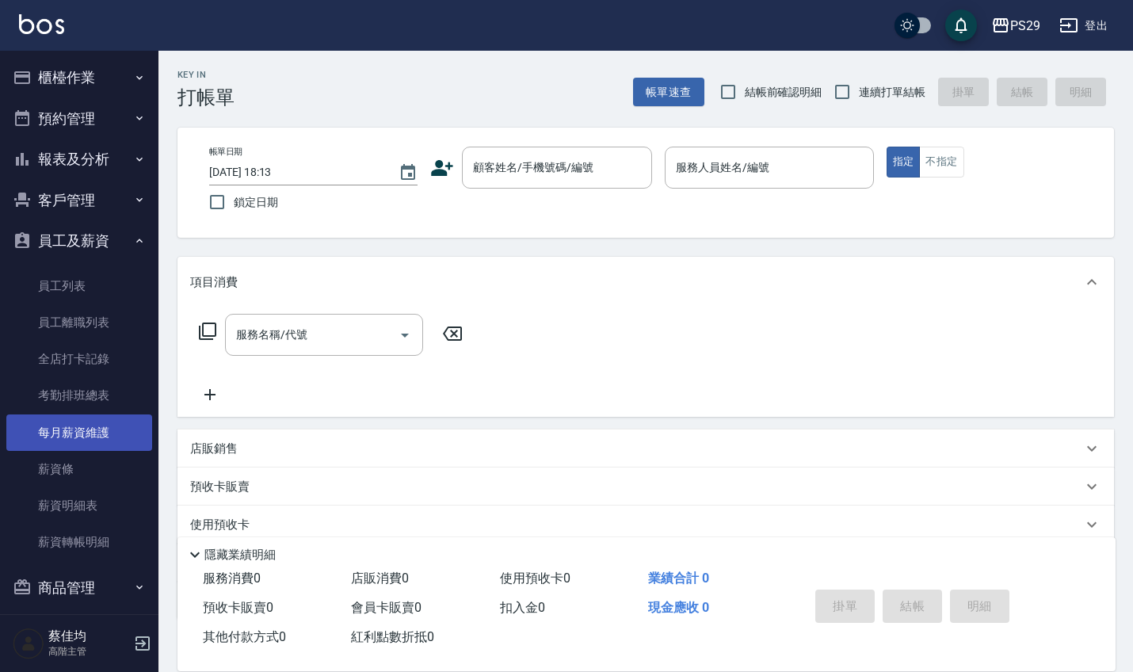
click at [75, 440] on link "每月薪資維護" at bounding box center [79, 432] width 146 height 36
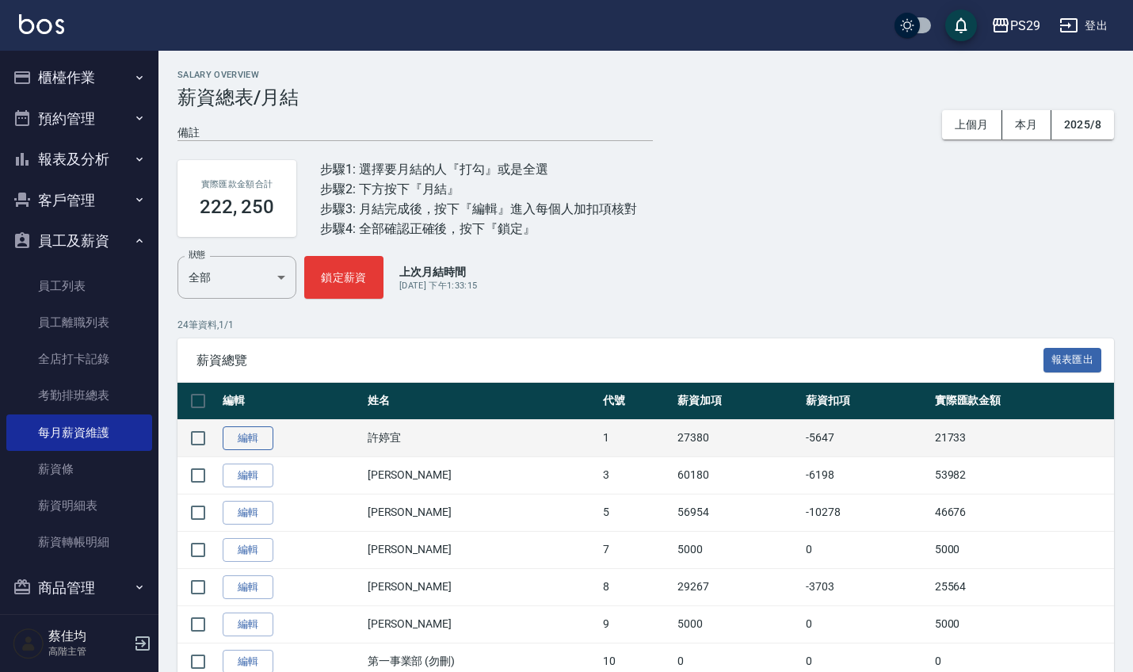
click at [272, 438] on link "編輯" at bounding box center [248, 438] width 51 height 25
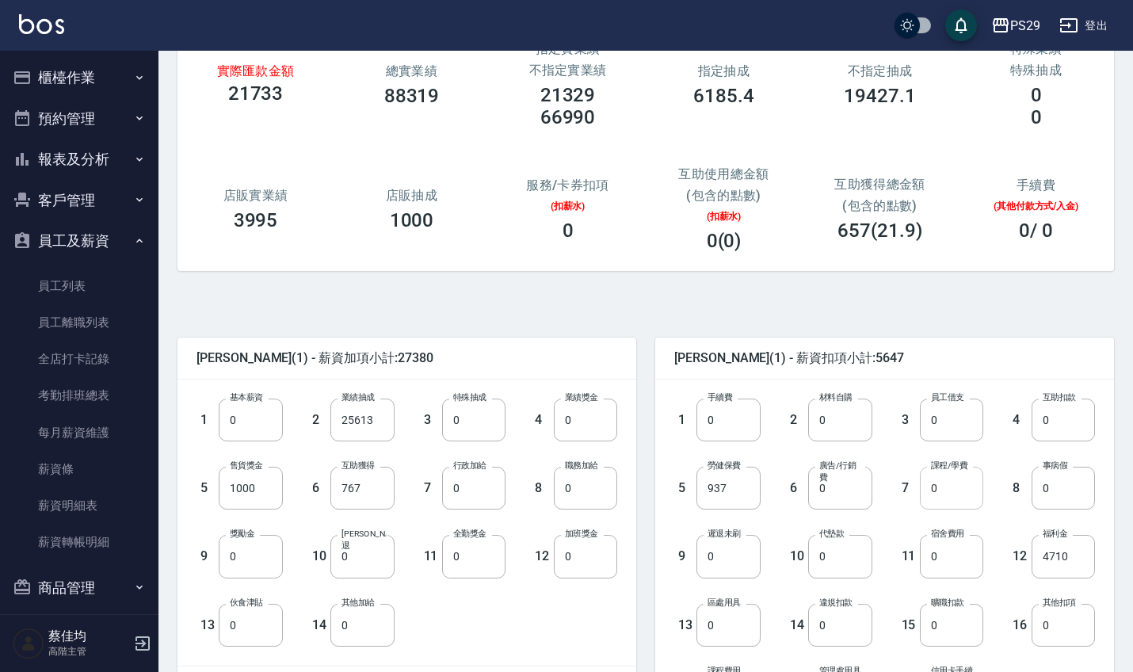
scroll to position [109, 0]
click at [945, 497] on input "0" at bounding box center [951, 488] width 63 height 43
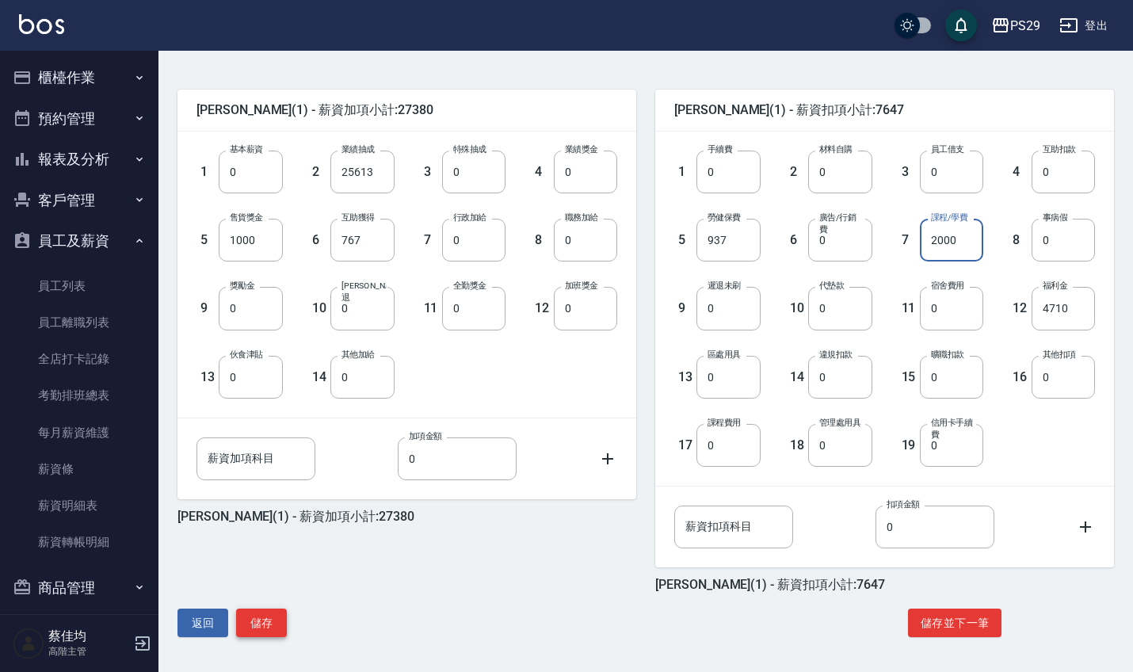
scroll to position [357, 0]
type input "2000"
click at [264, 624] on button "儲存" at bounding box center [261, 622] width 51 height 29
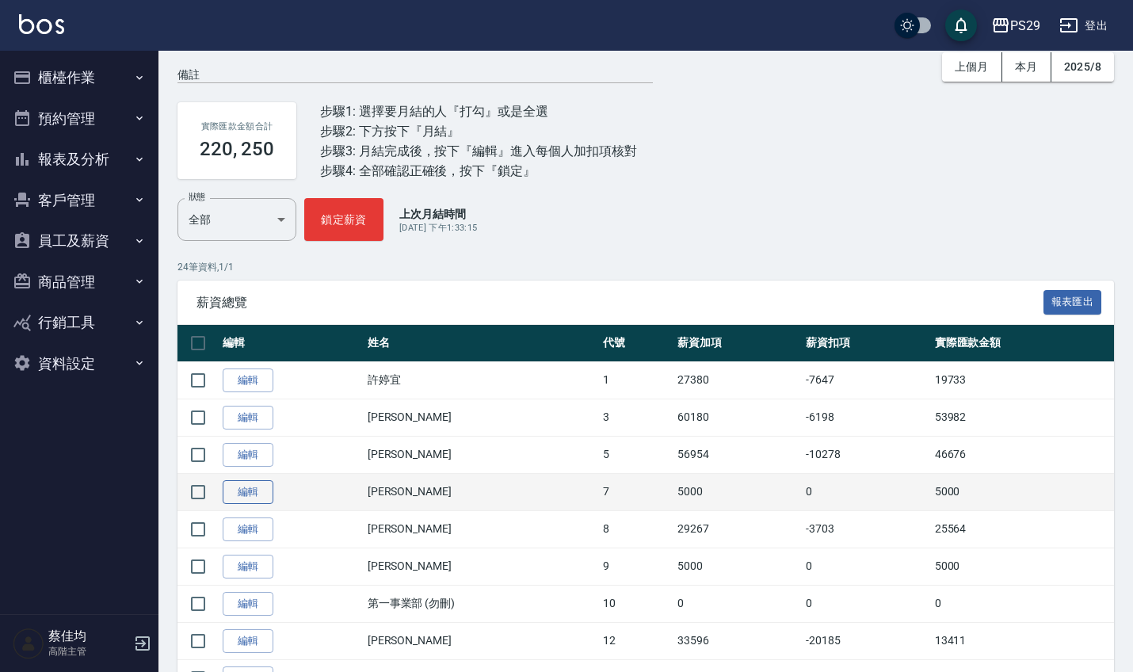
scroll to position [61, 0]
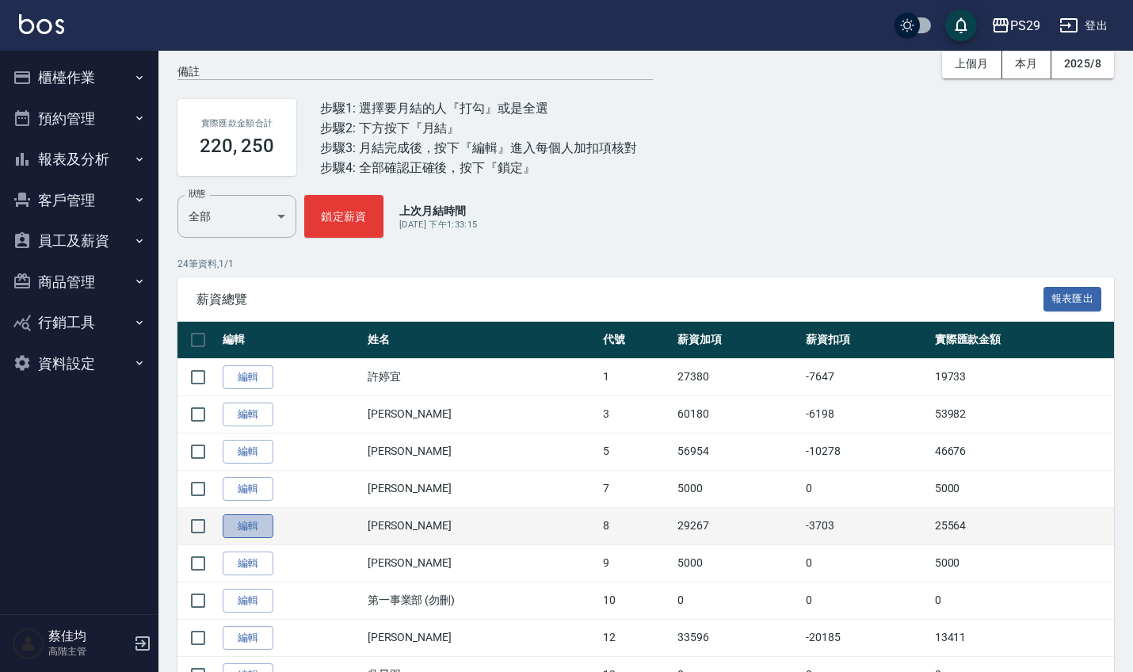
click at [253, 523] on link "編輯" at bounding box center [248, 526] width 51 height 25
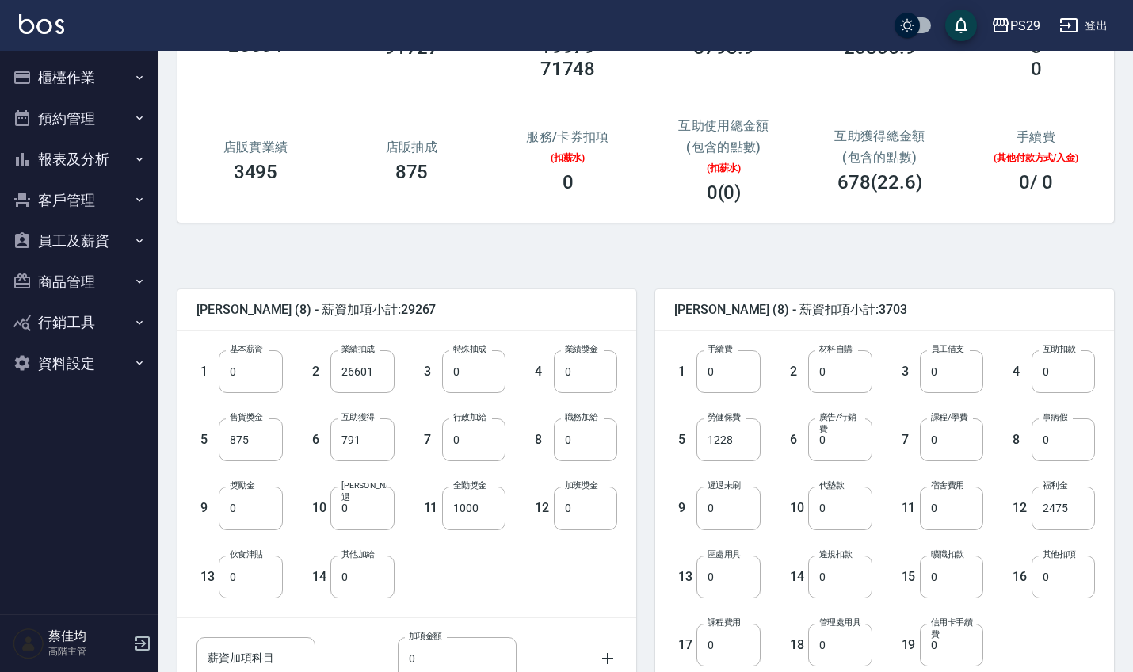
scroll to position [159, 0]
click at [369, 592] on input "0" at bounding box center [361, 575] width 63 height 43
type input "5300"
click at [946, 450] on input "0" at bounding box center [951, 438] width 63 height 43
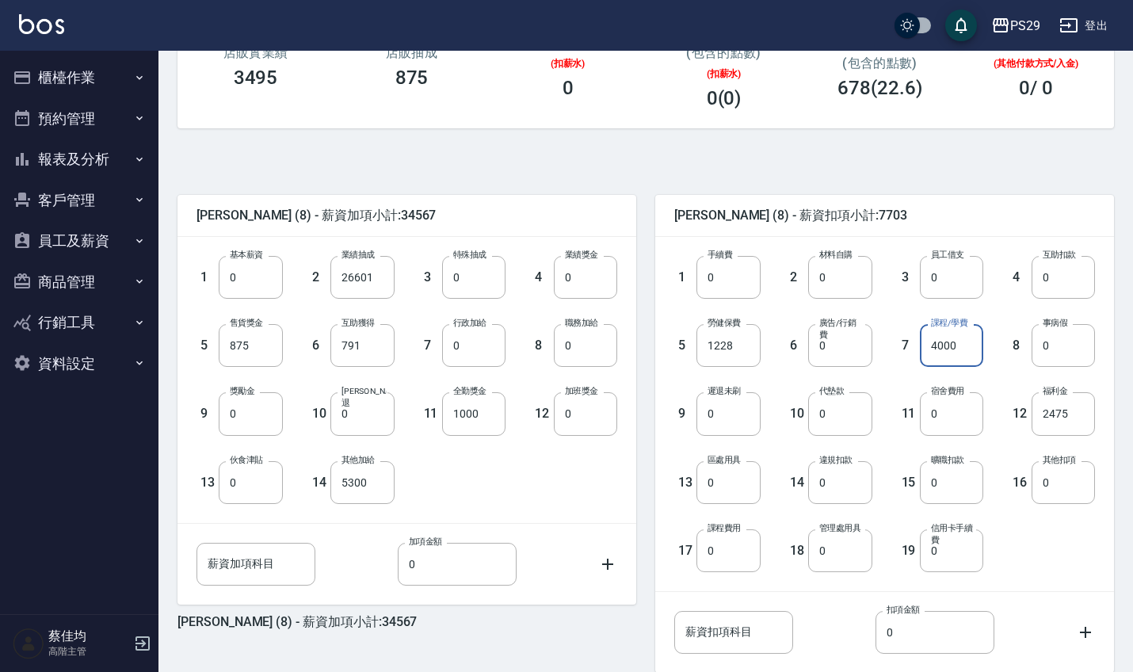
scroll to position [352, 0]
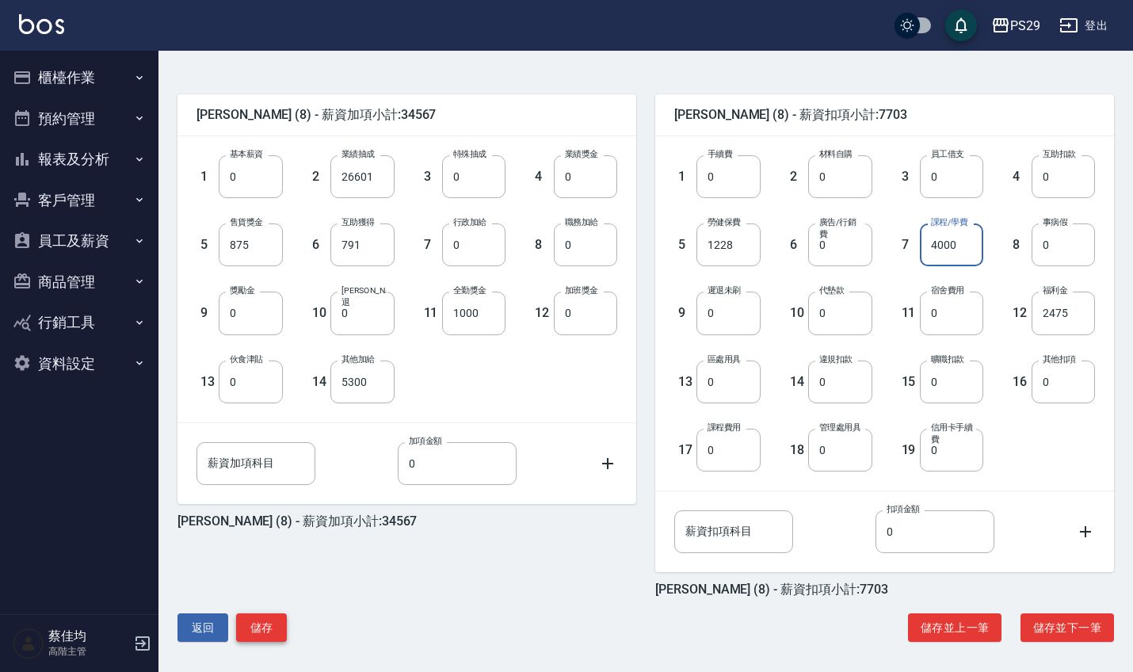
type input "4000"
click at [274, 624] on button "儲存" at bounding box center [261, 627] width 51 height 29
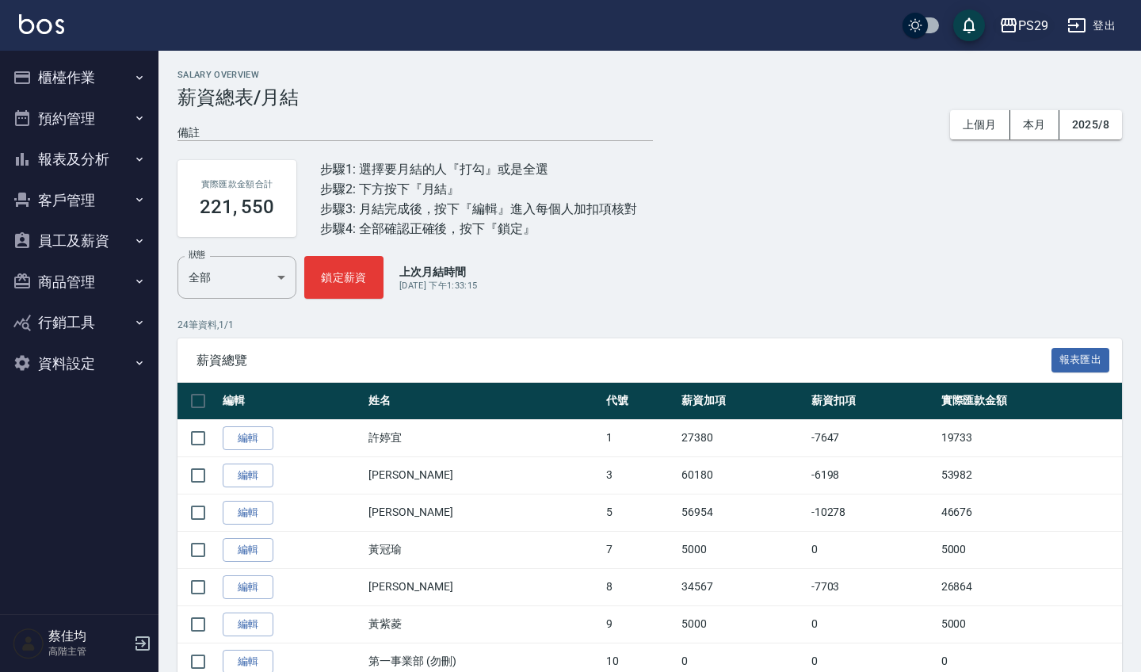
click at [1037, 25] on div "PS29" at bounding box center [1033, 26] width 30 height 20
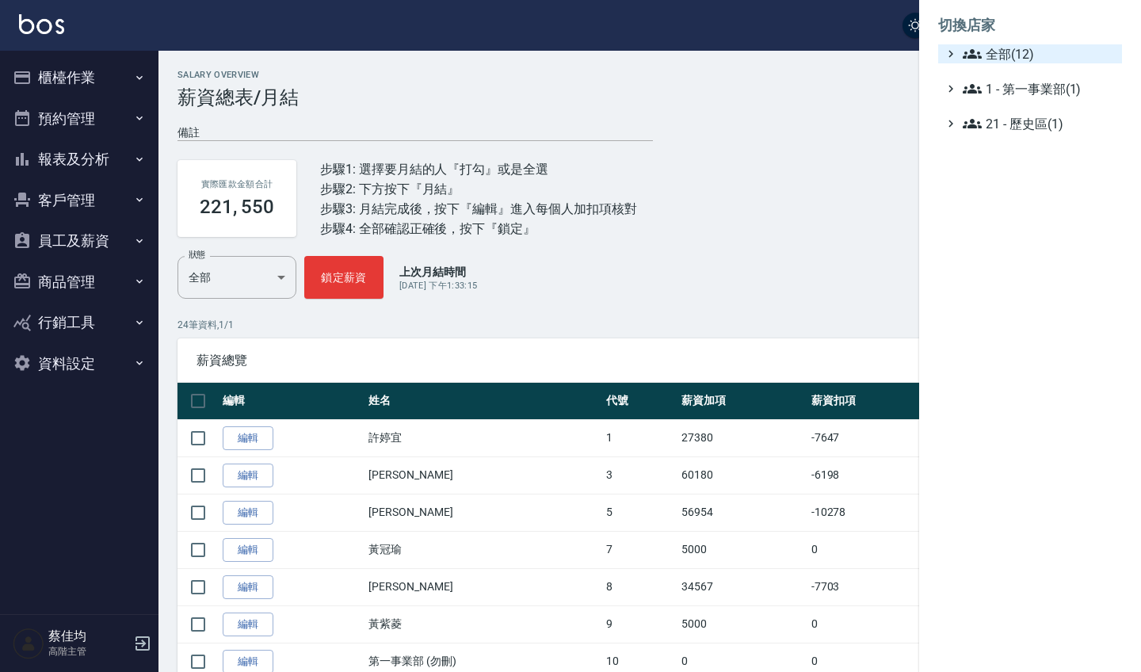
click at [1021, 48] on span "全部(12)" at bounding box center [1038, 53] width 153 height 19
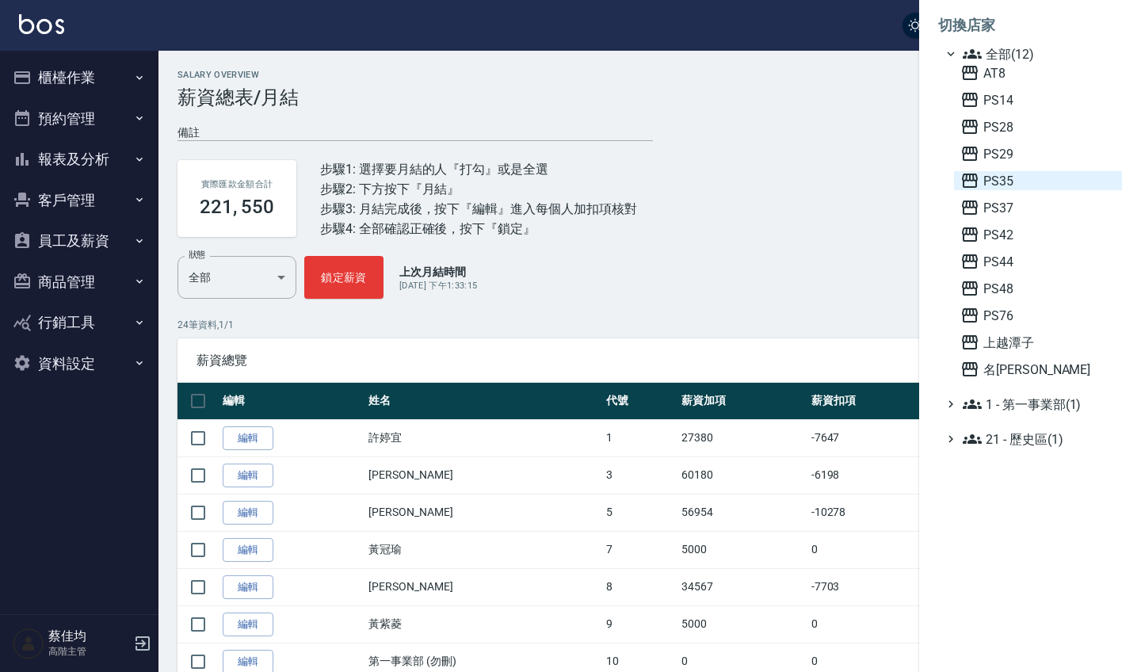
click at [1003, 177] on span "PS35" at bounding box center [1037, 180] width 155 height 19
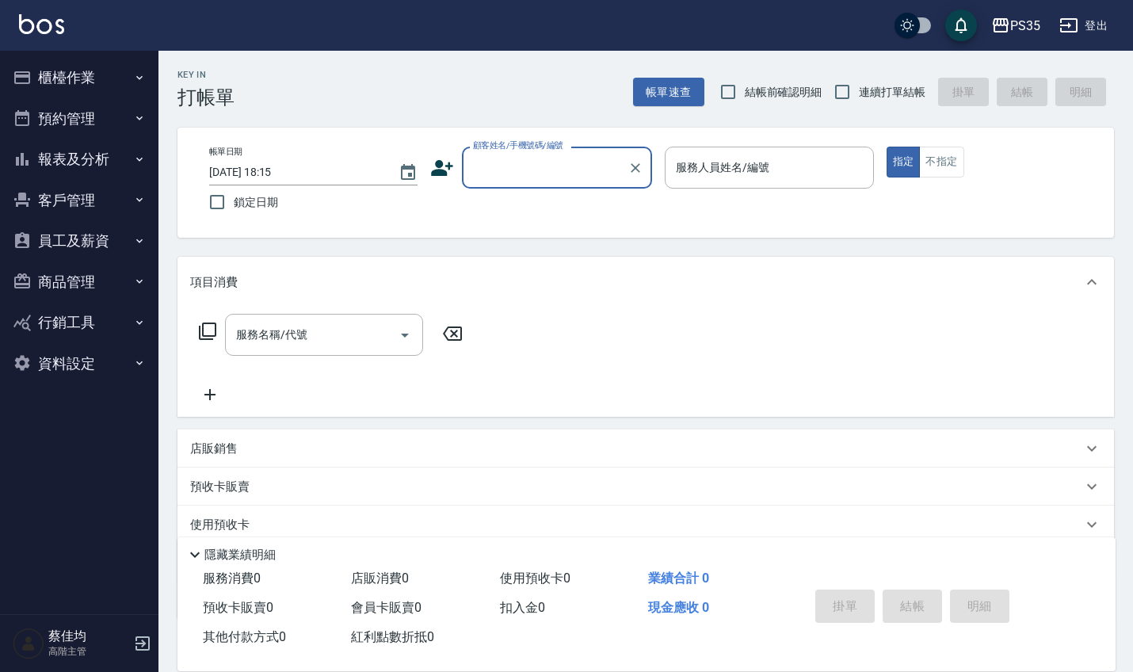
click at [116, 247] on button "員工及薪資" at bounding box center [79, 240] width 146 height 41
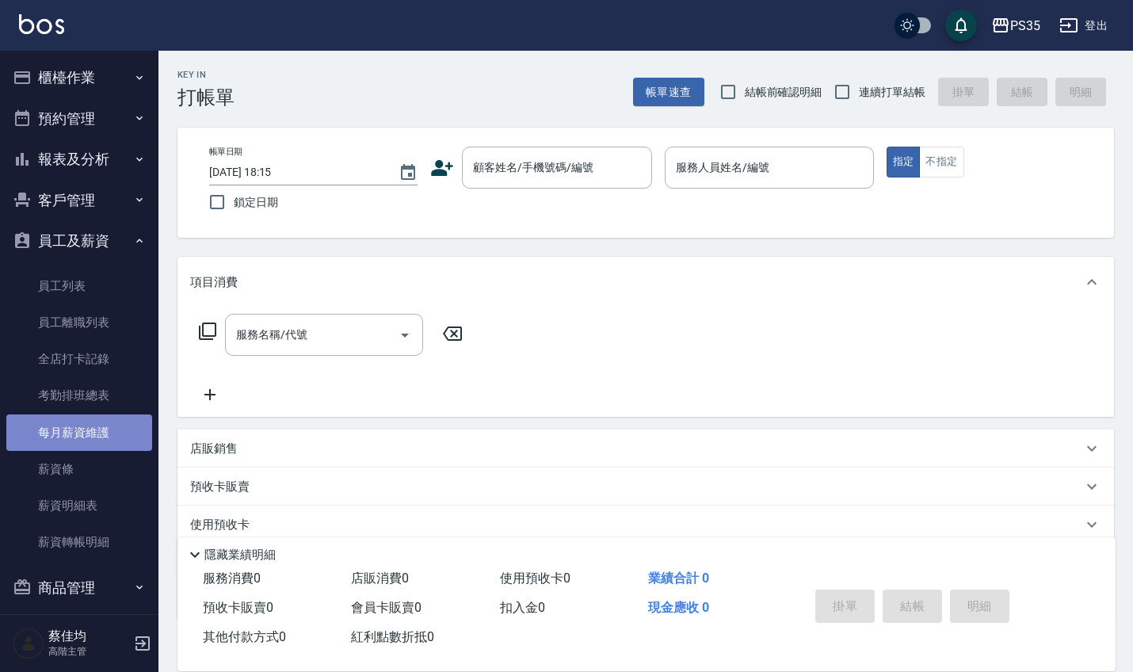
click at [78, 430] on link "每月薪資維護" at bounding box center [79, 432] width 146 height 36
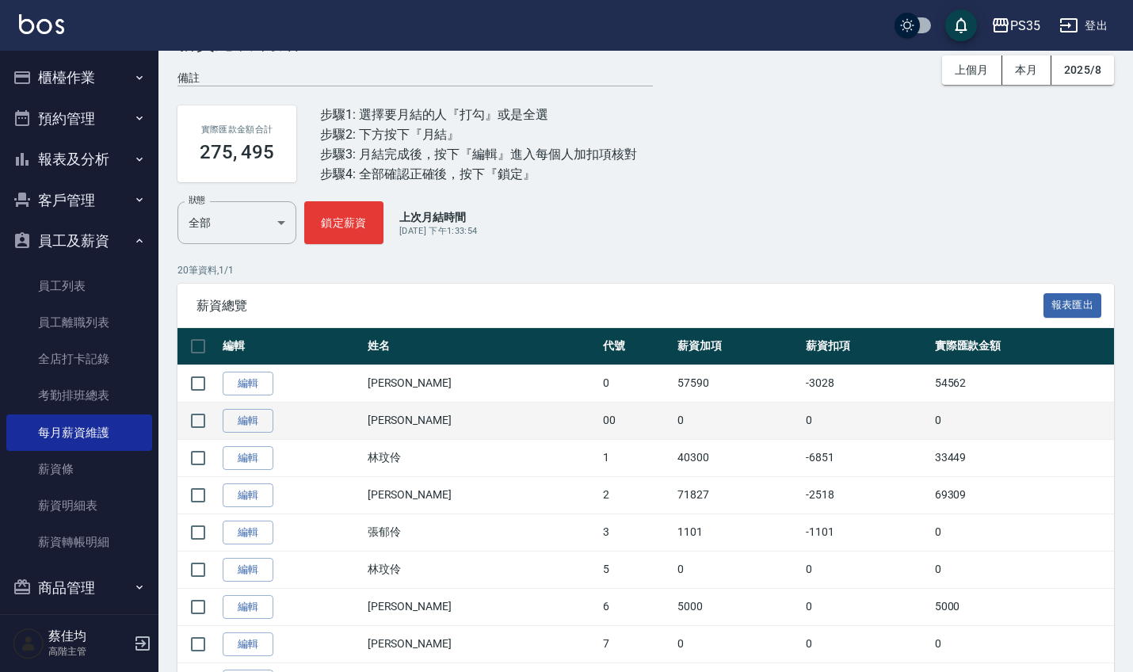
scroll to position [84, 0]
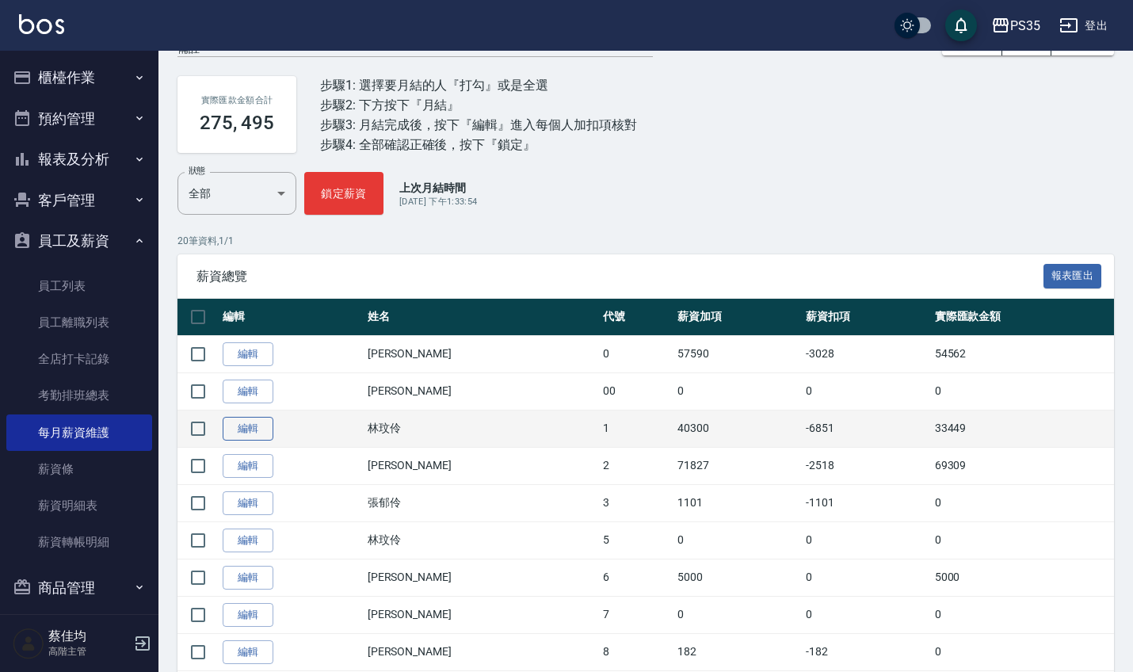
click at [250, 421] on link "編輯" at bounding box center [248, 429] width 51 height 25
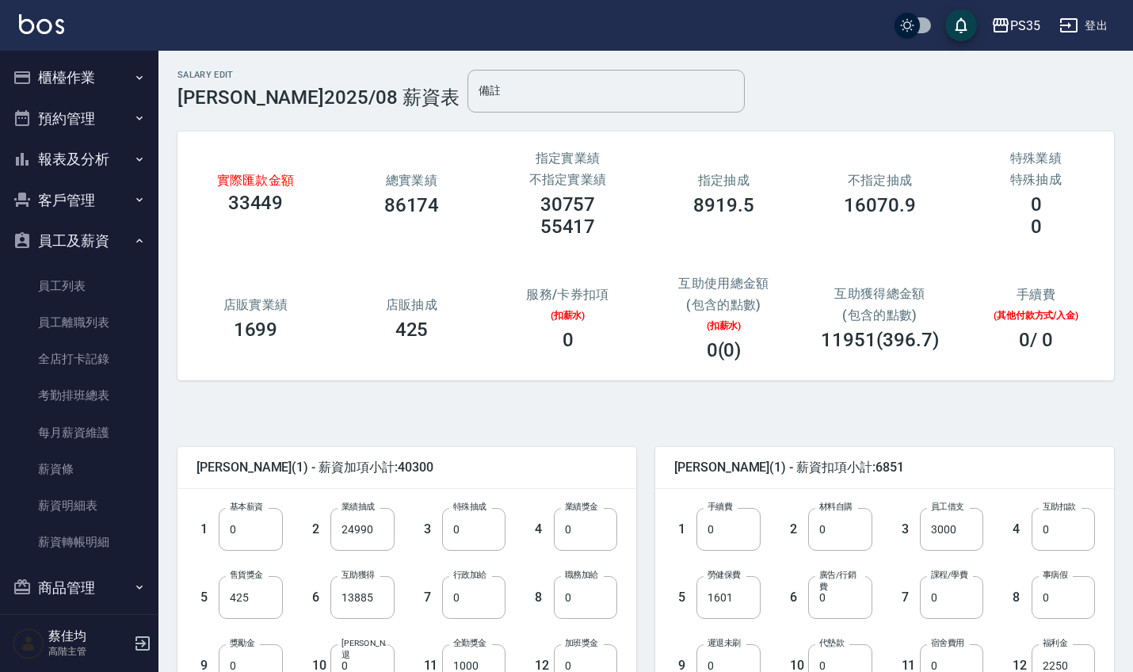
scroll to position [75, 0]
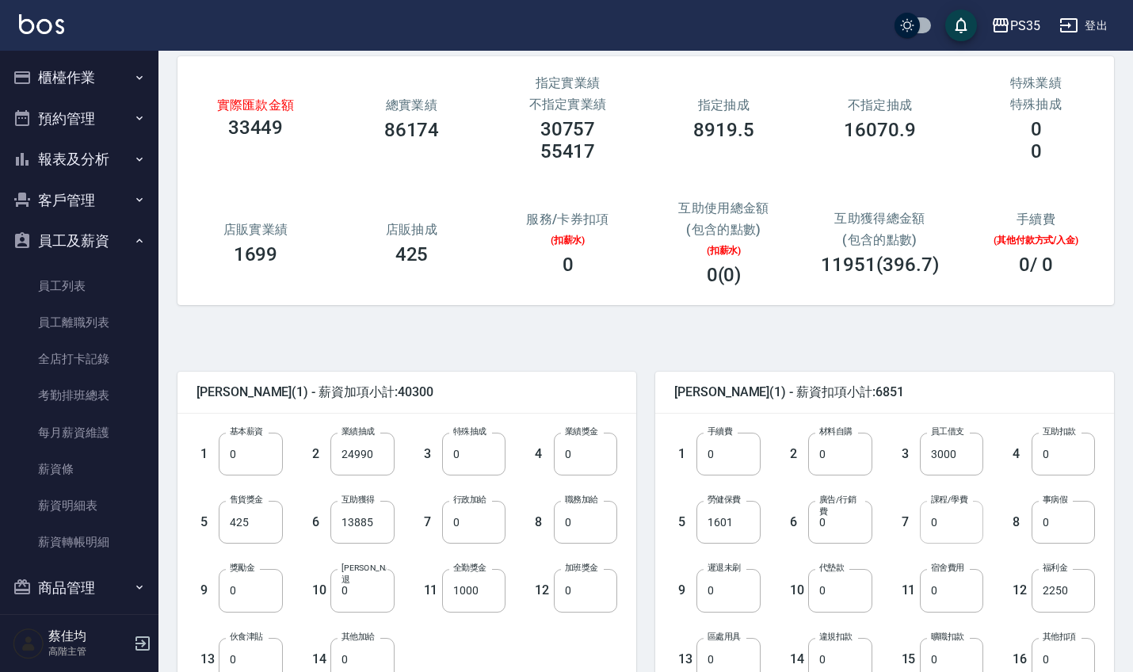
click at [950, 535] on input "0" at bounding box center [951, 522] width 63 height 43
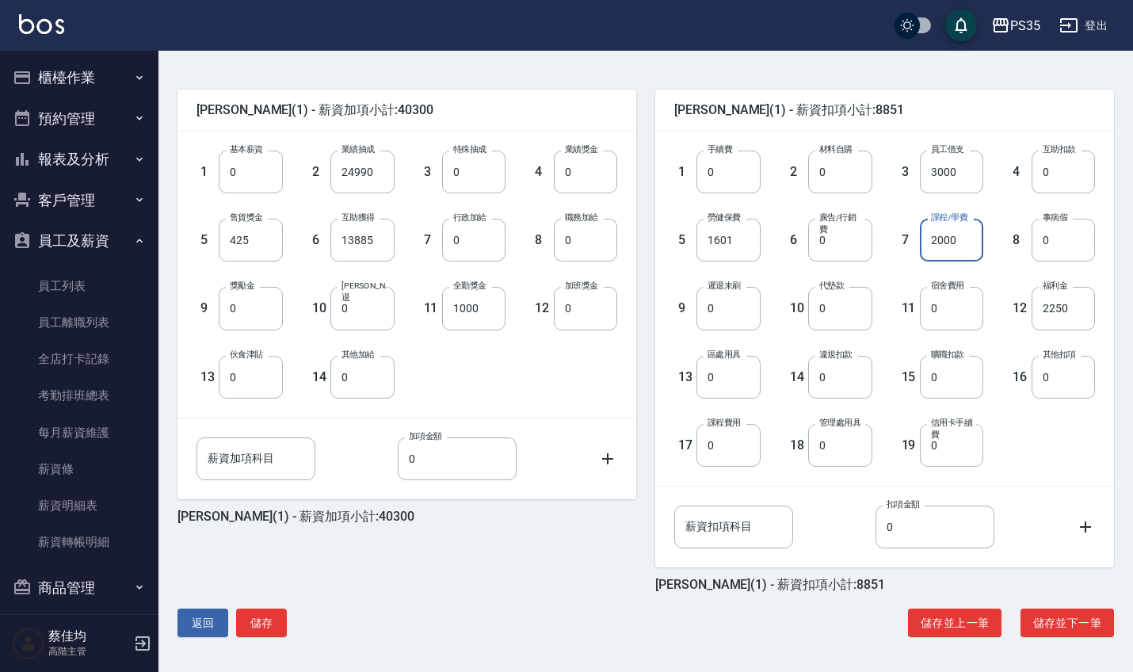
scroll to position [357, 0]
type input "2000"
click at [276, 616] on button "儲存" at bounding box center [261, 622] width 51 height 29
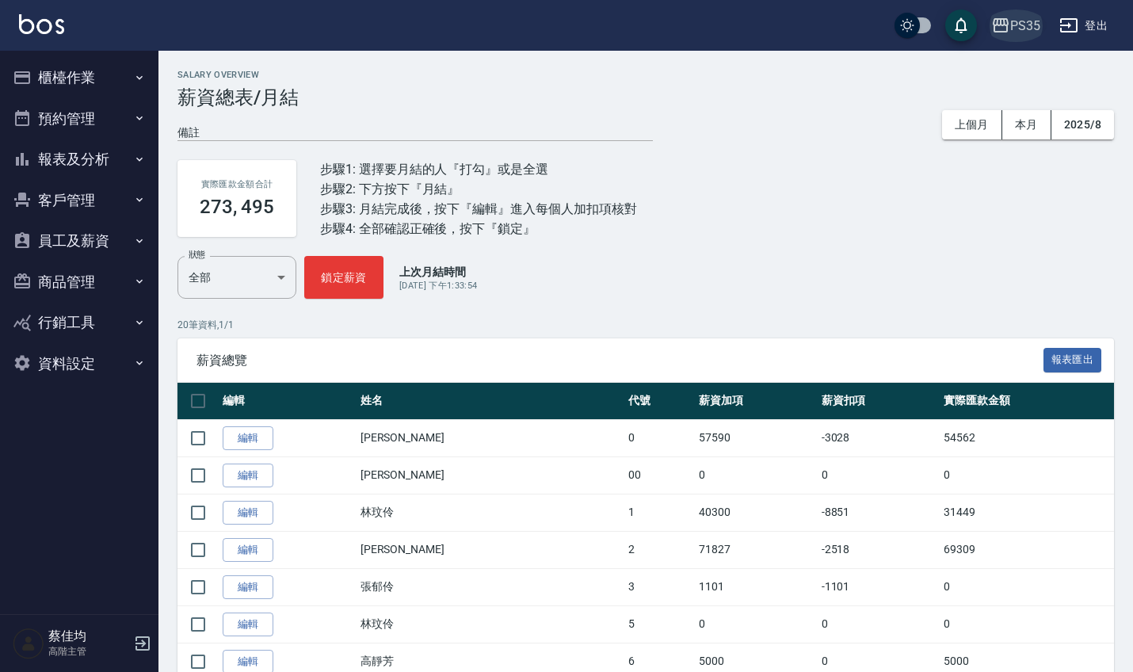
click at [1025, 23] on div "PS35" at bounding box center [1025, 26] width 30 height 20
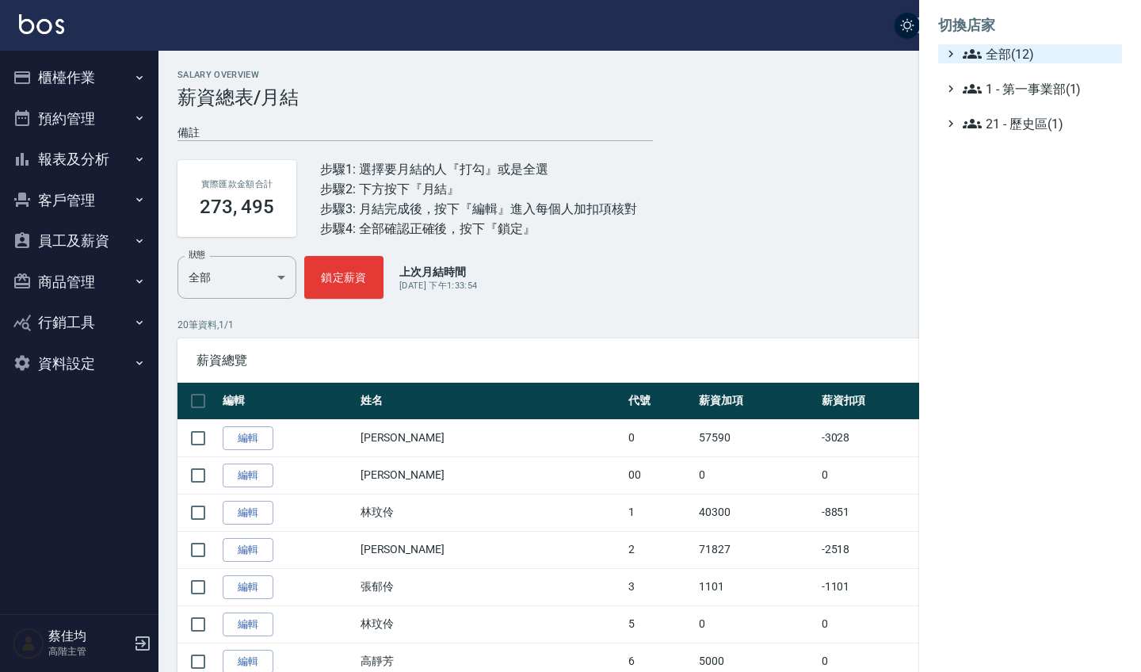
click at [997, 55] on span "全部(12)" at bounding box center [1038, 53] width 153 height 19
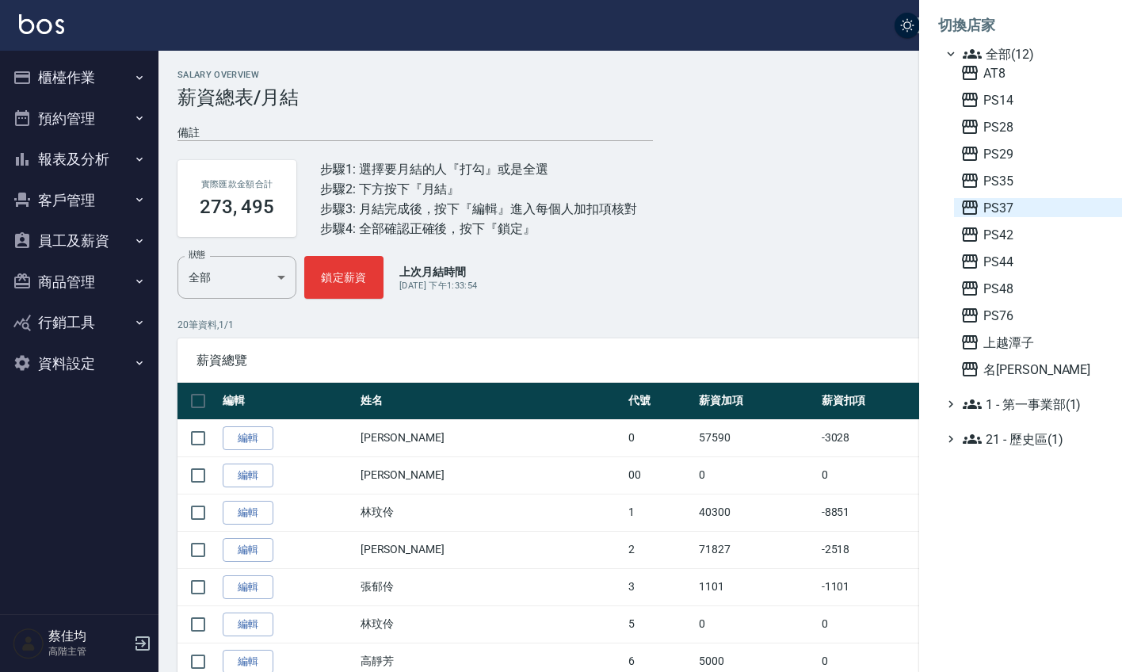
click at [998, 200] on span "PS37" at bounding box center [1037, 207] width 155 height 19
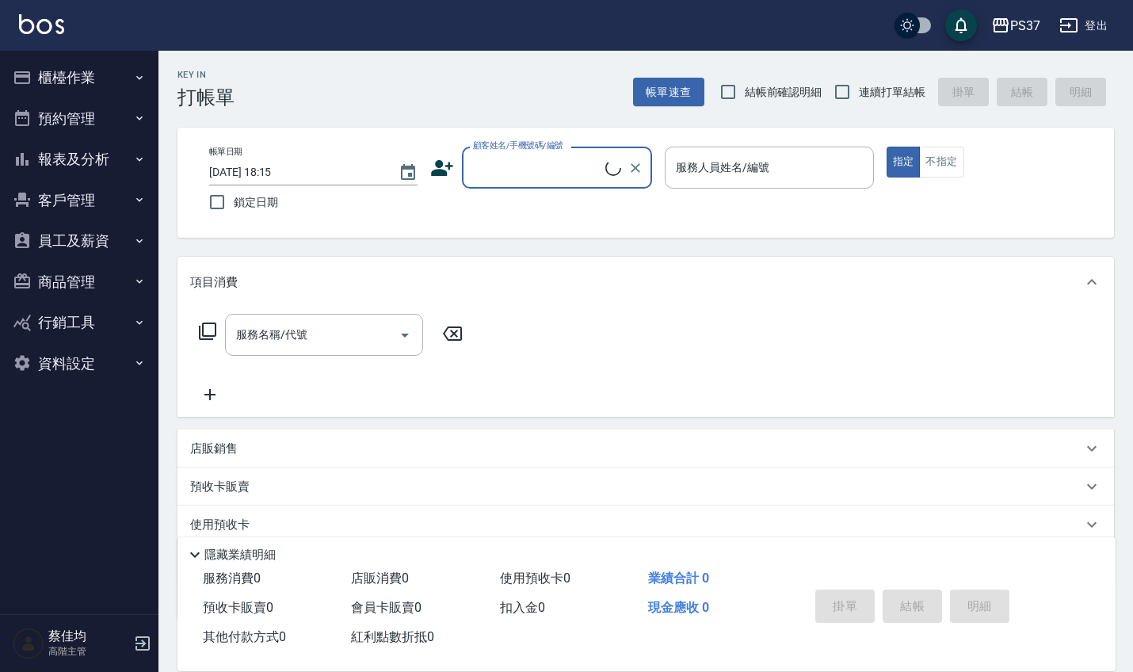
click at [103, 240] on button "員工及薪資" at bounding box center [79, 240] width 146 height 41
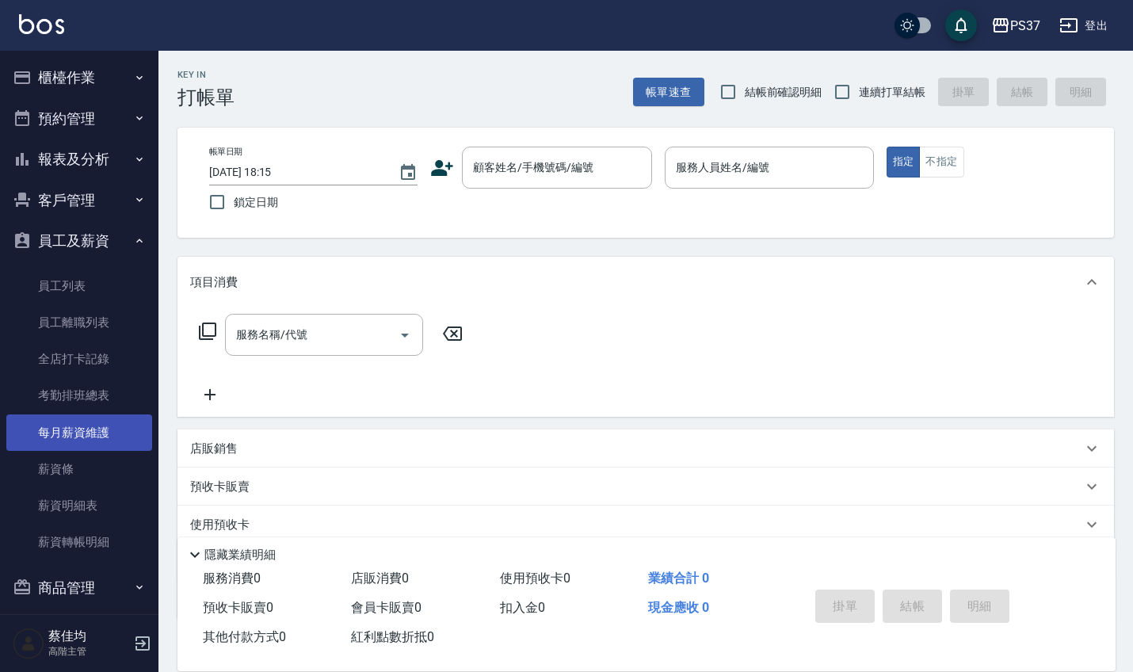
click at [83, 430] on link "每月薪資維護" at bounding box center [79, 432] width 146 height 36
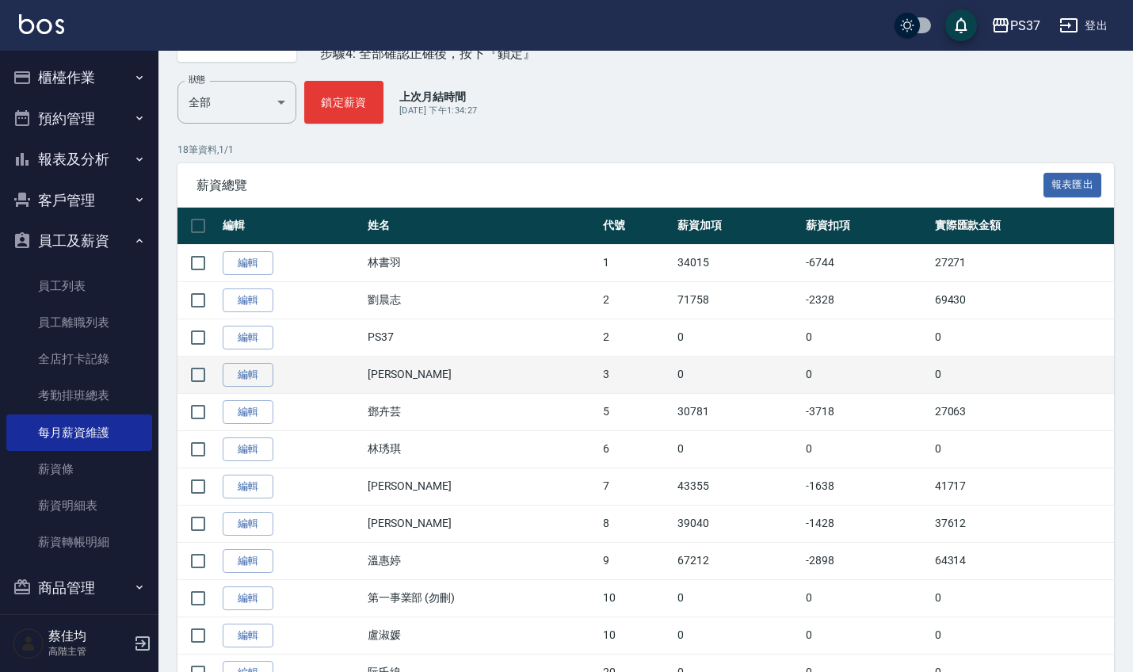
scroll to position [189, 0]
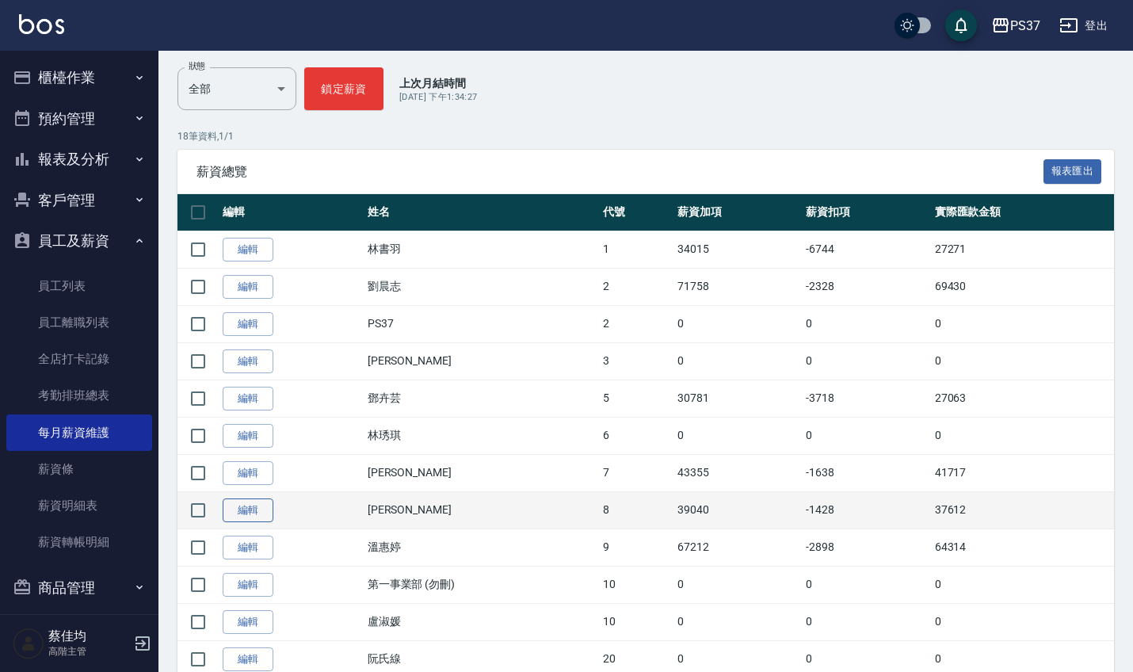
click at [263, 511] on link "編輯" at bounding box center [248, 510] width 51 height 25
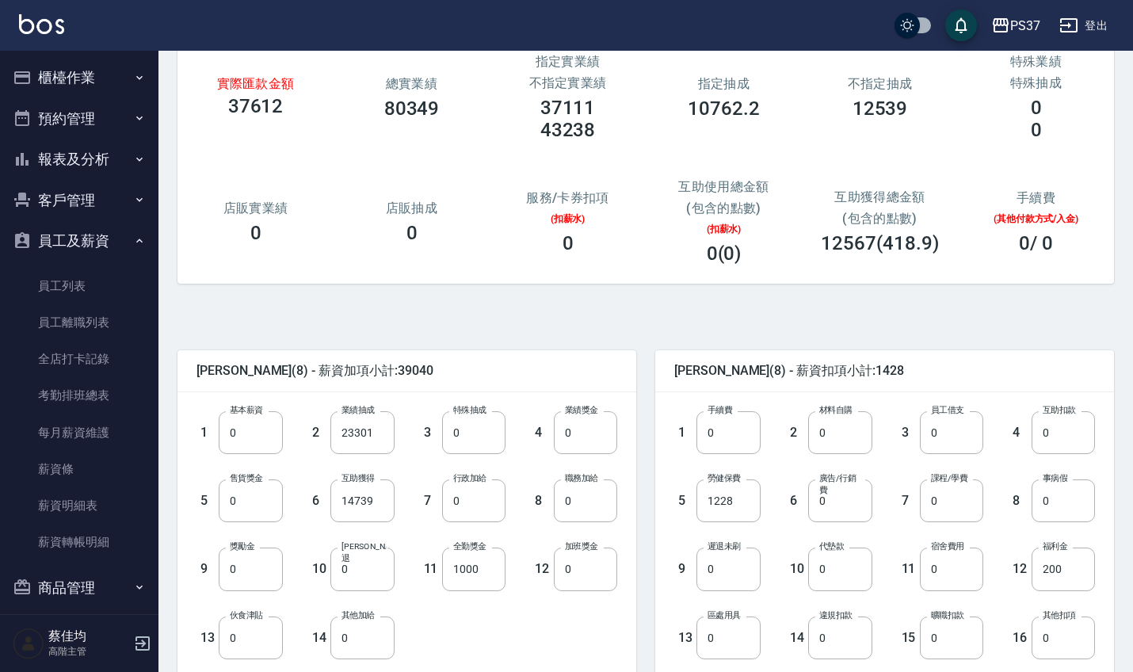
scroll to position [114, 0]
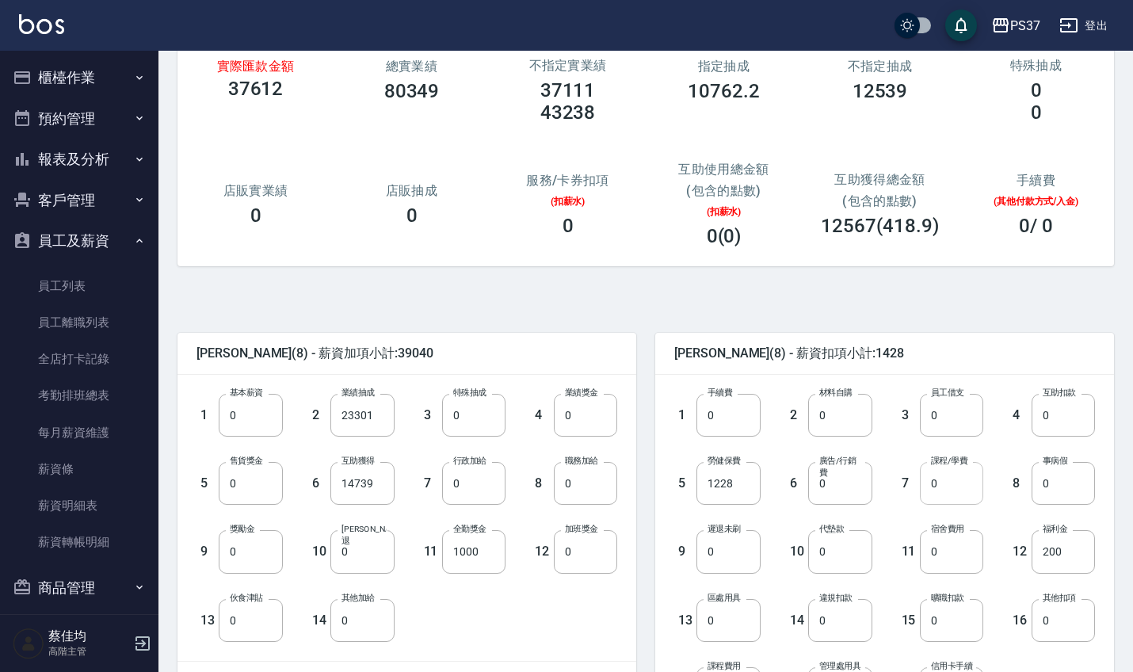
click at [947, 476] on input "0" at bounding box center [951, 483] width 63 height 43
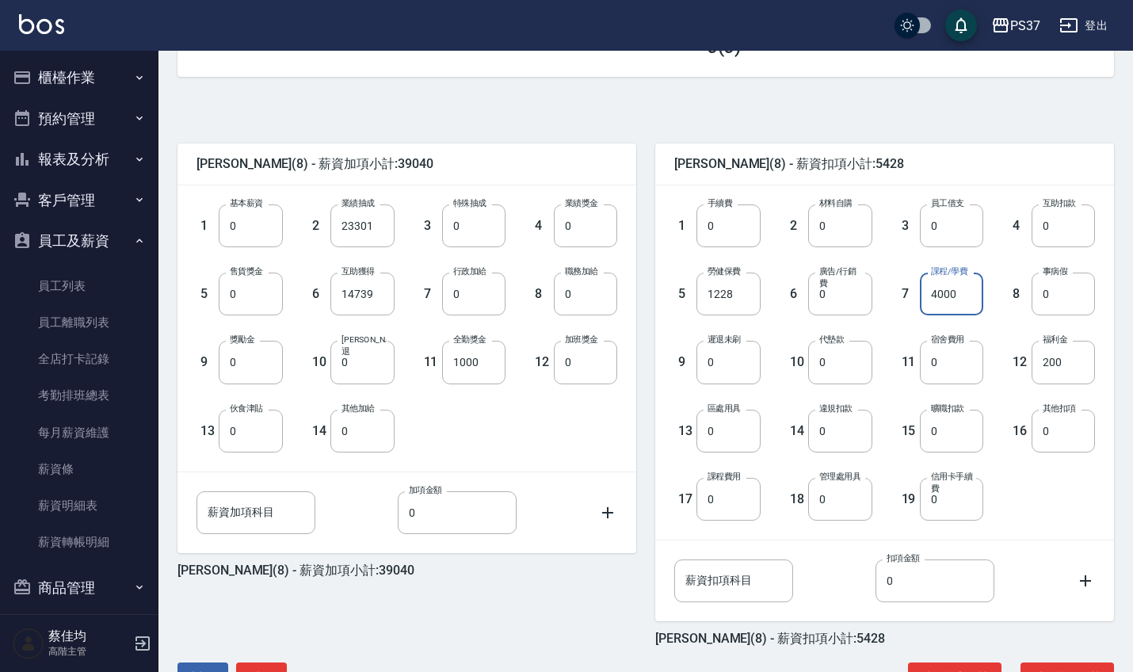
scroll to position [334, 0]
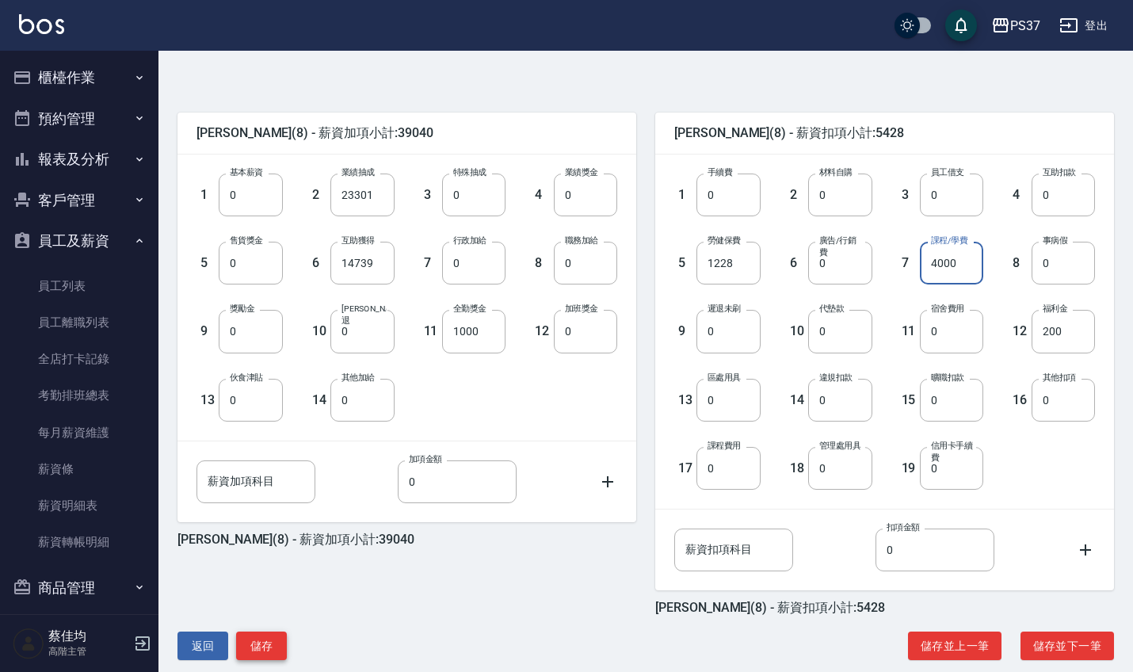
type input "4000"
click at [269, 641] on button "儲存" at bounding box center [261, 645] width 51 height 29
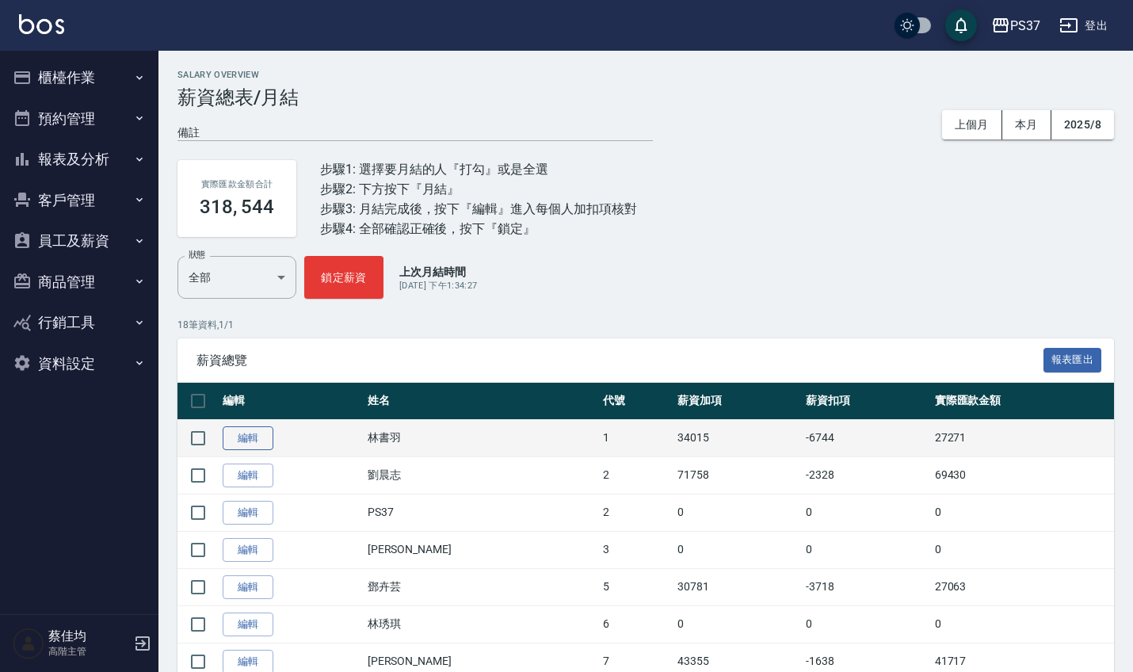
click at [243, 436] on link "編輯" at bounding box center [248, 438] width 51 height 25
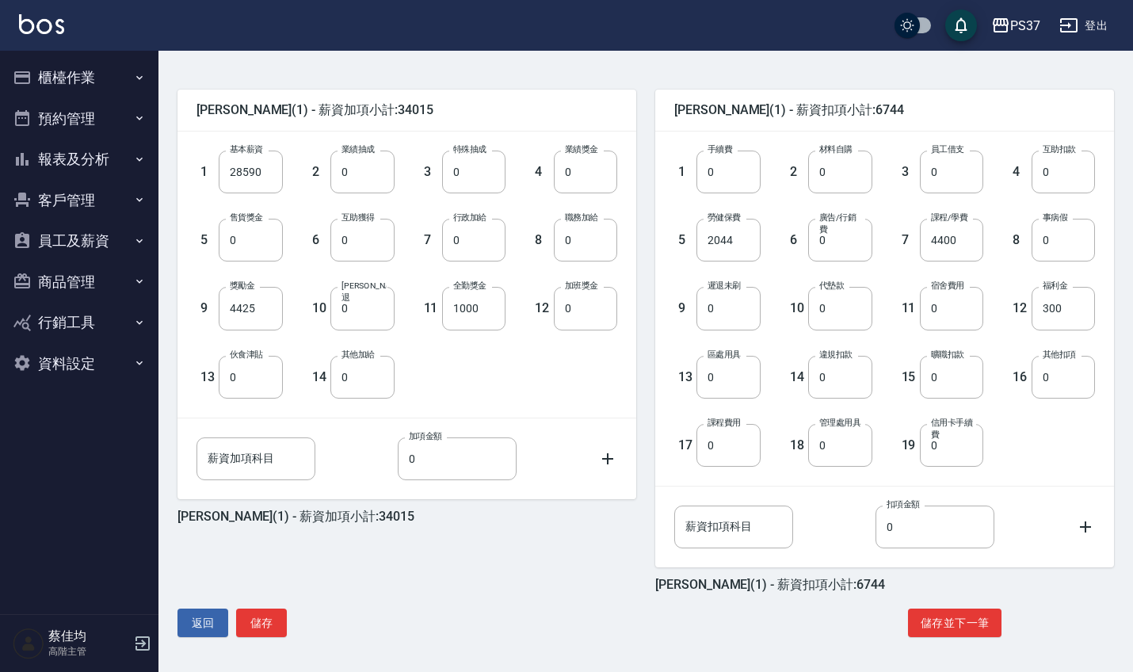
scroll to position [357, 0]
click at [264, 632] on button "儲存" at bounding box center [261, 622] width 51 height 29
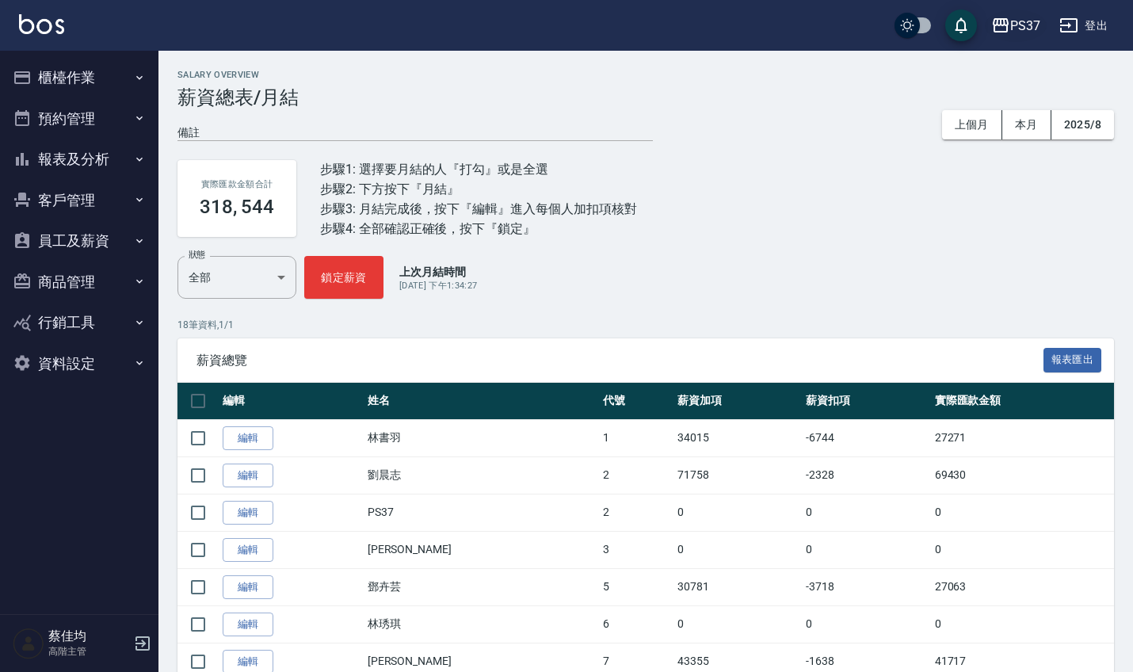
click at [1029, 23] on div "PS37" at bounding box center [1025, 26] width 30 height 20
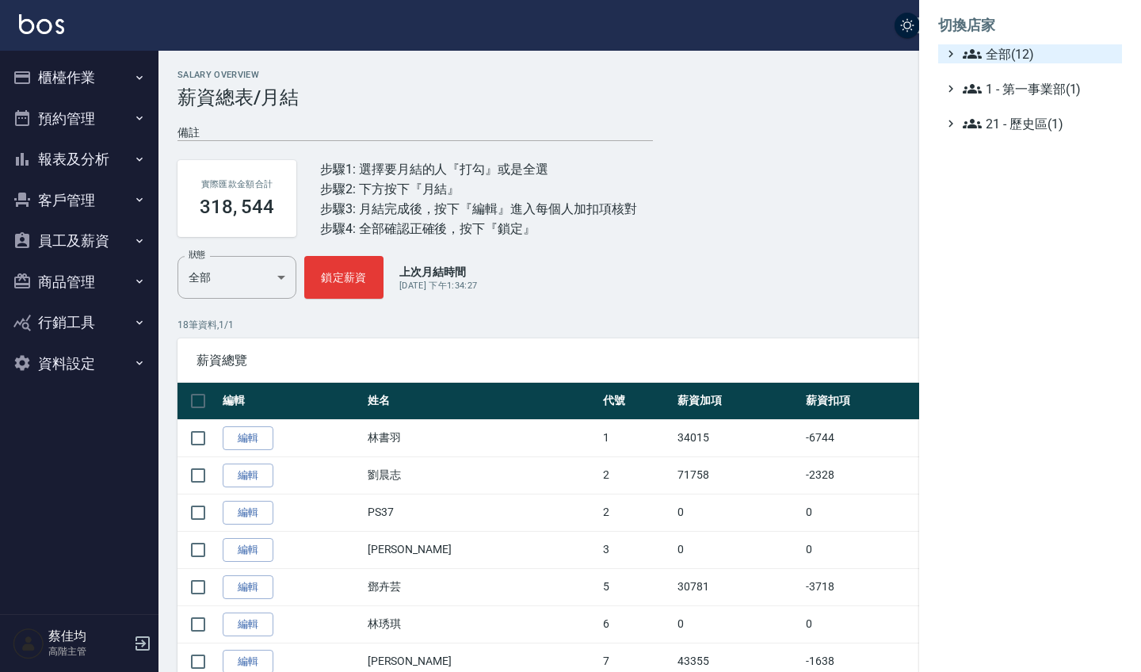
click at [992, 53] on span "全部(12)" at bounding box center [1038, 53] width 153 height 19
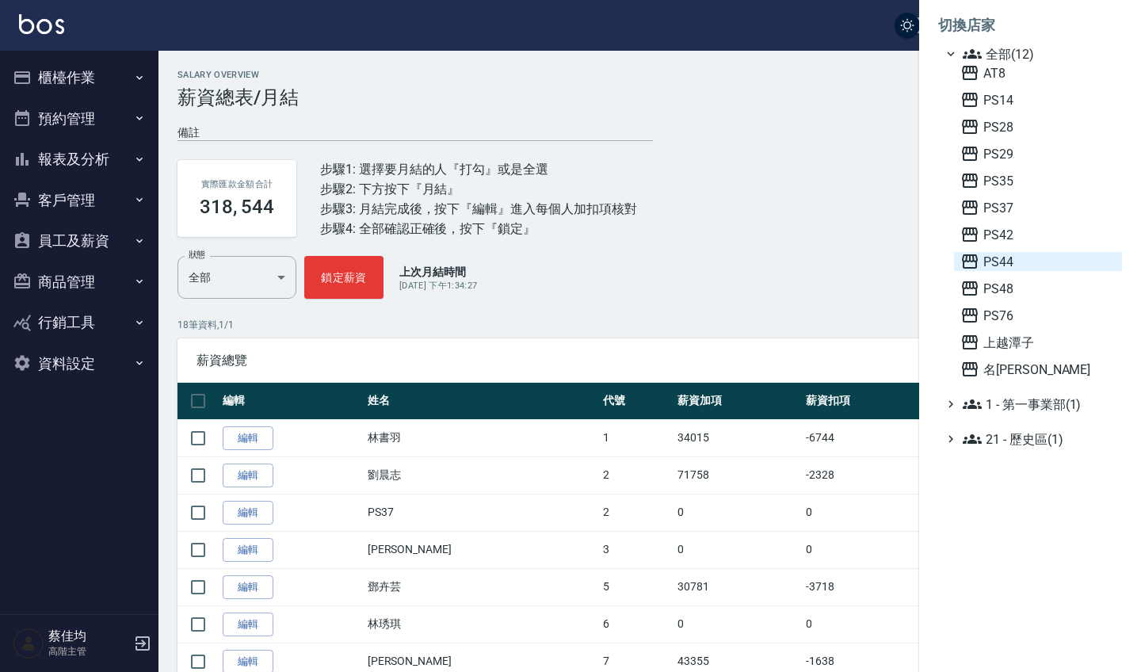
click at [1001, 265] on span "PS44" at bounding box center [1037, 261] width 155 height 19
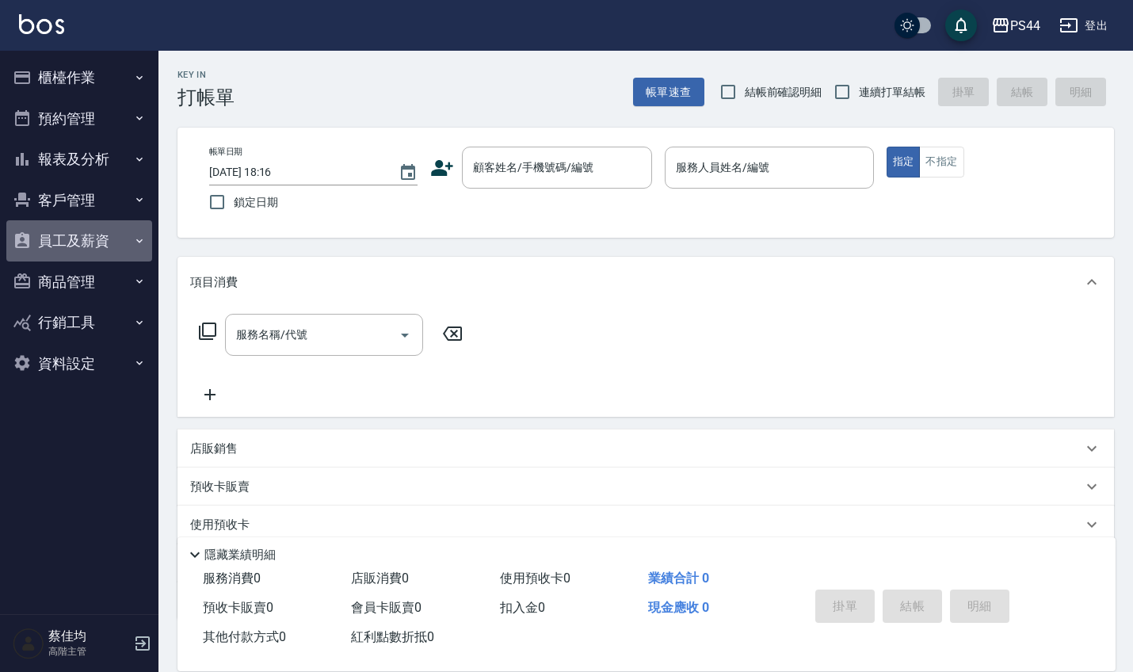
click at [91, 242] on button "員工及薪資" at bounding box center [79, 240] width 146 height 41
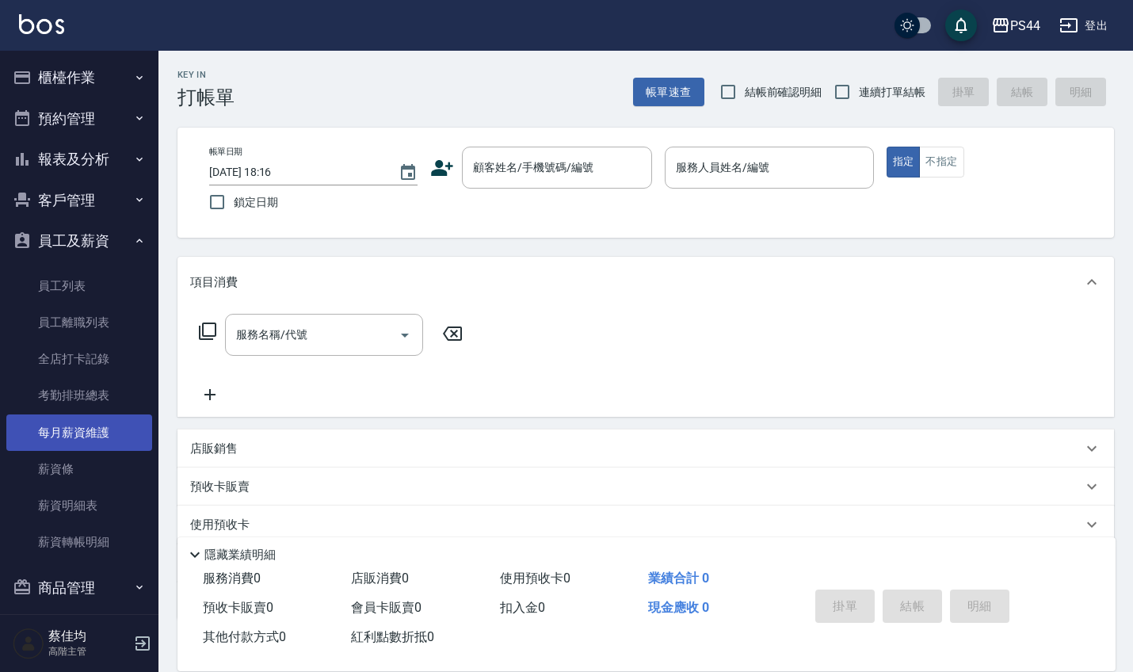
click at [77, 423] on link "每月薪資維護" at bounding box center [79, 432] width 146 height 36
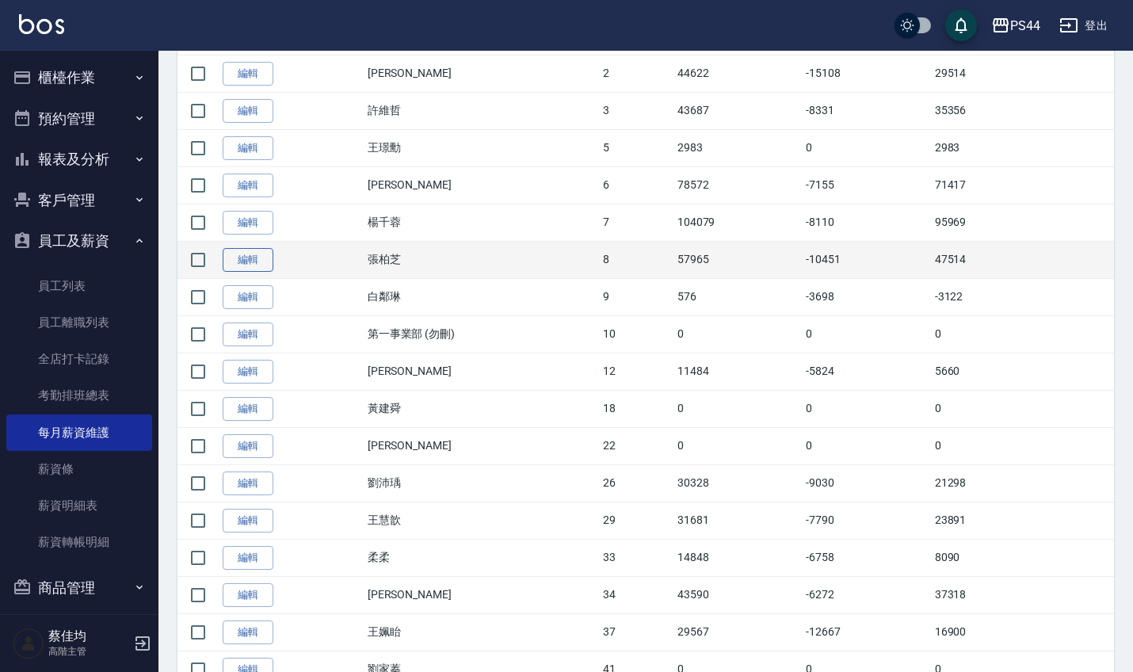
scroll to position [448, 0]
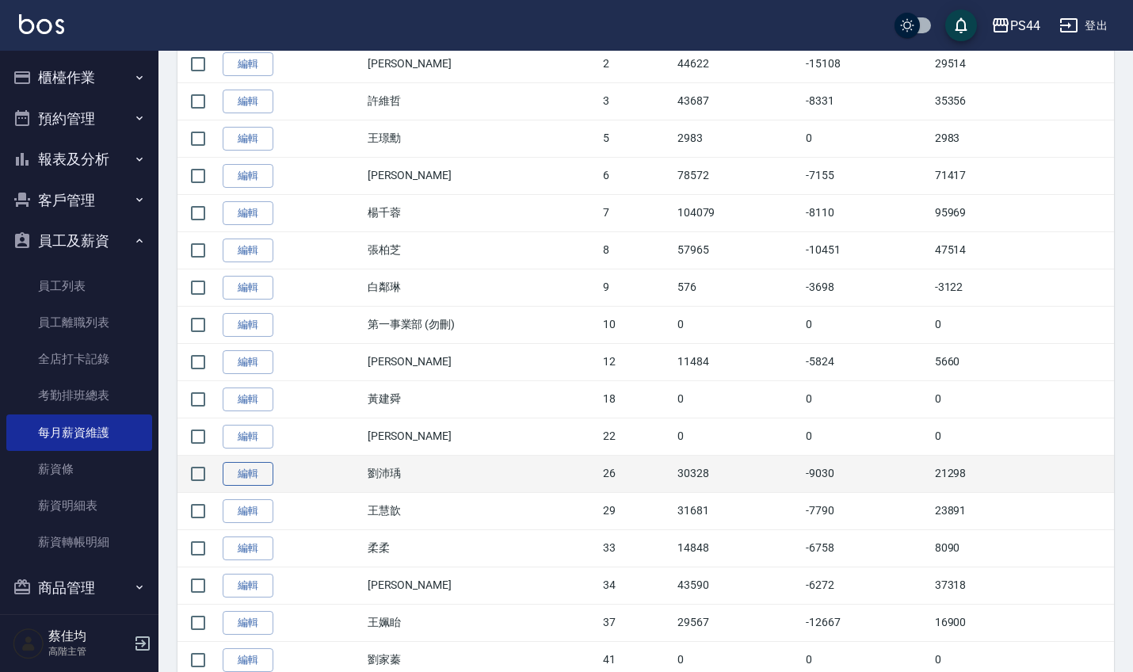
click at [256, 470] on link "編輯" at bounding box center [248, 474] width 51 height 25
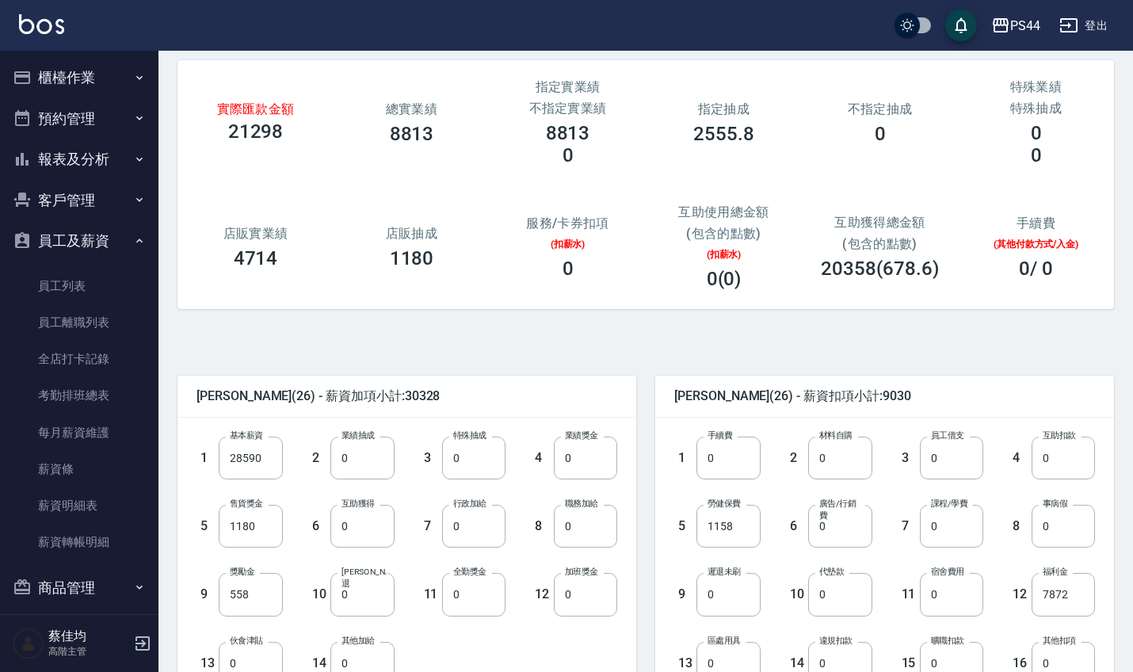
scroll to position [103, 0]
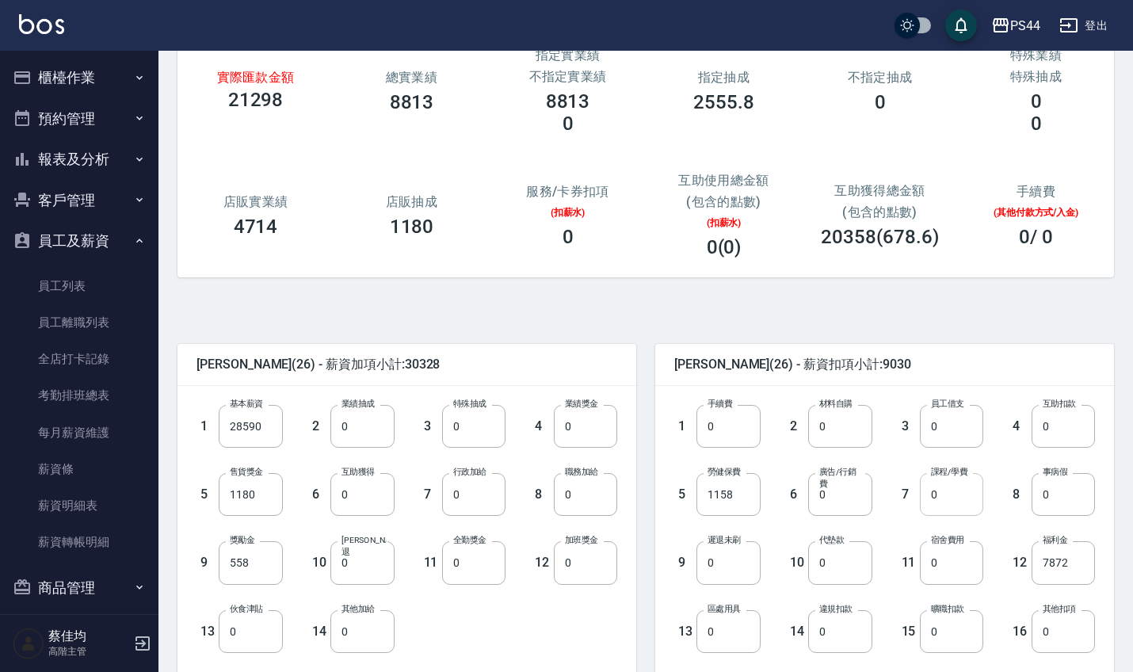
click at [952, 505] on input "0" at bounding box center [951, 494] width 63 height 43
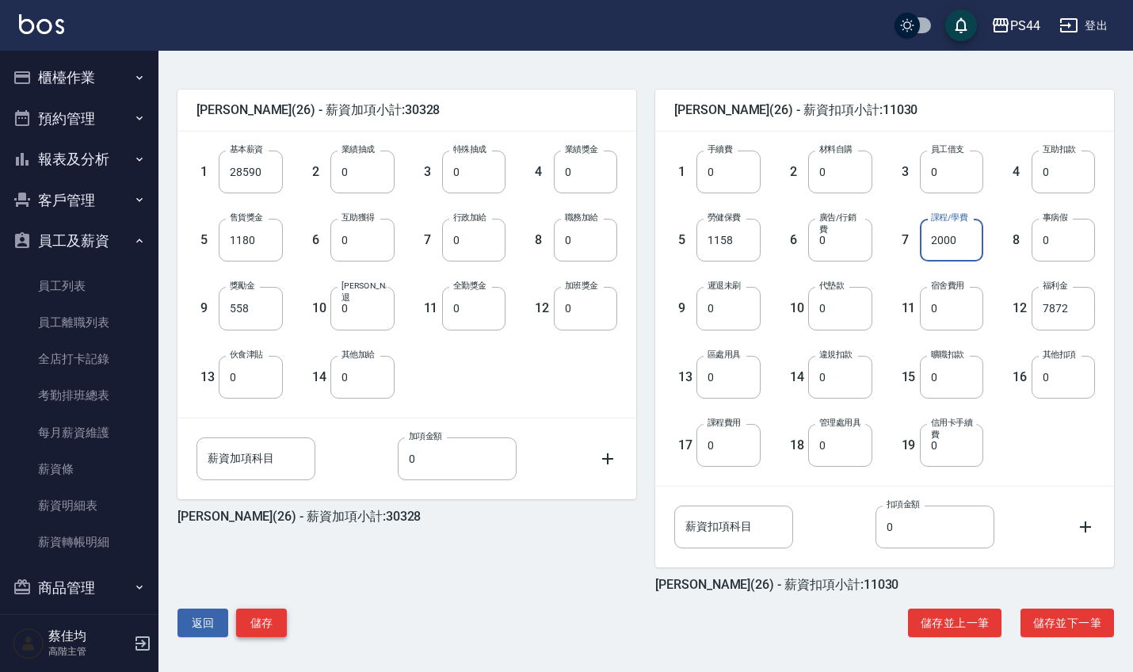
scroll to position [357, 0]
type input "2000"
click at [259, 623] on button "儲存" at bounding box center [261, 622] width 51 height 29
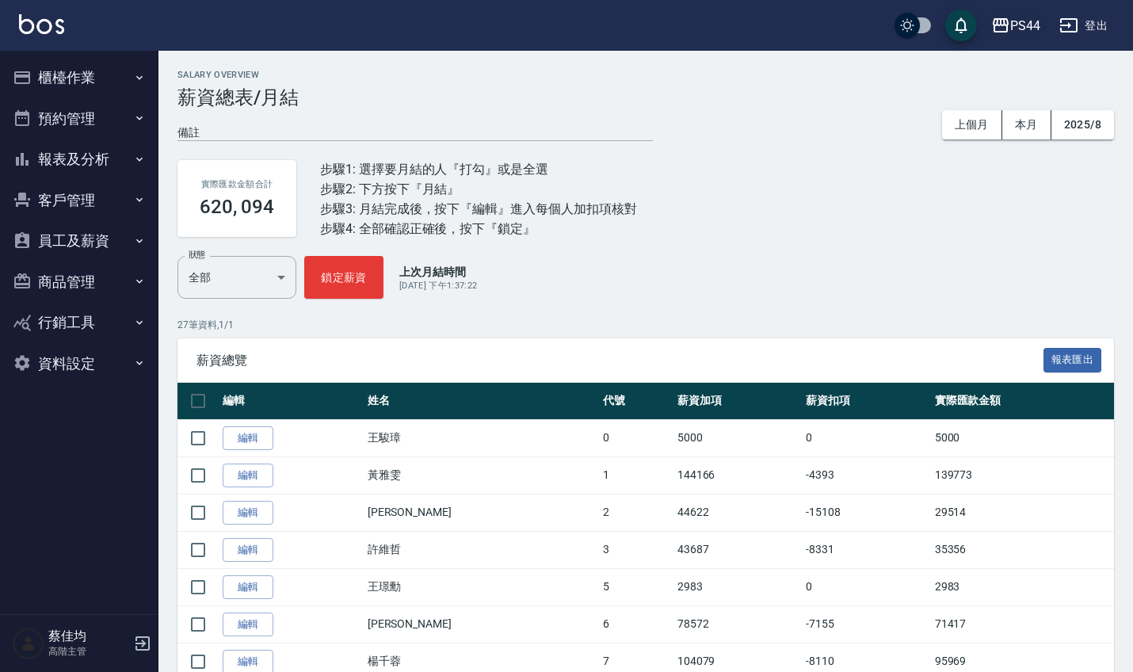
click at [1035, 25] on div "PS44" at bounding box center [1025, 26] width 30 height 20
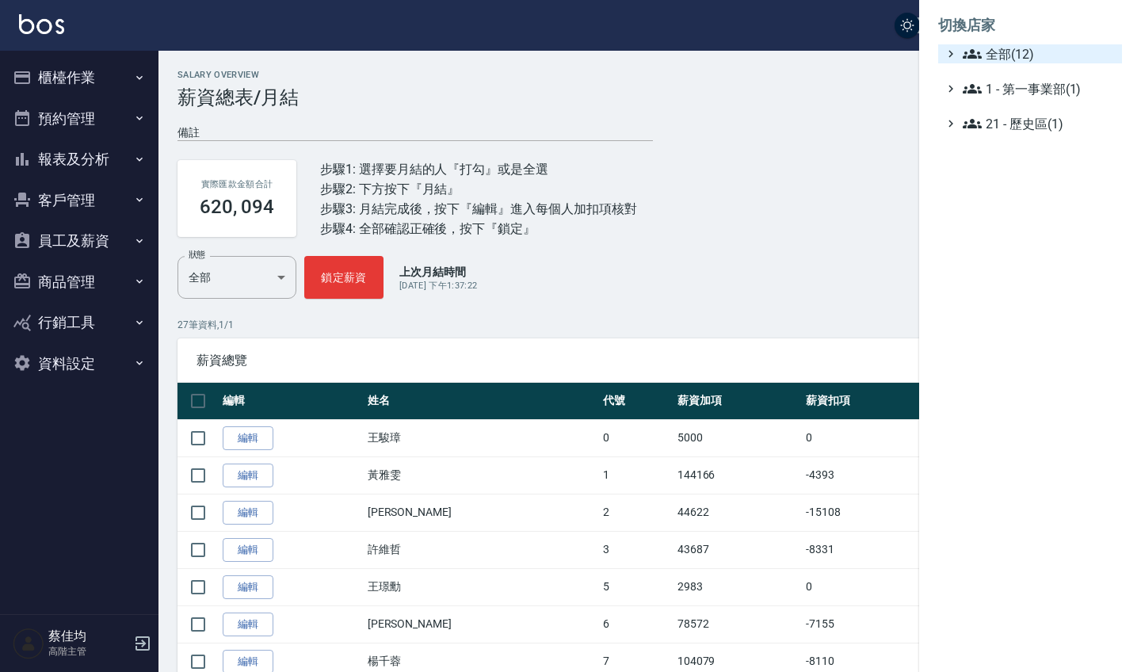
click at [987, 58] on span "全部(12)" at bounding box center [1038, 53] width 153 height 19
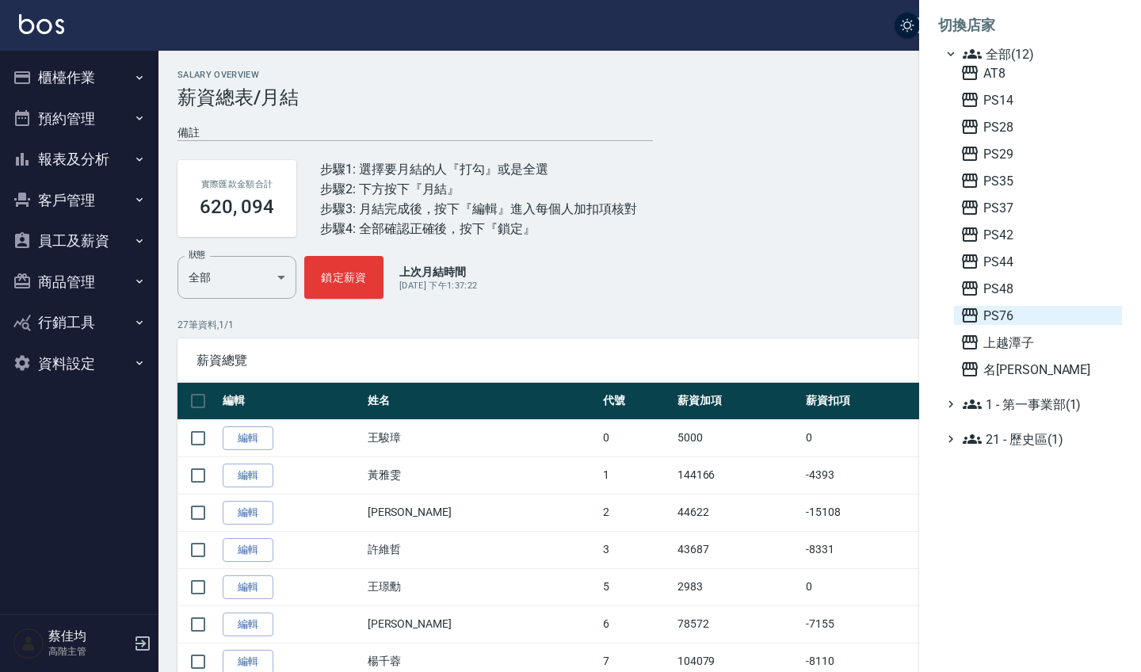
click at [1005, 312] on span "PS76" at bounding box center [1037, 315] width 155 height 19
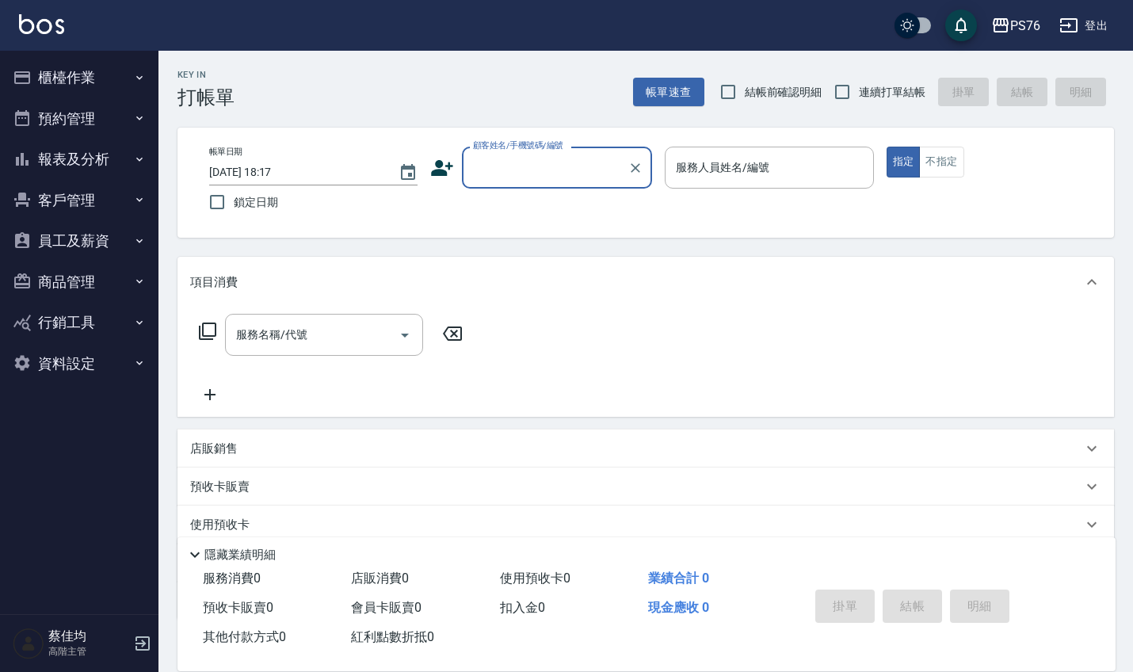
click at [67, 245] on button "員工及薪資" at bounding box center [79, 240] width 146 height 41
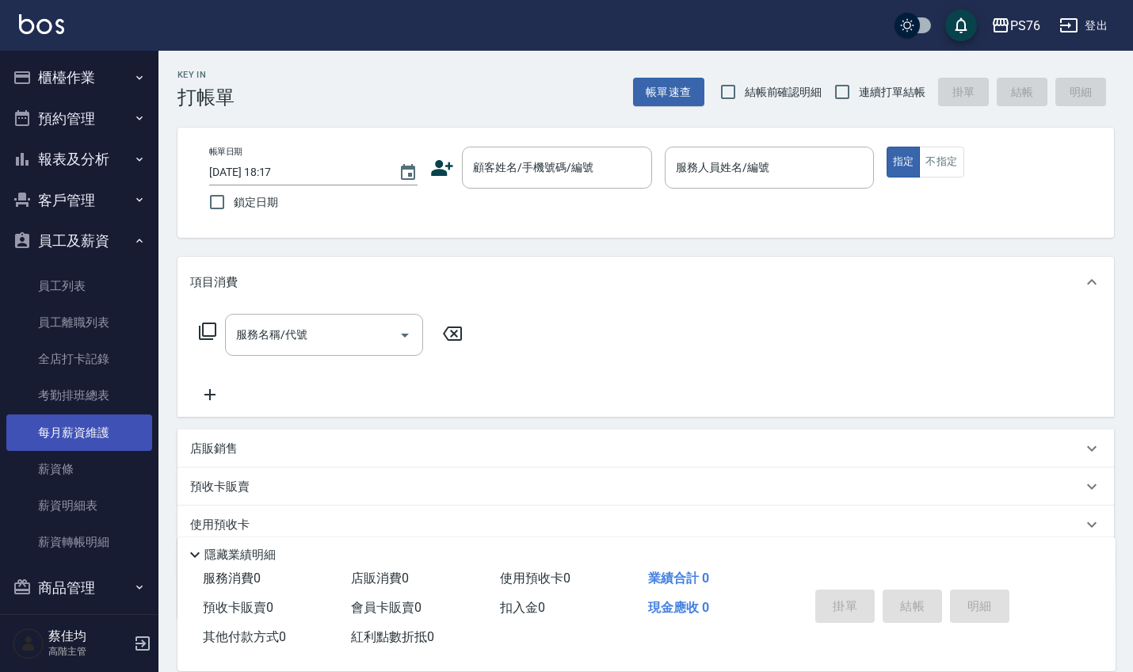
click at [72, 436] on link "每月薪資維護" at bounding box center [79, 432] width 146 height 36
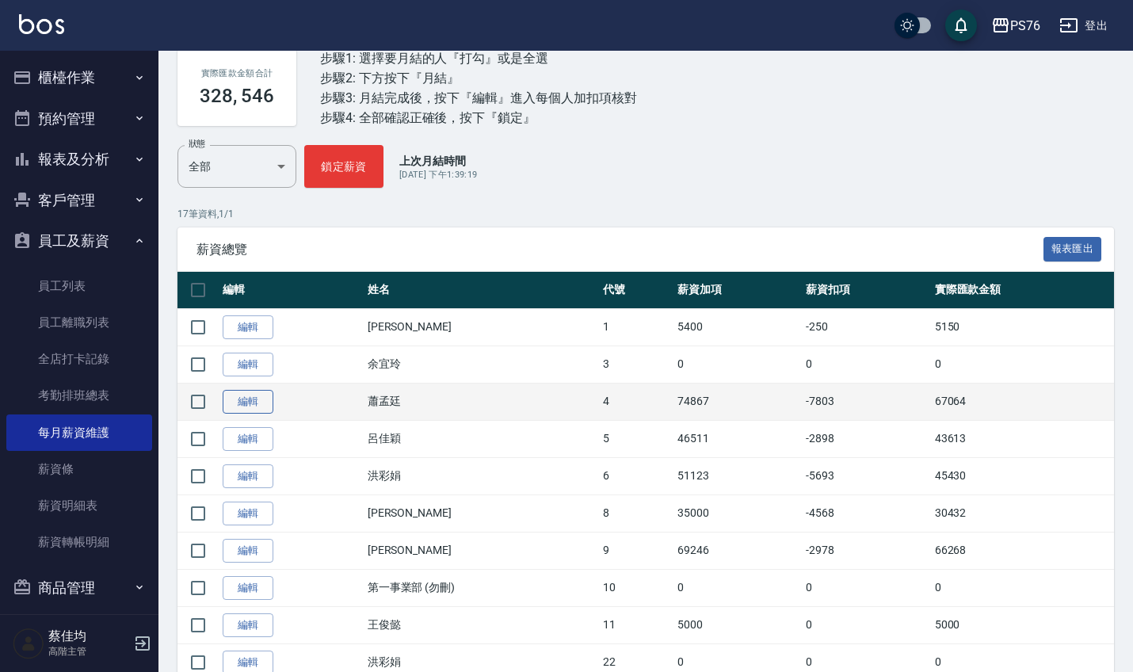
scroll to position [120, 0]
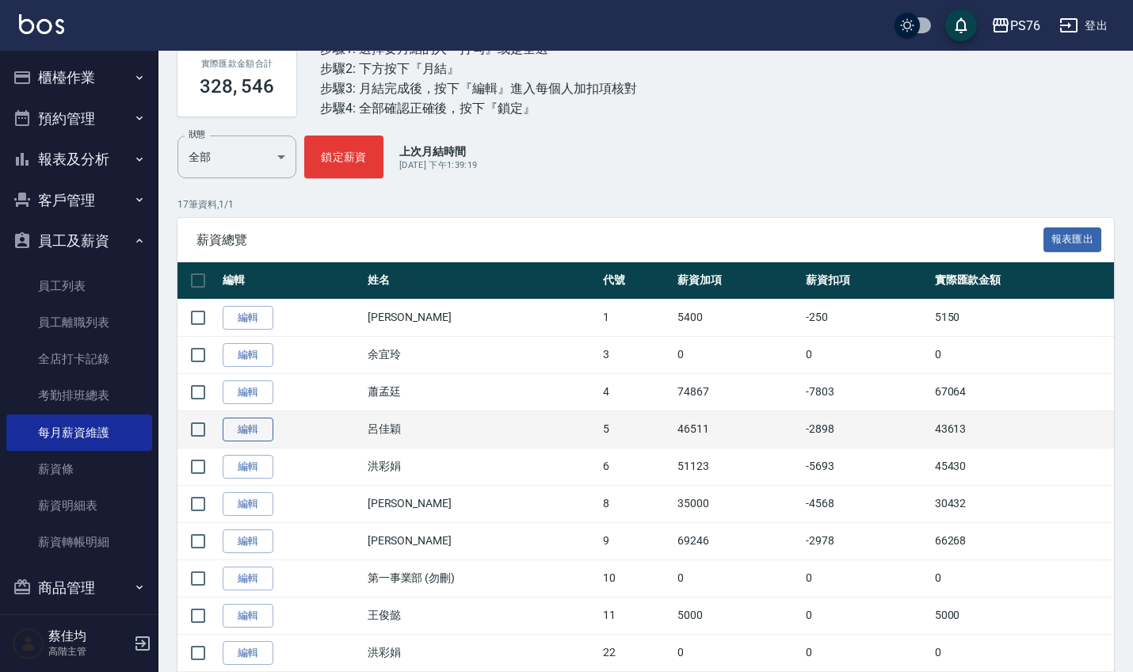
click at [257, 427] on link "編輯" at bounding box center [248, 429] width 51 height 25
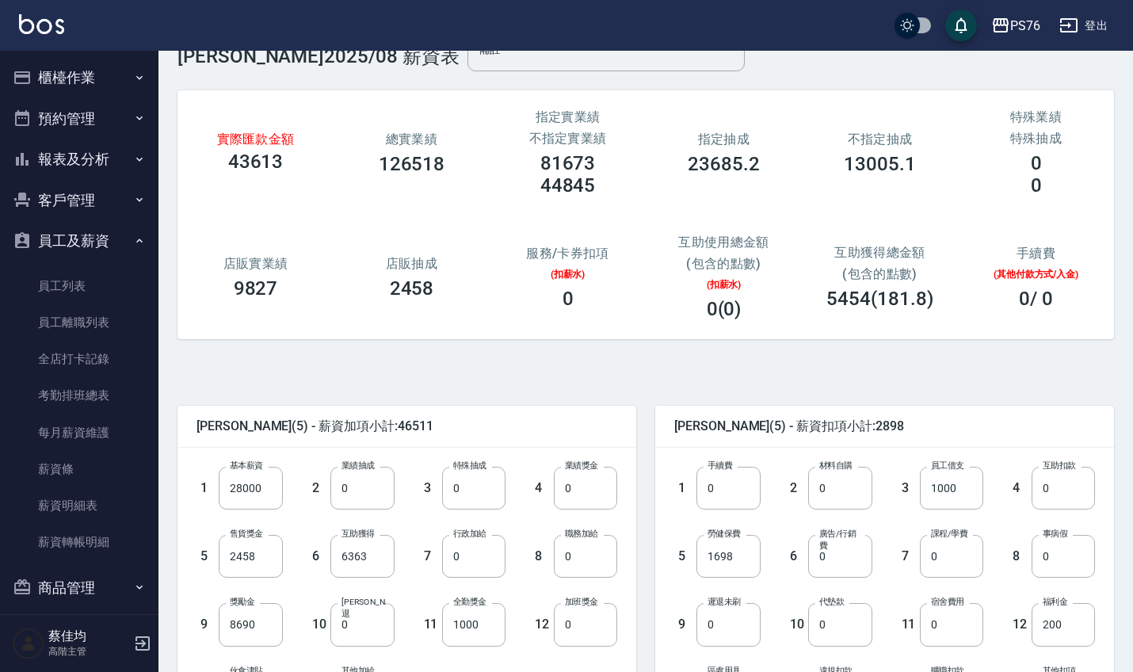
scroll to position [39, 0]
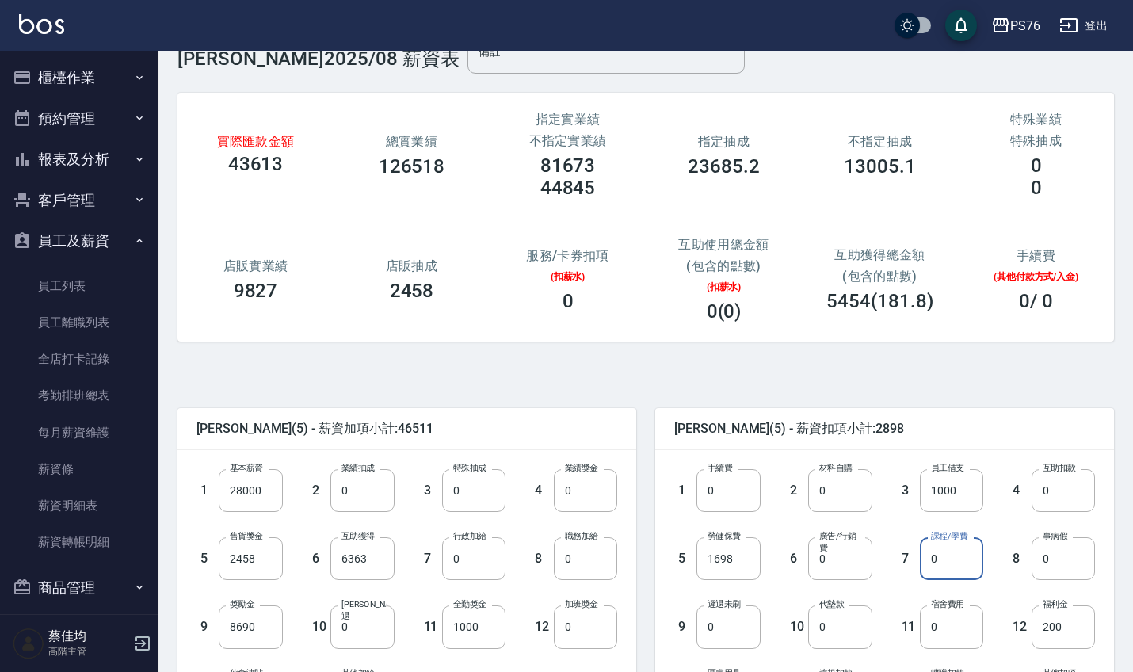
click at [954, 560] on input "0" at bounding box center [951, 558] width 63 height 43
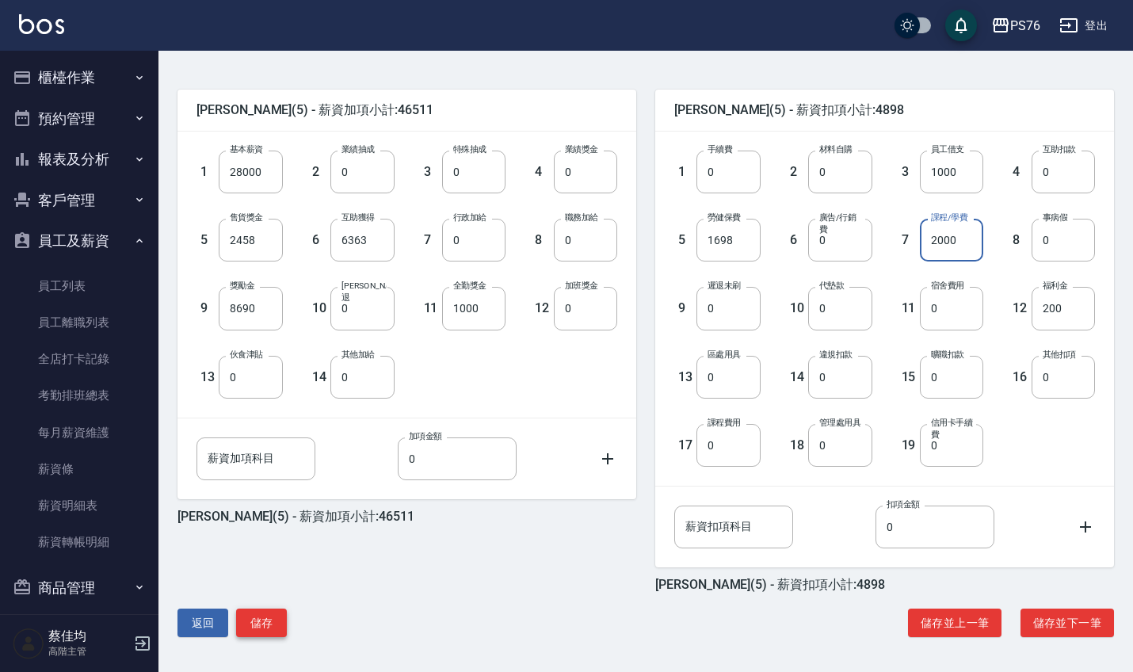
scroll to position [357, 0]
type input "2000"
click at [265, 630] on button "儲存" at bounding box center [261, 622] width 51 height 29
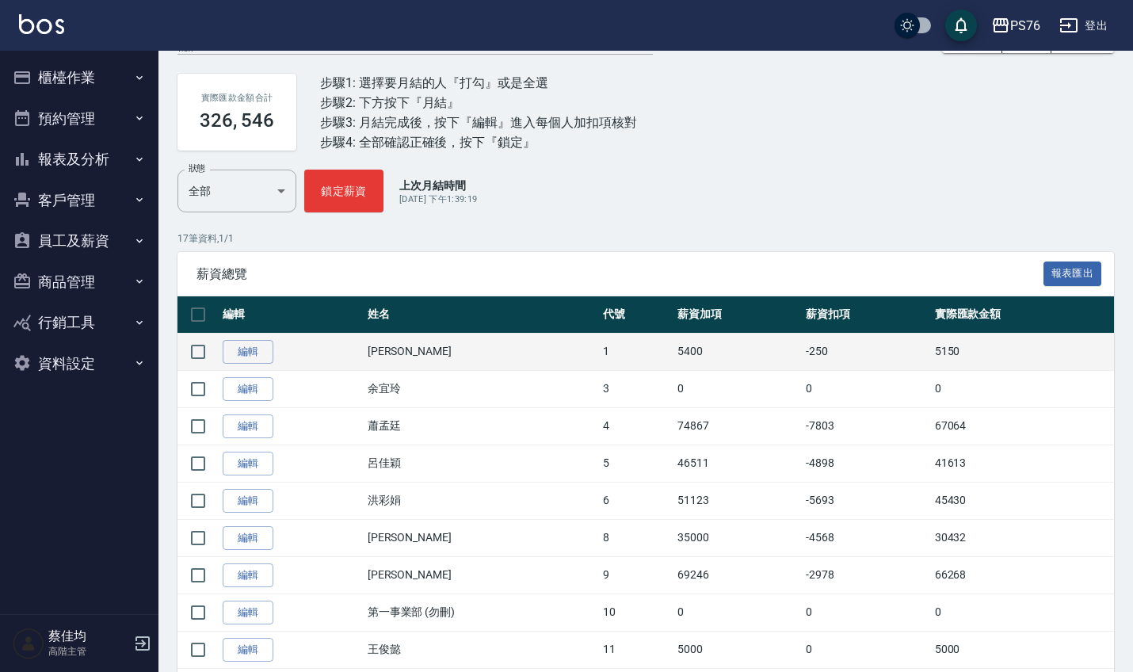
scroll to position [113, 0]
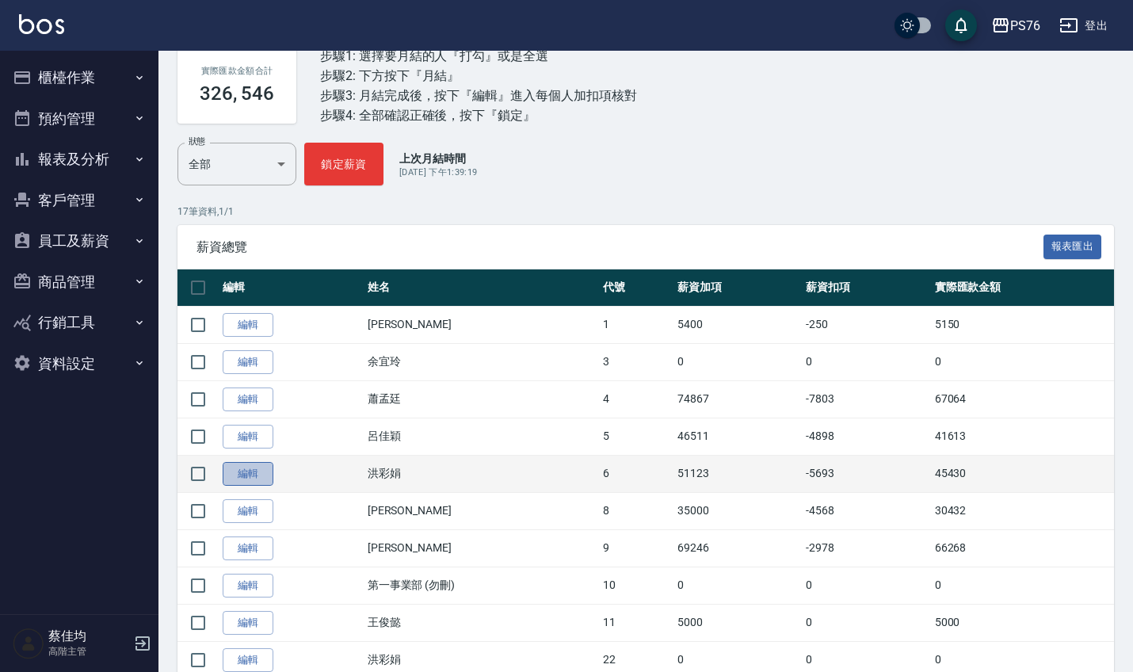
click at [268, 478] on link "編輯" at bounding box center [248, 474] width 51 height 25
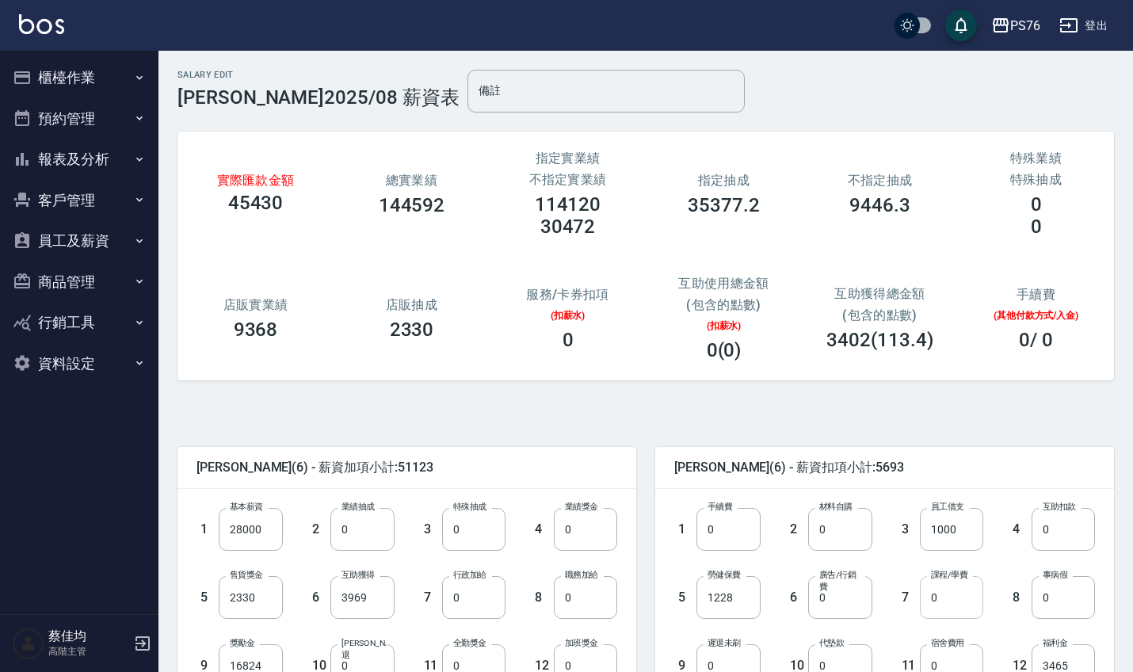
click at [961, 596] on input "0" at bounding box center [951, 597] width 63 height 43
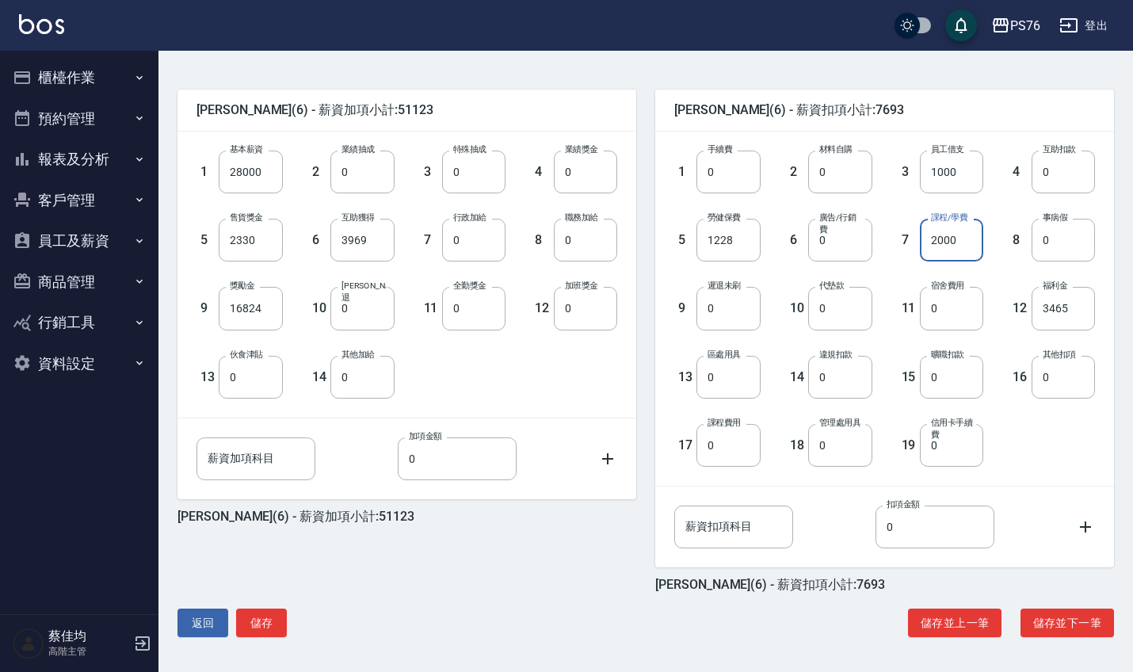
scroll to position [357, 0]
type input "2000"
click at [265, 621] on button "儲存" at bounding box center [261, 622] width 51 height 29
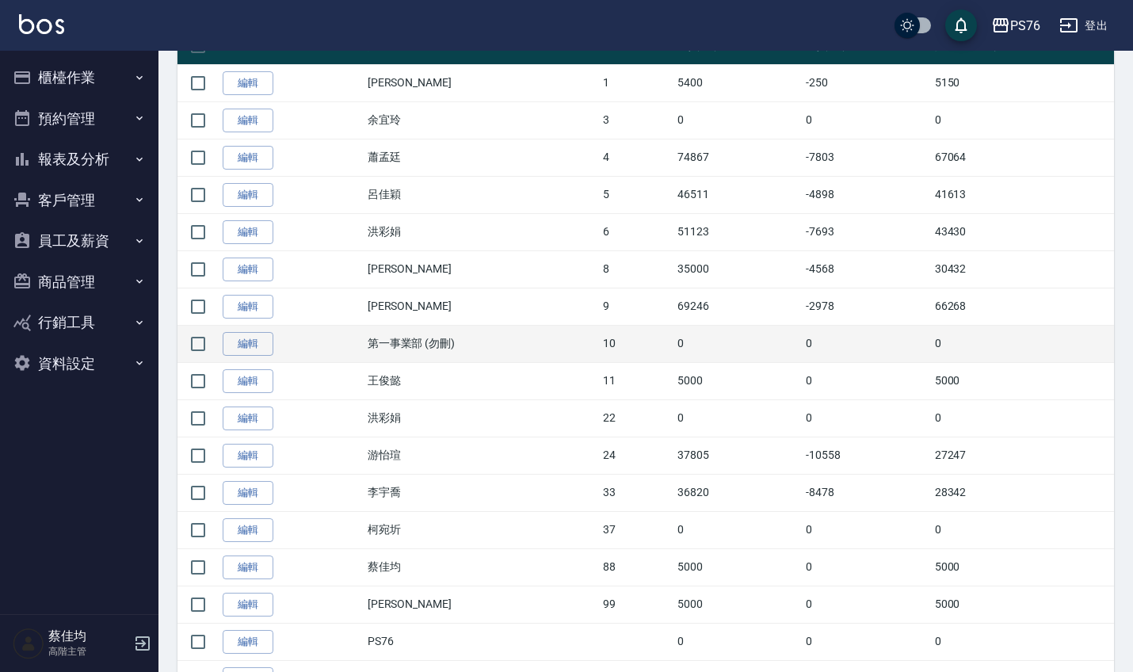
scroll to position [353, 0]
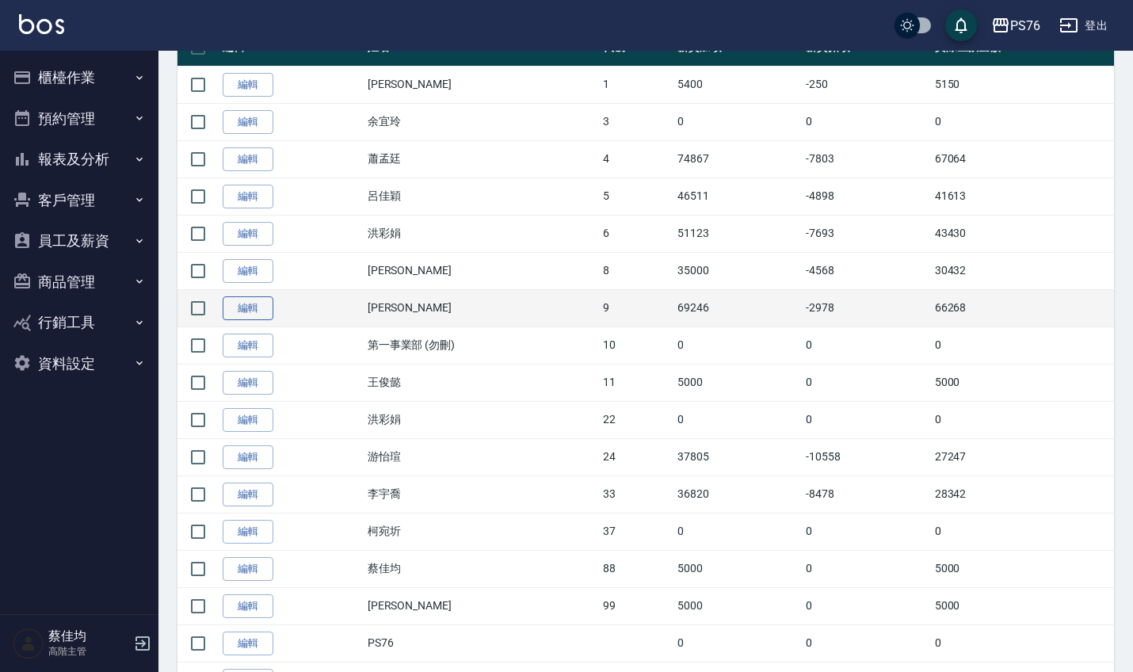
click at [250, 301] on link "編輯" at bounding box center [248, 308] width 51 height 25
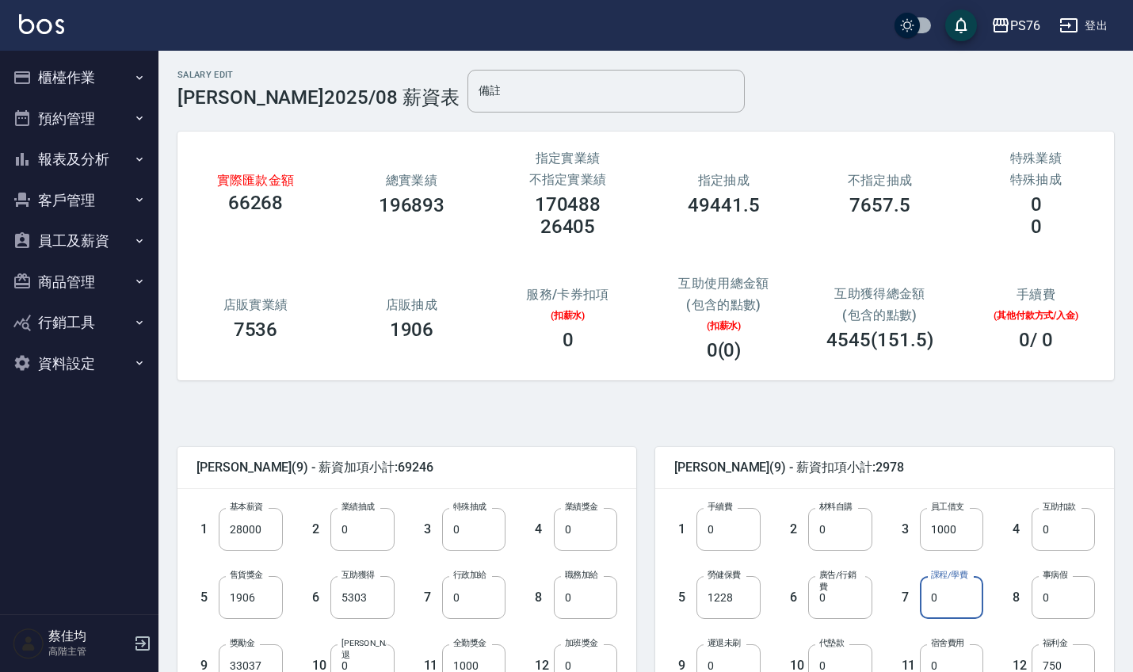
click at [967, 604] on input "0" at bounding box center [951, 597] width 63 height 43
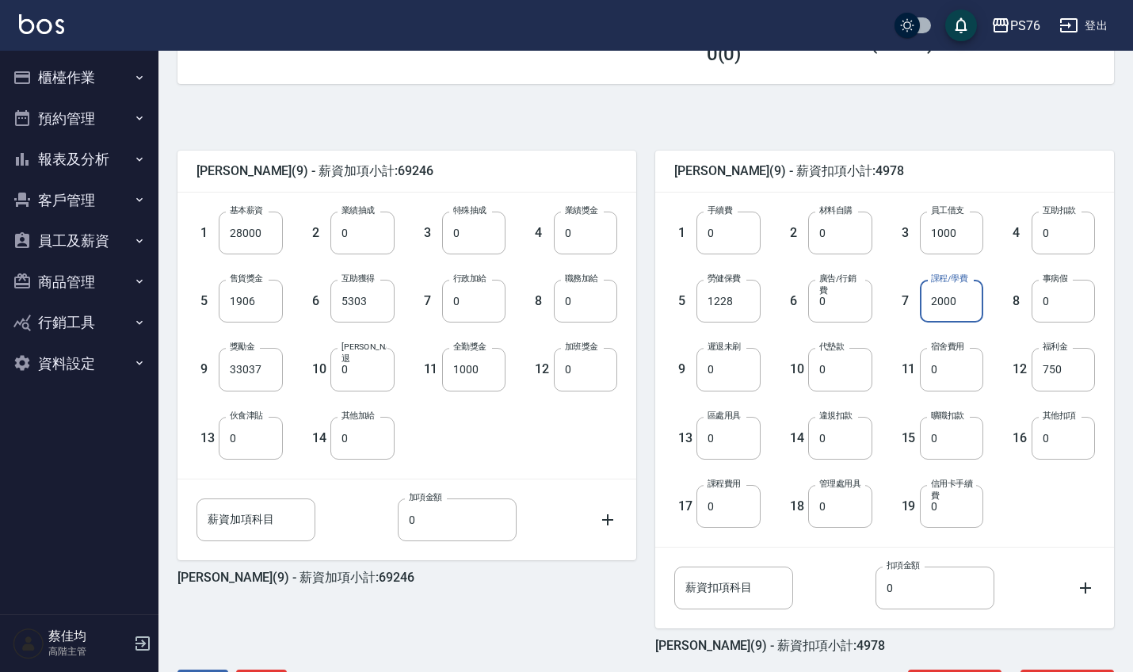
scroll to position [345, 0]
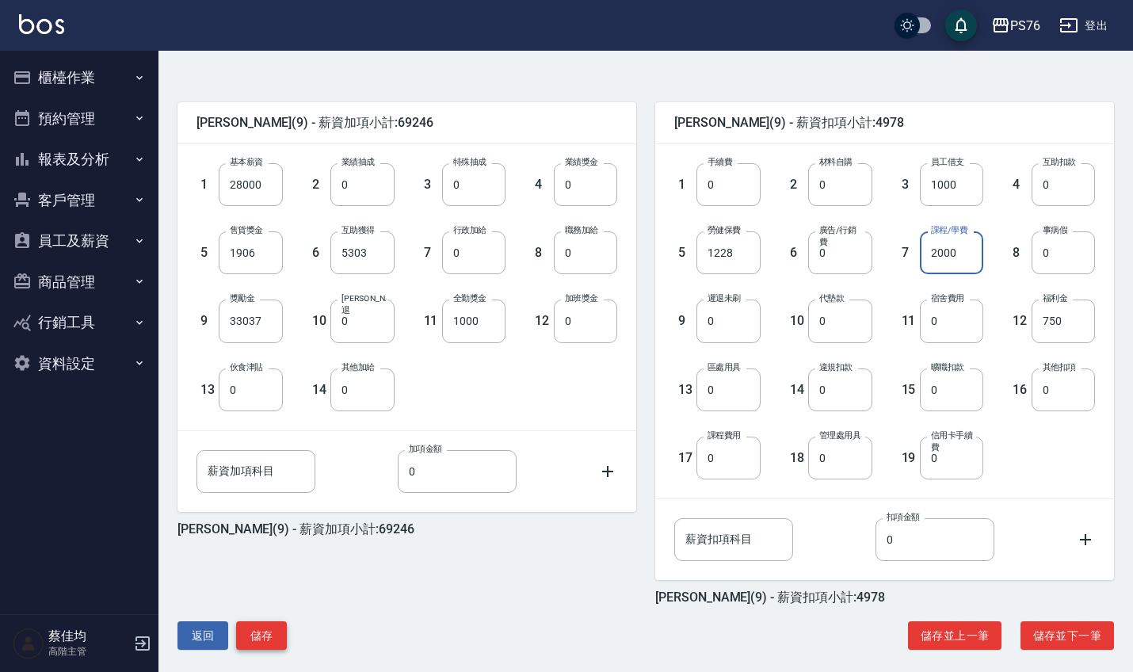
type input "2000"
click at [263, 640] on button "儲存" at bounding box center [261, 635] width 51 height 29
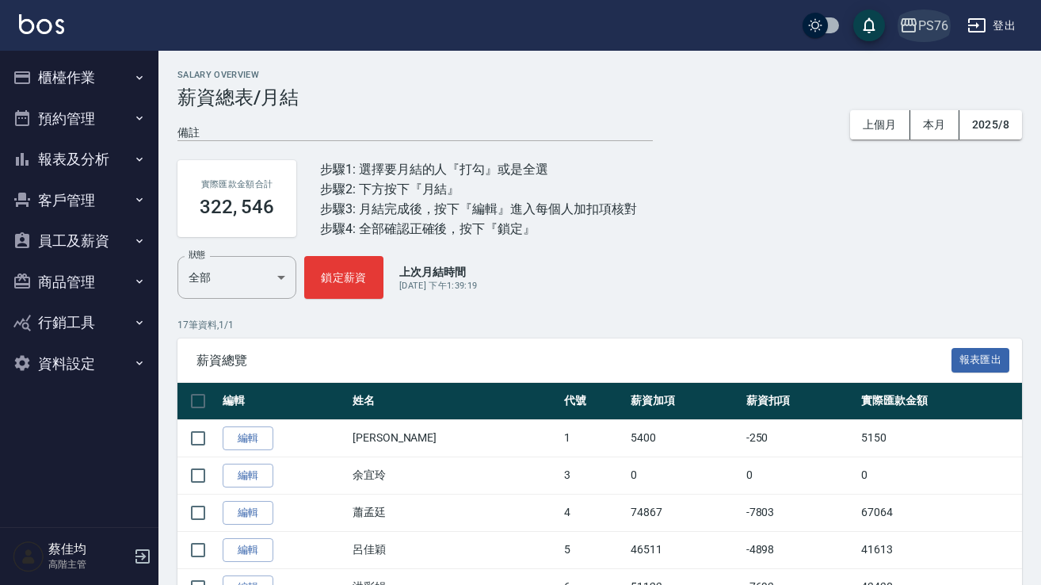
click at [933, 30] on div "PS76" at bounding box center [933, 26] width 30 height 20
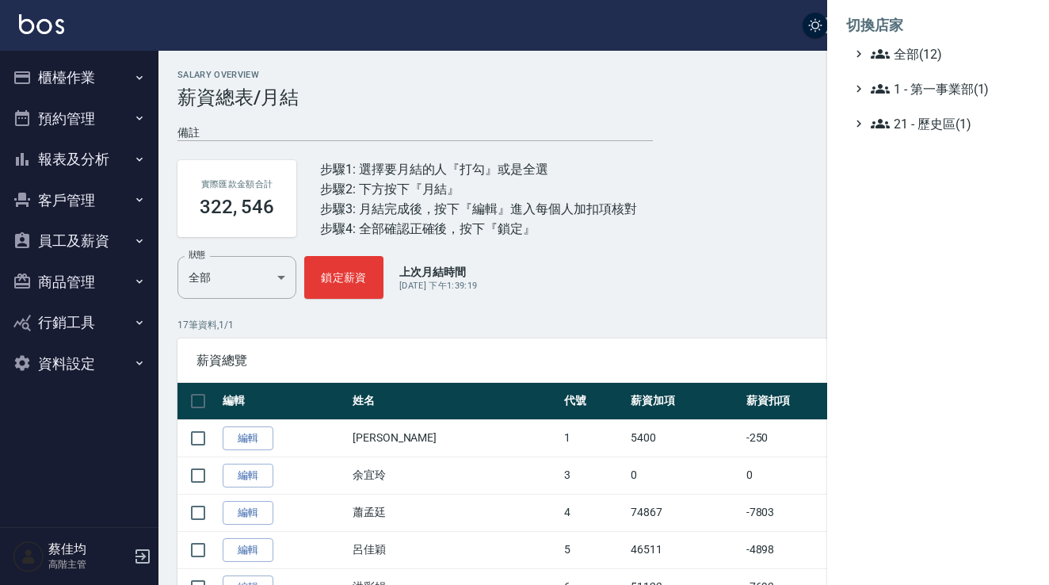
click at [905, 53] on span "全部(12)" at bounding box center [946, 53] width 153 height 19
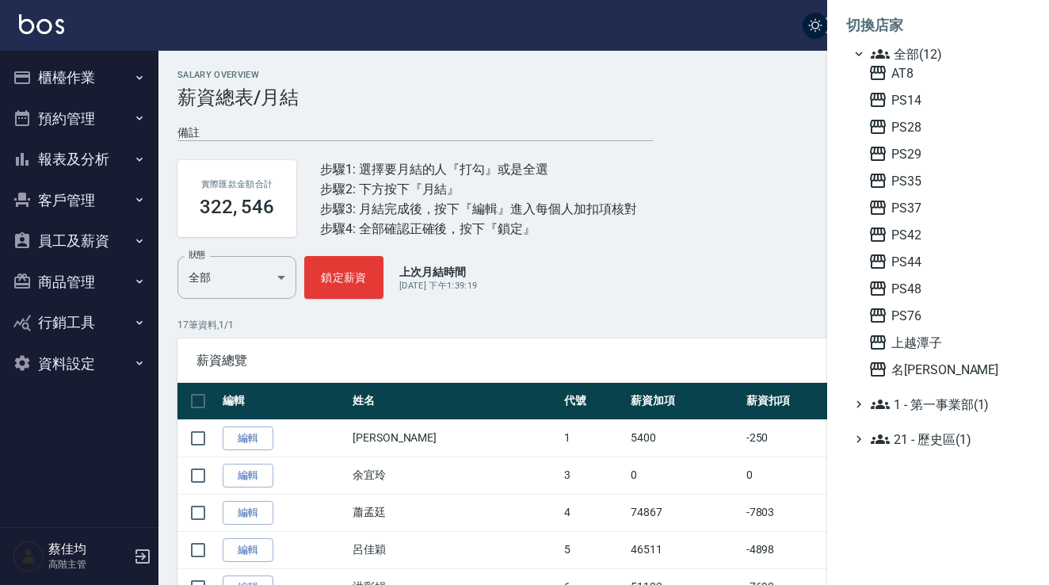
click at [909, 257] on span "PS44" at bounding box center [945, 261] width 155 height 19
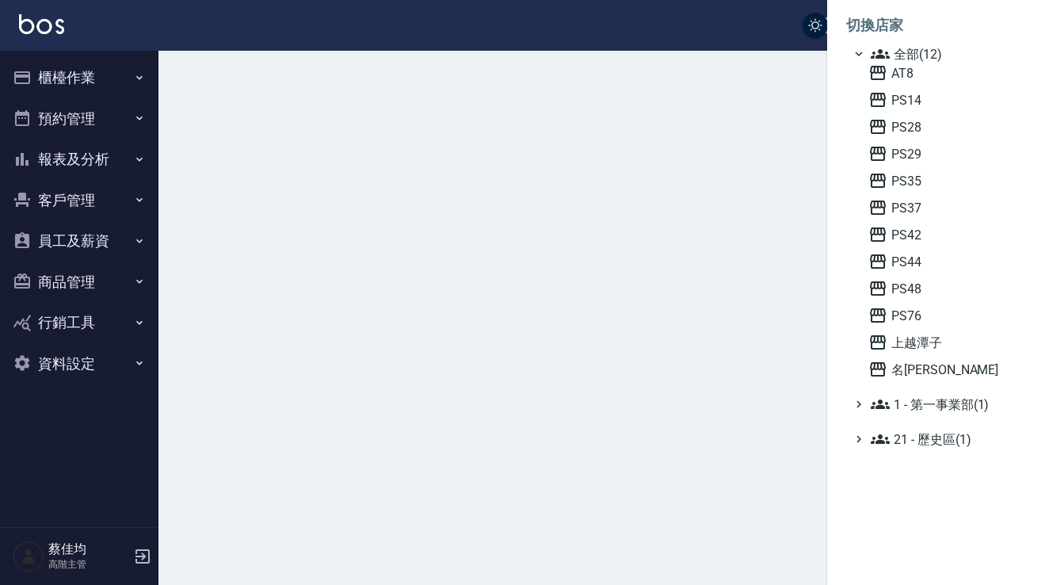
click at [909, 257] on html "PS44 登出 櫃檯作業 打帳單 帳單列表 掛單列表 座位開單 營業儀表板 現金收支登錄 高階收支登錄 材料自購登錄 每日結帳 排班表 現場電腦打卡 掃碼打卡…" at bounding box center [524, 292] width 1049 height 585
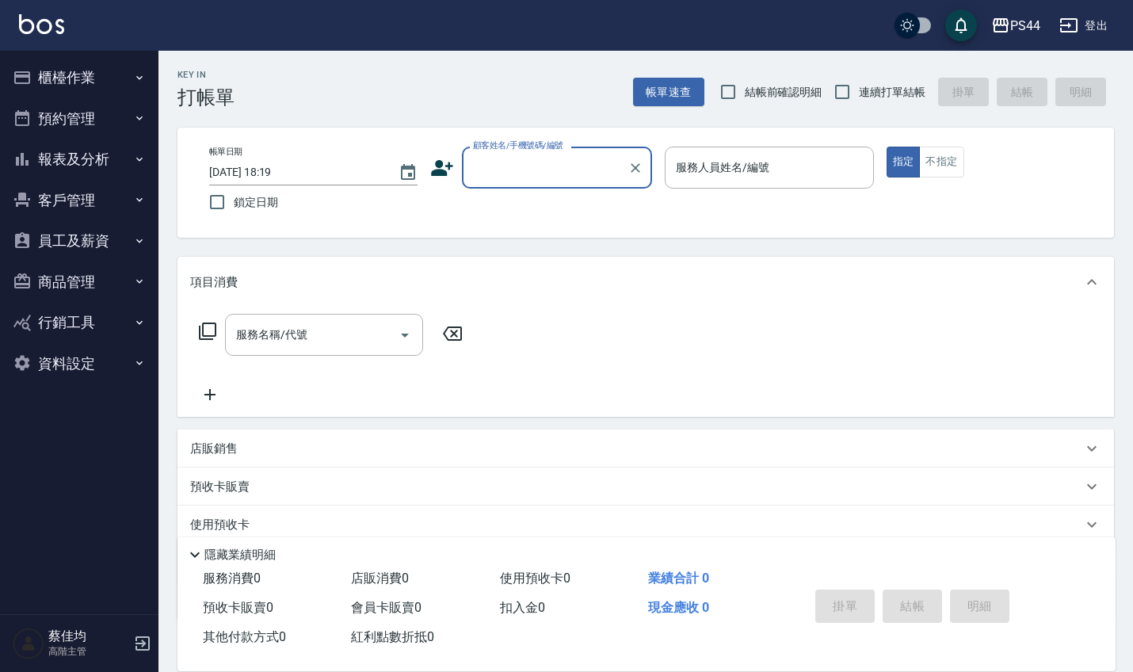
click at [105, 236] on button "員工及薪資" at bounding box center [79, 240] width 146 height 41
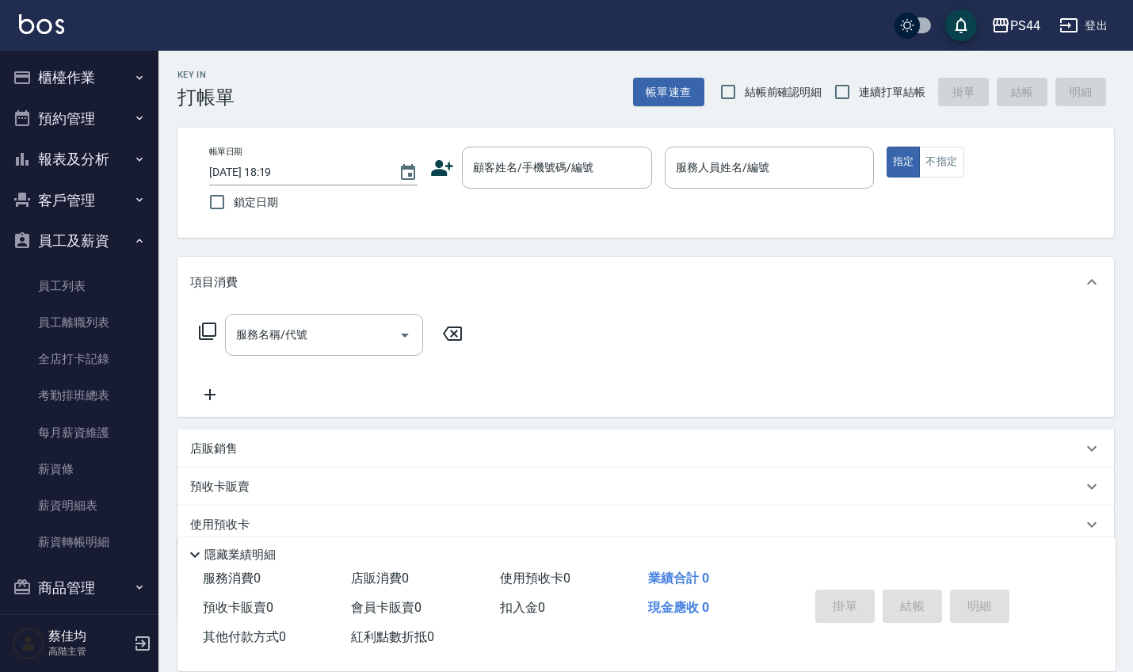
click at [83, 432] on link "每月薪資維護" at bounding box center [79, 432] width 146 height 36
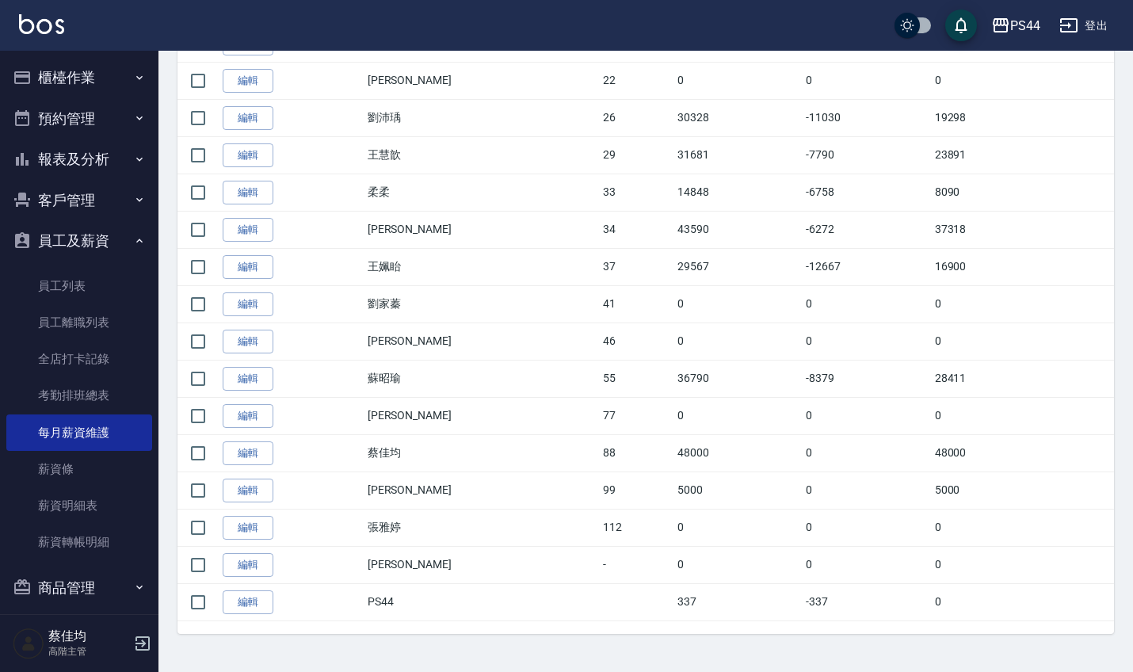
scroll to position [803, 0]
click at [257, 154] on link "編輯" at bounding box center [248, 156] width 51 height 25
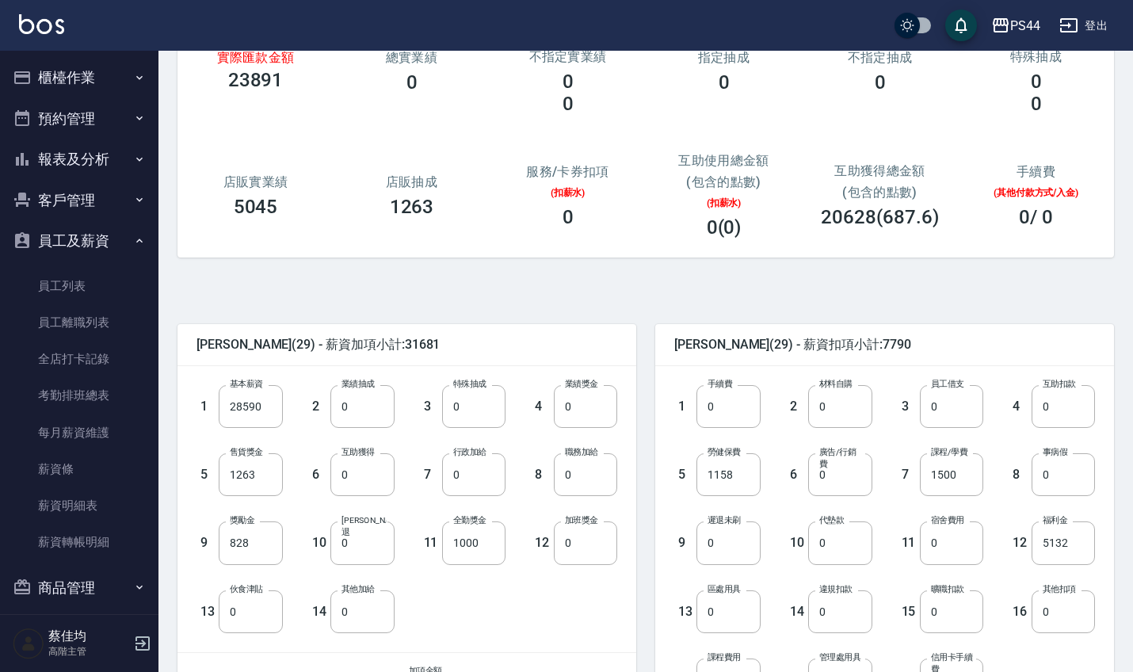
scroll to position [131, 0]
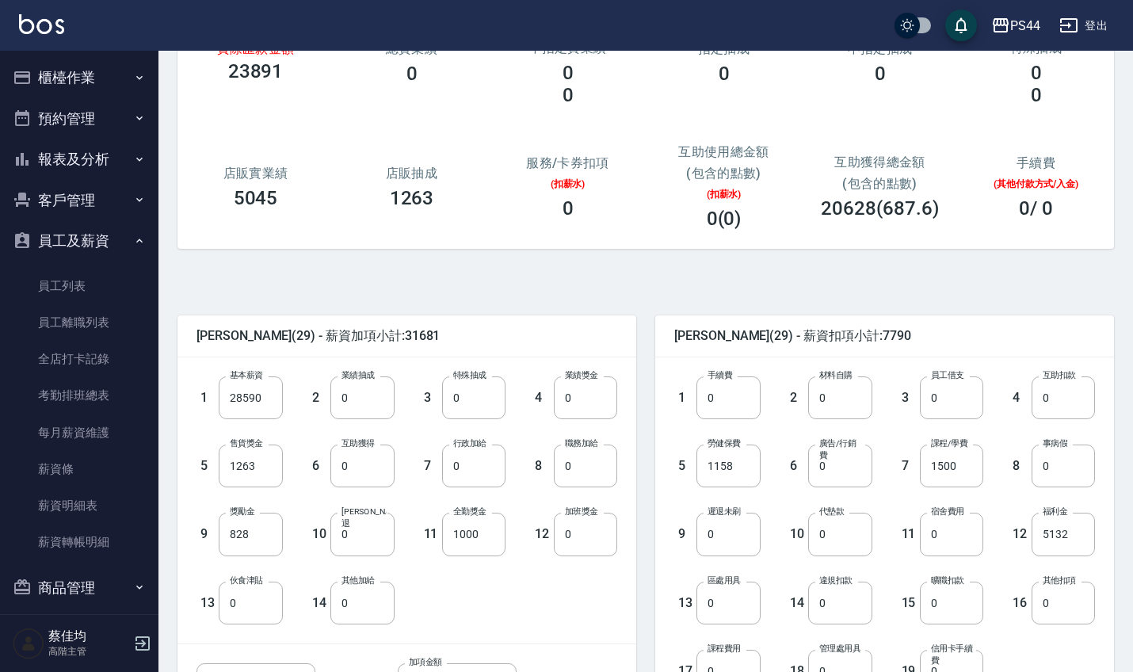
click at [253, 535] on input "828" at bounding box center [250, 533] width 63 height 43
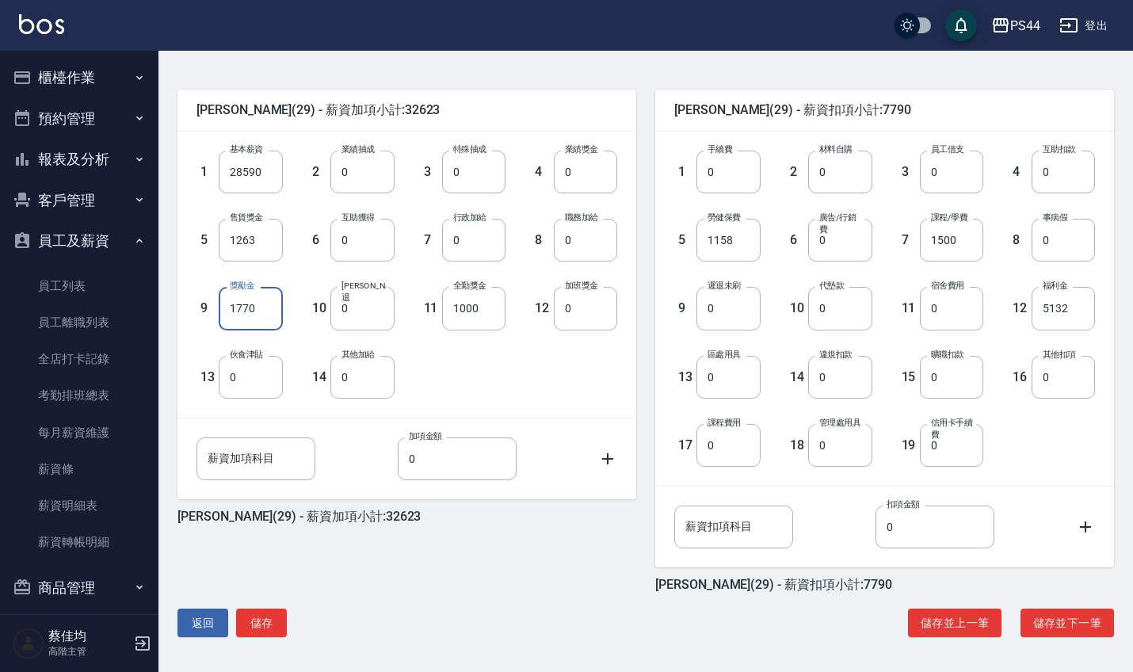
scroll to position [357, 0]
type input "1770"
click at [269, 584] on button "儲存" at bounding box center [261, 622] width 51 height 29
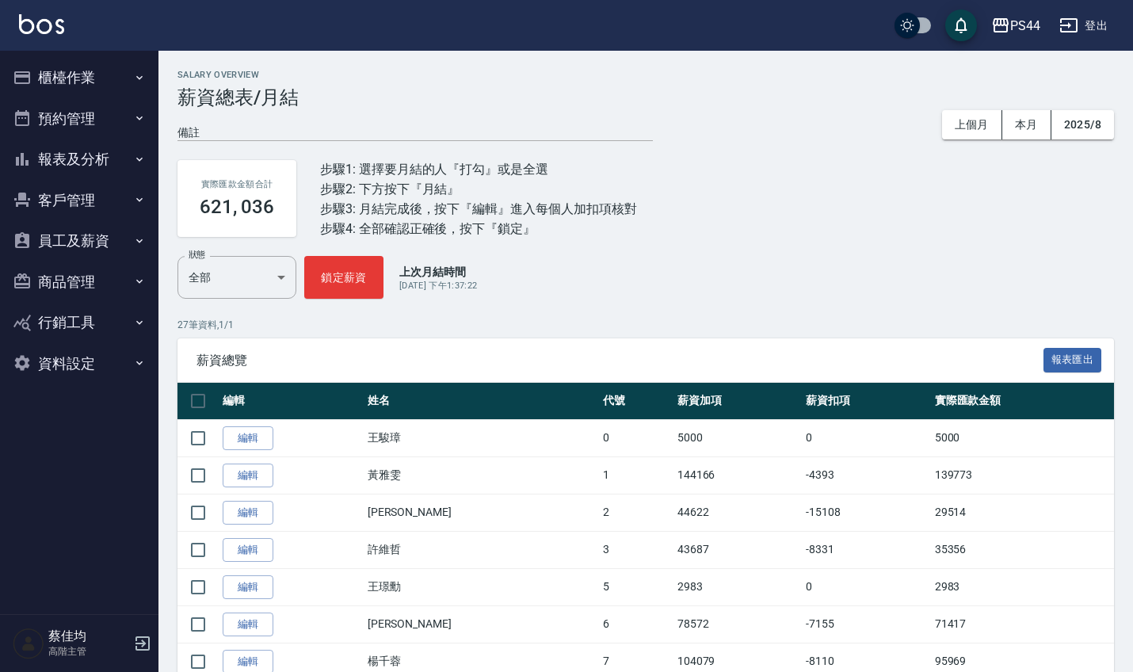
click at [219, 622] on td "編輯" at bounding box center [291, 623] width 145 height 37
